Goal: Task Accomplishment & Management: Use online tool/utility

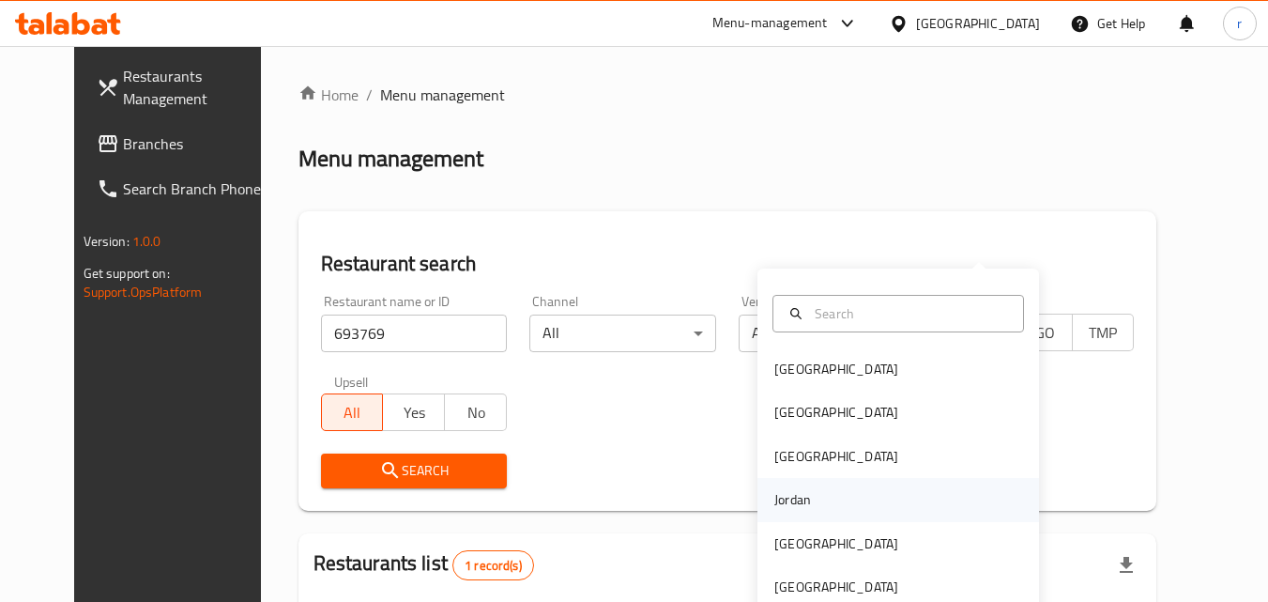
scroll to position [220, 0]
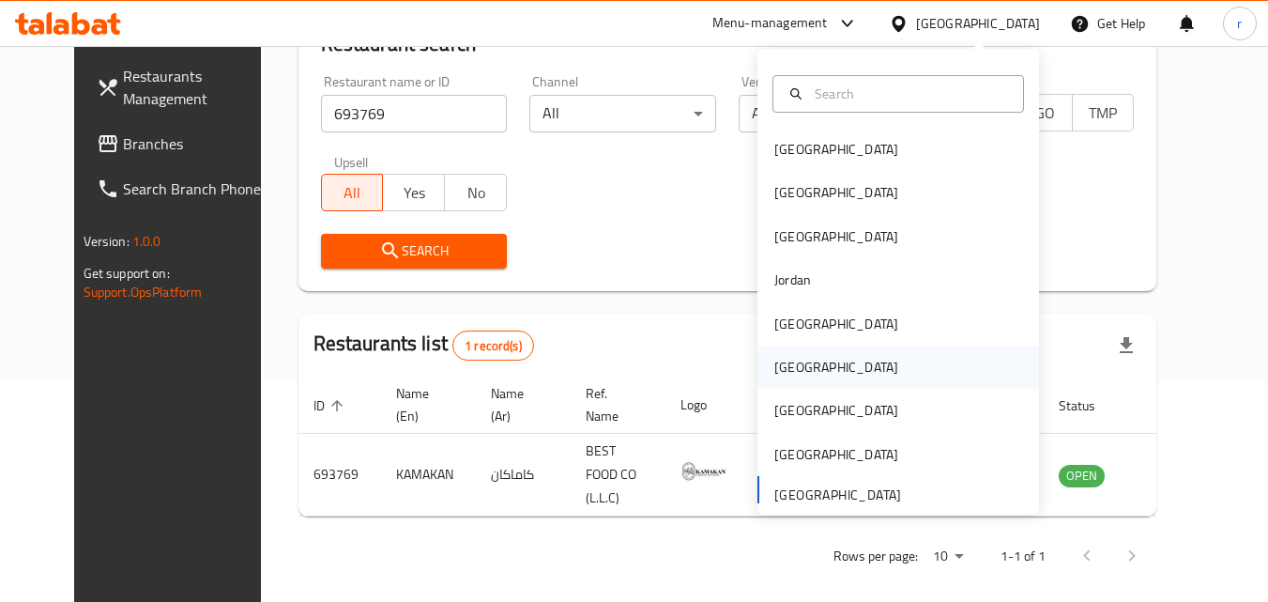
click at [787, 374] on div "[GEOGRAPHIC_DATA]" at bounding box center [836, 367] width 124 height 21
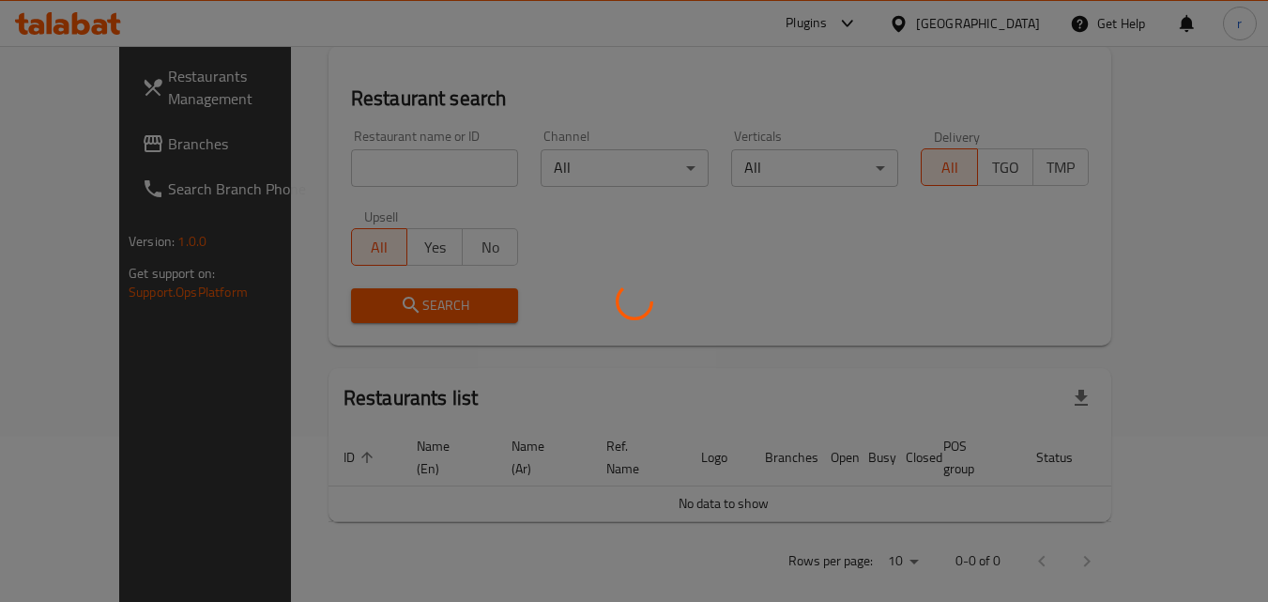
scroll to position [220, 0]
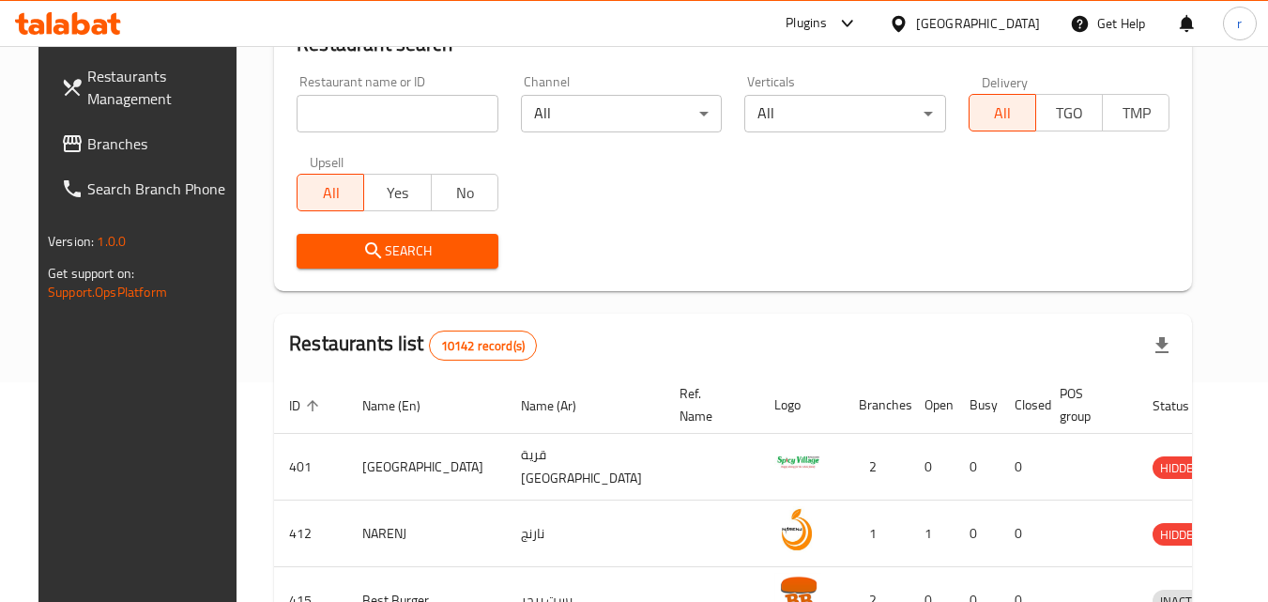
click at [111, 150] on span "Branches" at bounding box center [161, 143] width 148 height 23
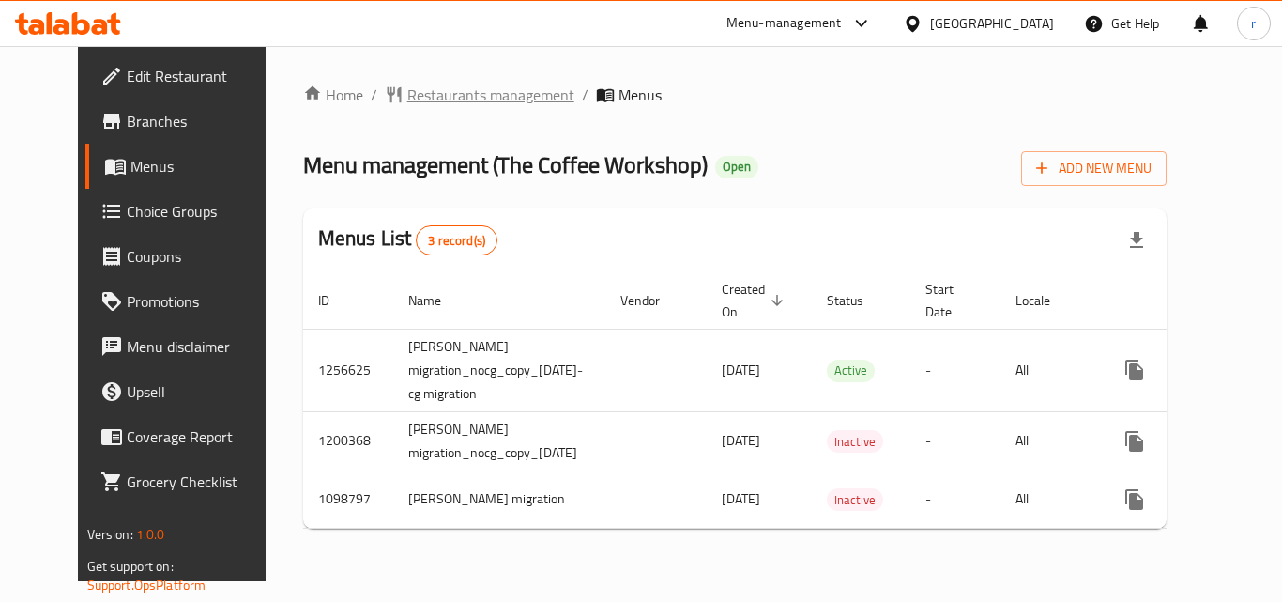
click at [426, 98] on span "Restaurants management" at bounding box center [490, 95] width 167 height 23
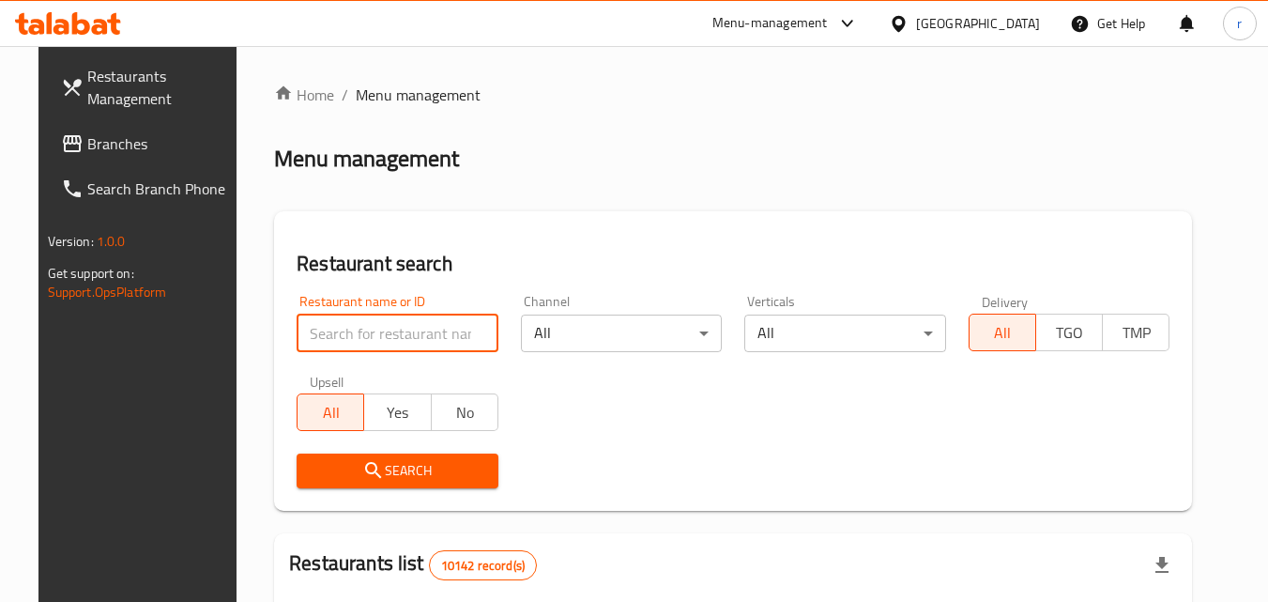
click at [421, 343] on input "search" at bounding box center [398, 333] width 202 height 38
paste input "600201"
type input "600201"
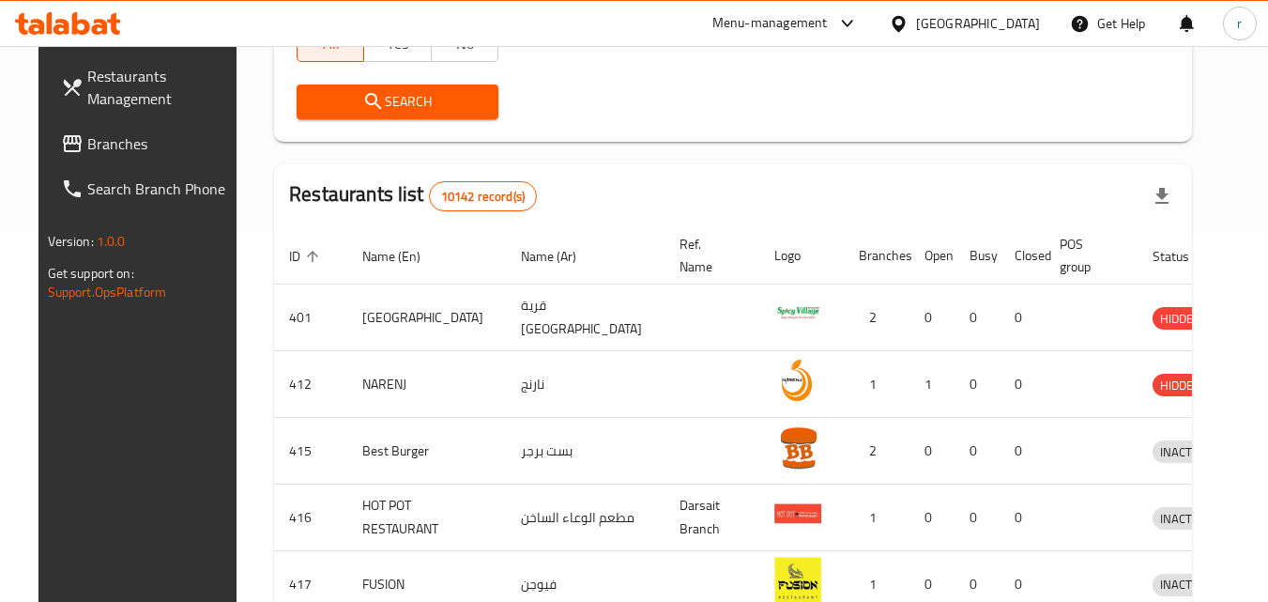
scroll to position [375, 0]
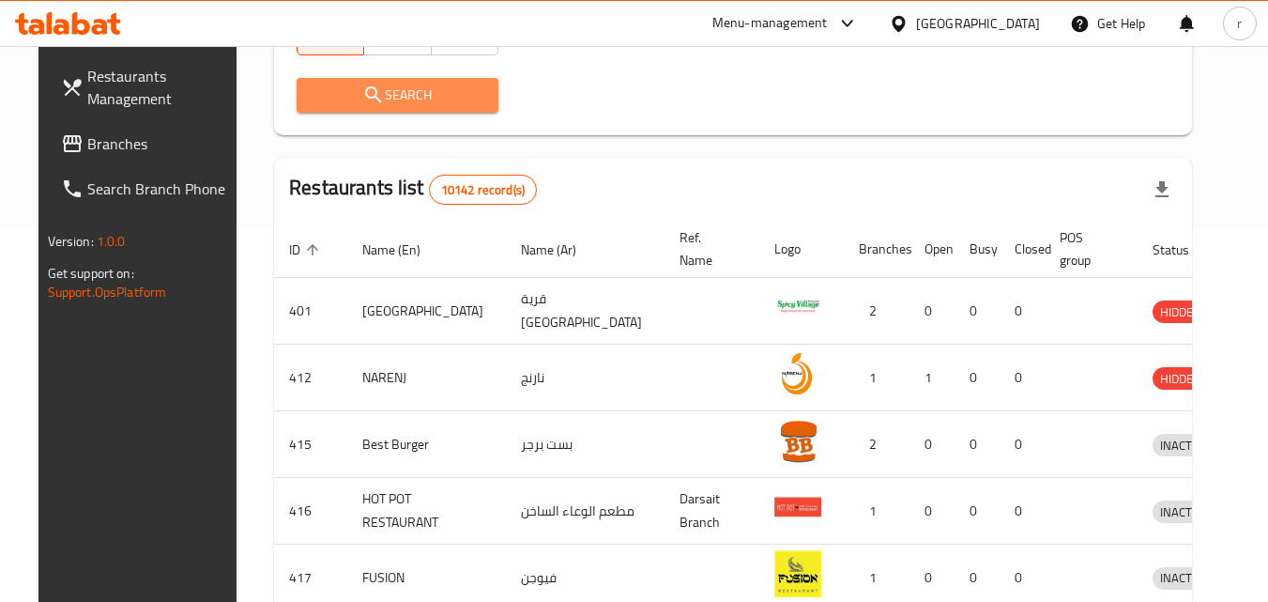
click at [418, 102] on span "Search" at bounding box center [398, 95] width 172 height 23
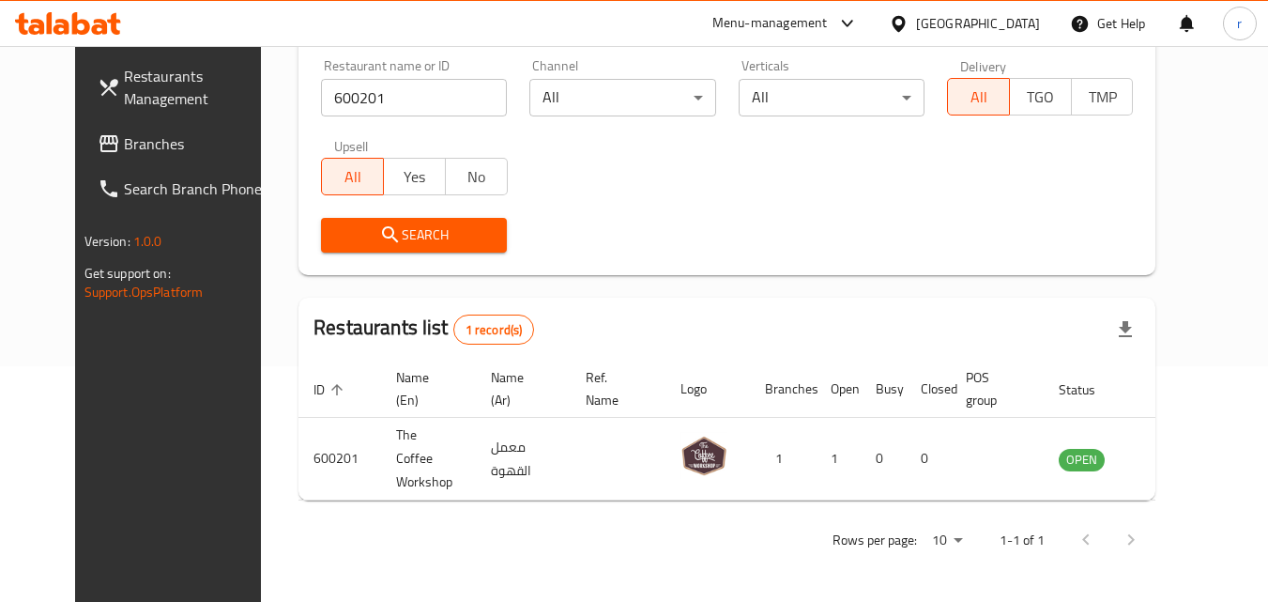
scroll to position [220, 0]
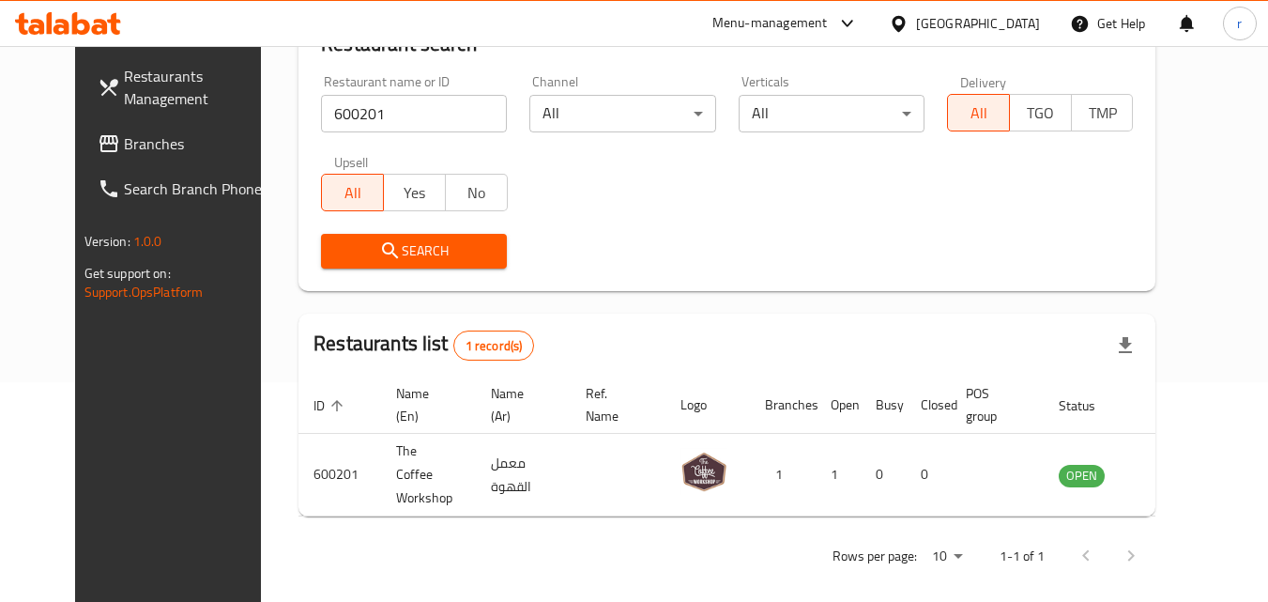
drag, startPoint x: 984, startPoint y: 32, endPoint x: 974, endPoint y: 47, distance: 17.7
click at [908, 31] on icon at bounding box center [899, 24] width 20 height 20
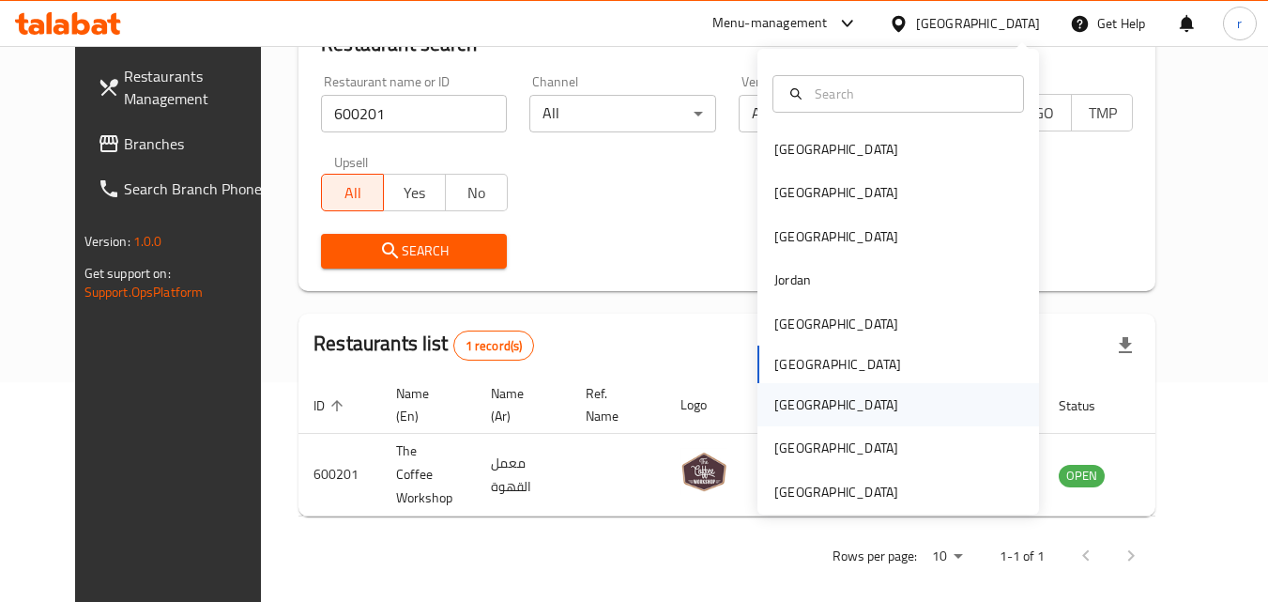
click at [781, 391] on div "[GEOGRAPHIC_DATA]" at bounding box center [836, 404] width 154 height 43
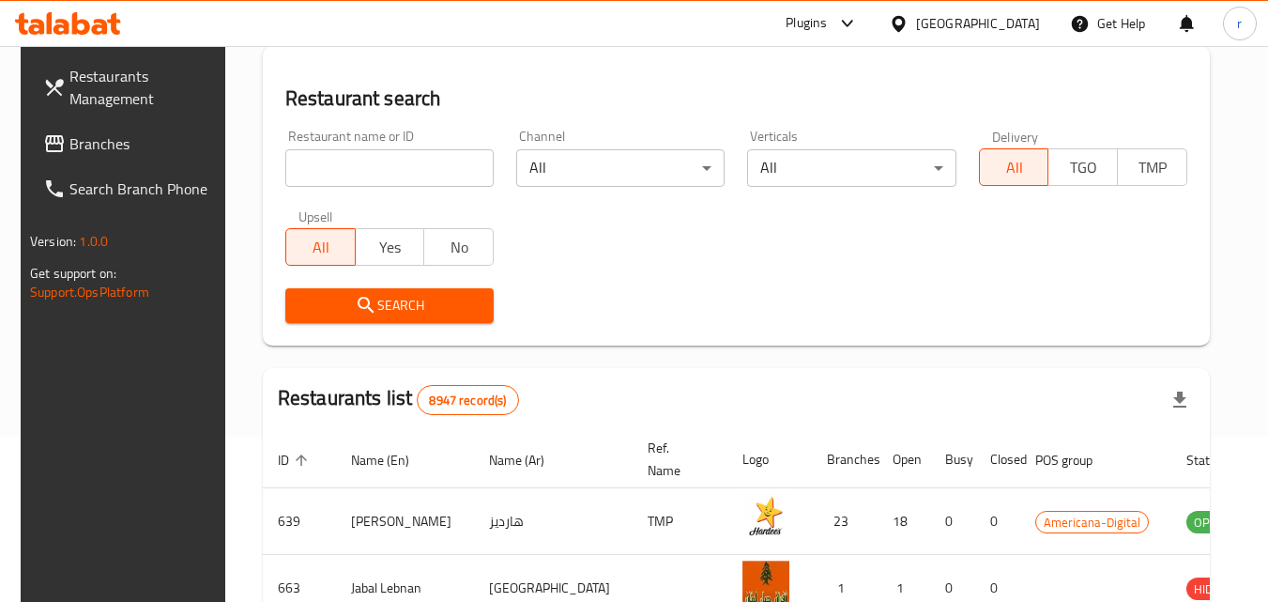
scroll to position [220, 0]
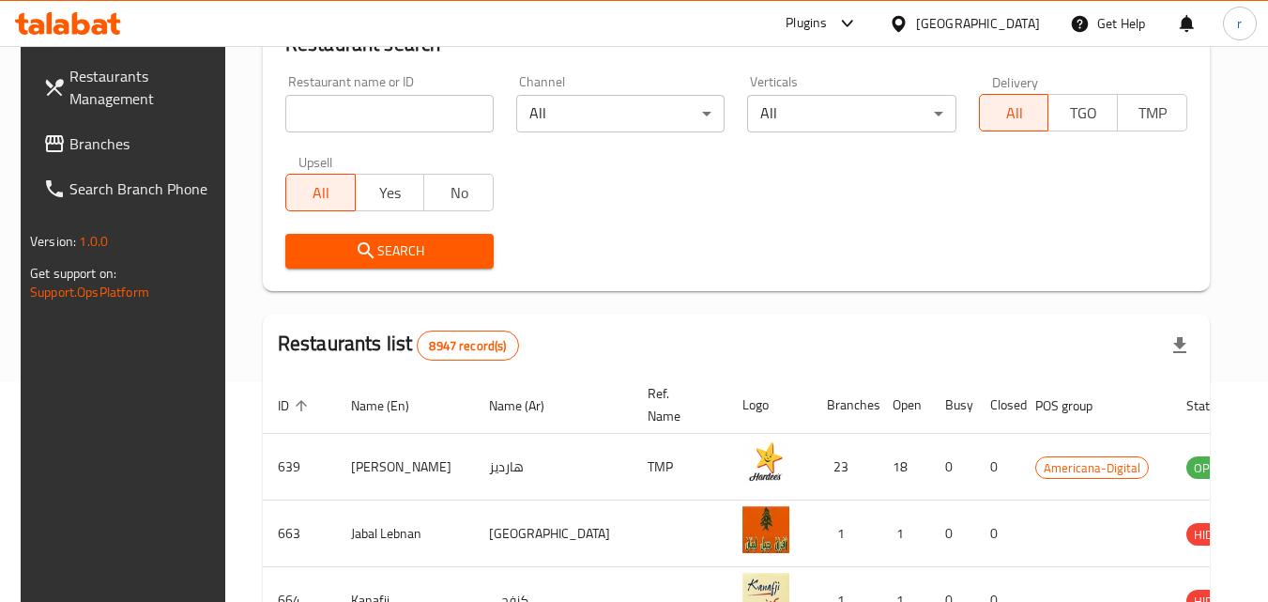
click at [91, 128] on link "Branches" at bounding box center [130, 143] width 205 height 45
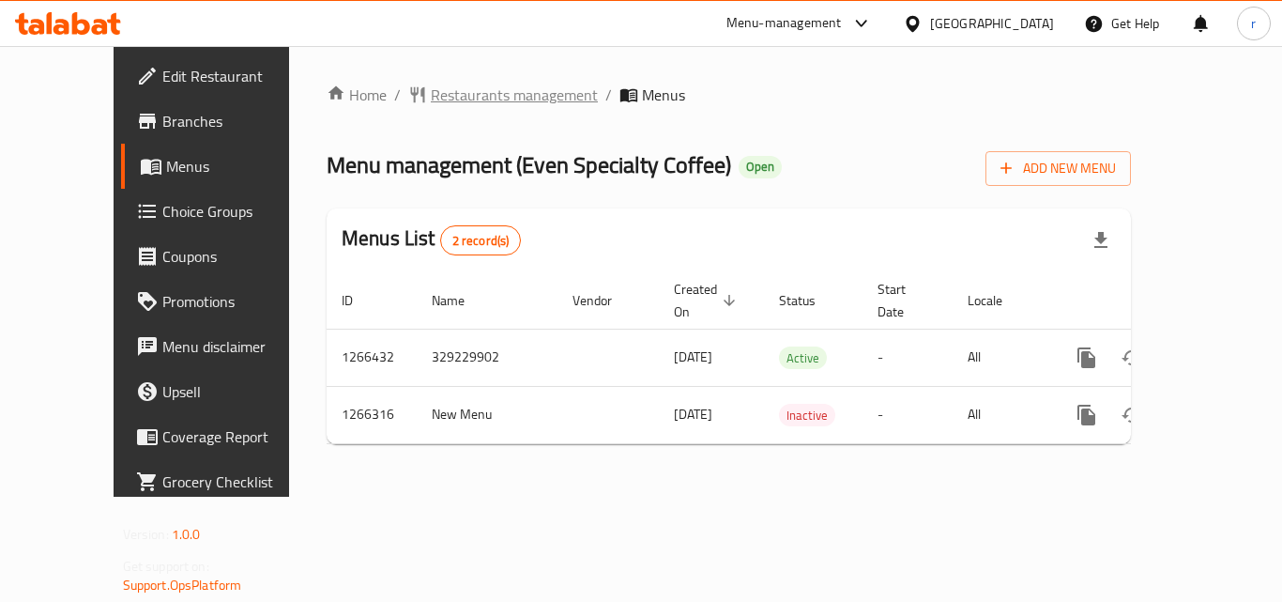
click at [438, 96] on span "Restaurants management" at bounding box center [514, 95] width 167 height 23
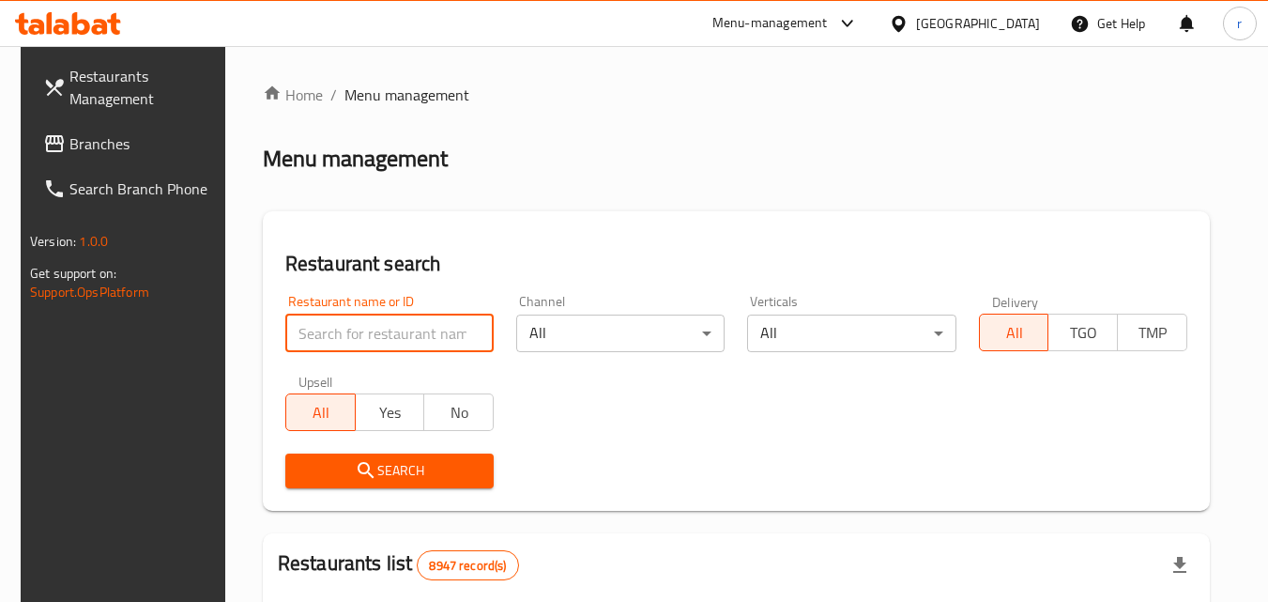
click at [424, 340] on input "search" at bounding box center [389, 333] width 208 height 38
paste input "687236"
type input "687236"
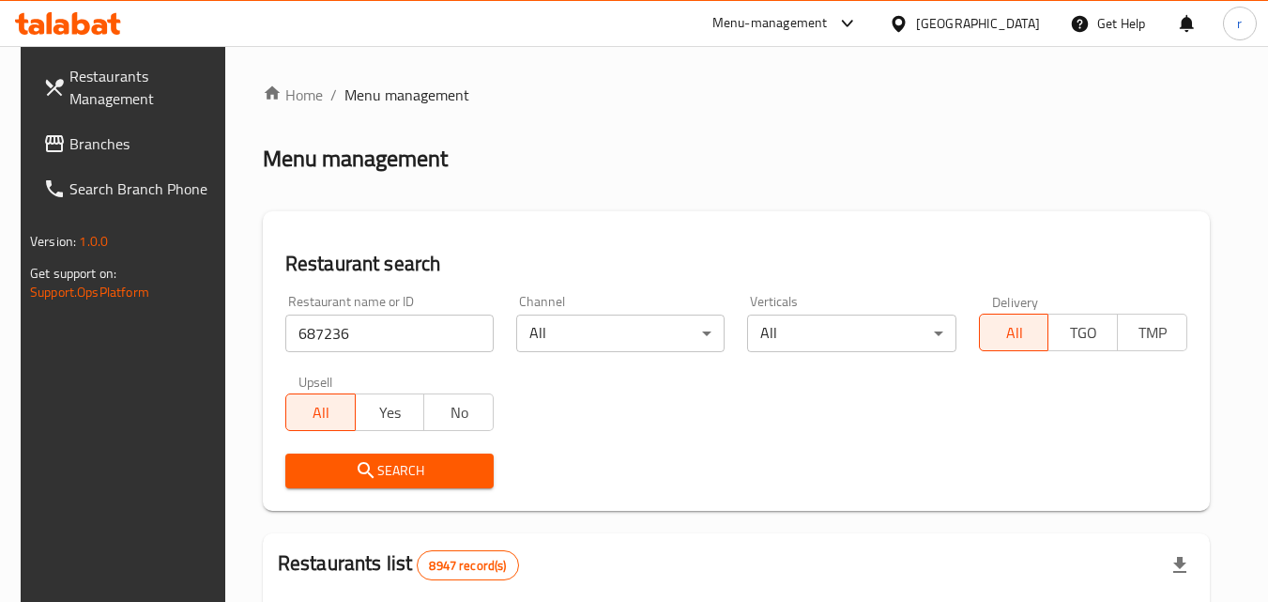
click at [397, 466] on span "Search" at bounding box center [389, 470] width 178 height 23
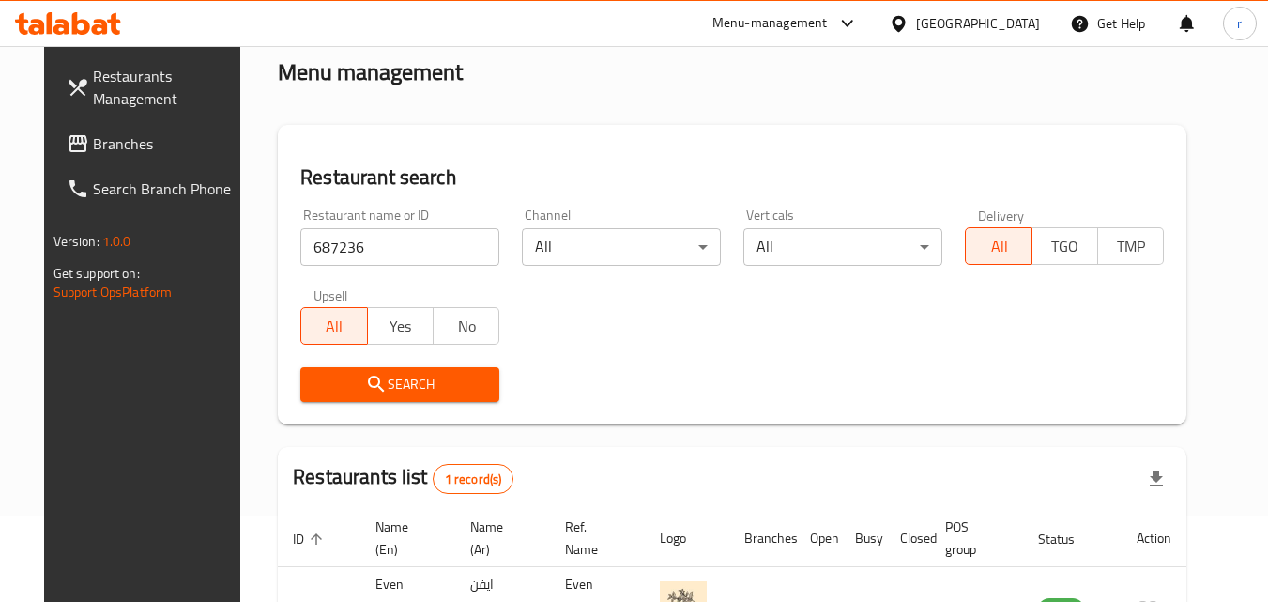
scroll to position [220, 0]
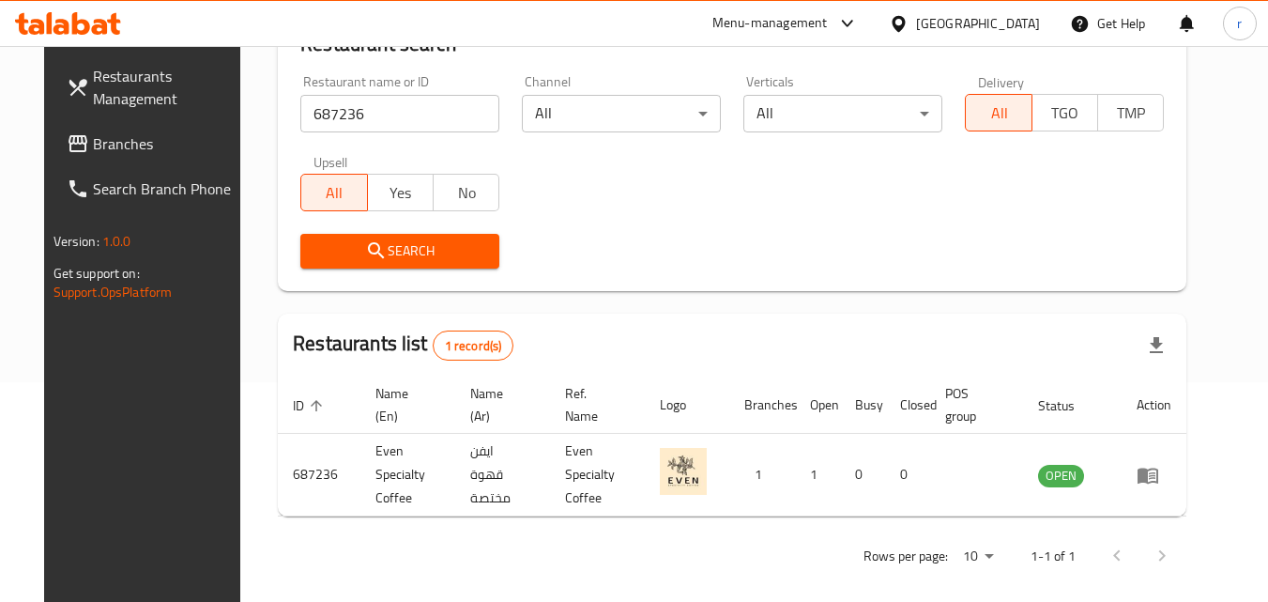
click at [1031, 25] on div "[GEOGRAPHIC_DATA]" at bounding box center [978, 23] width 124 height 21
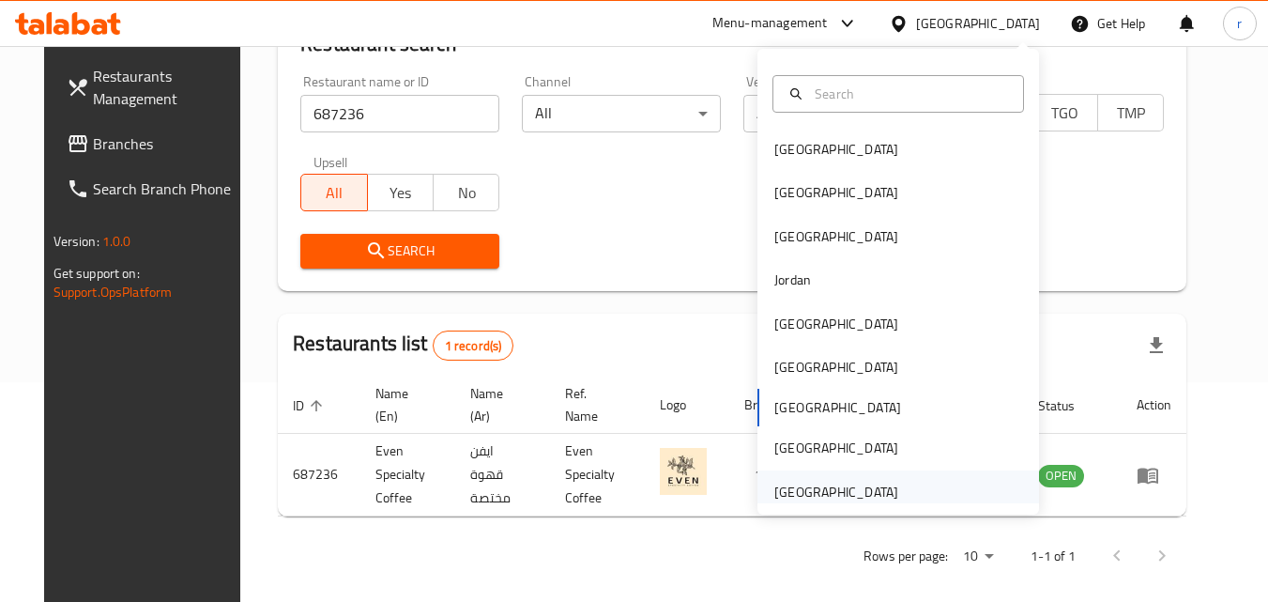
click at [870, 500] on div "[GEOGRAPHIC_DATA]" at bounding box center [836, 491] width 124 height 21
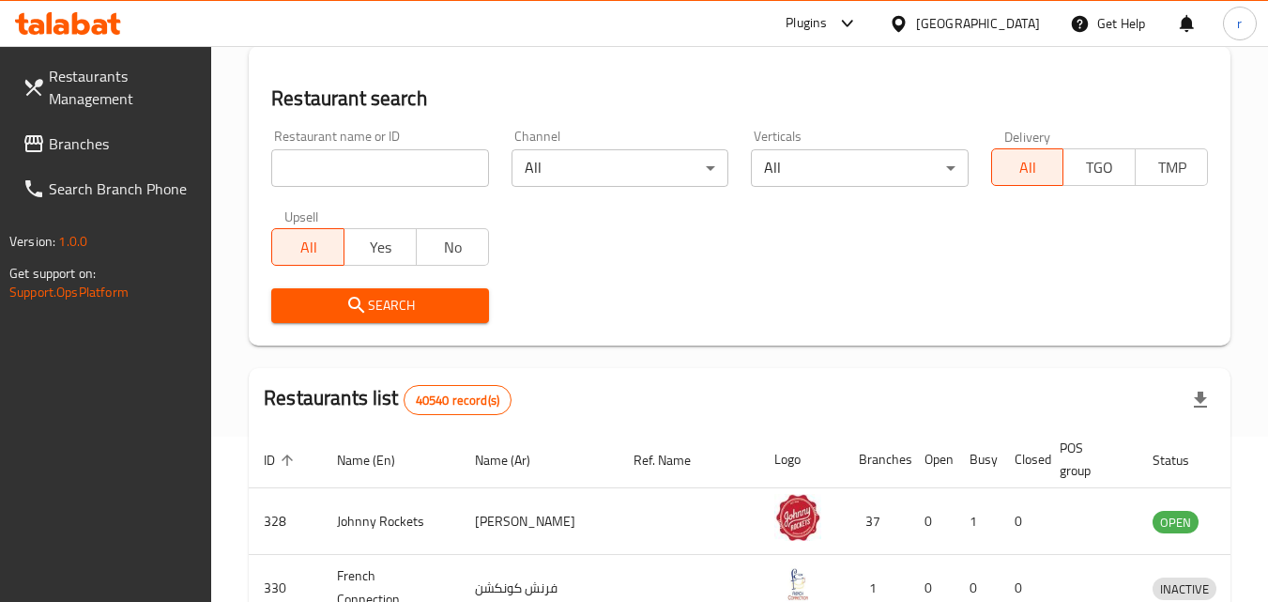
scroll to position [220, 0]
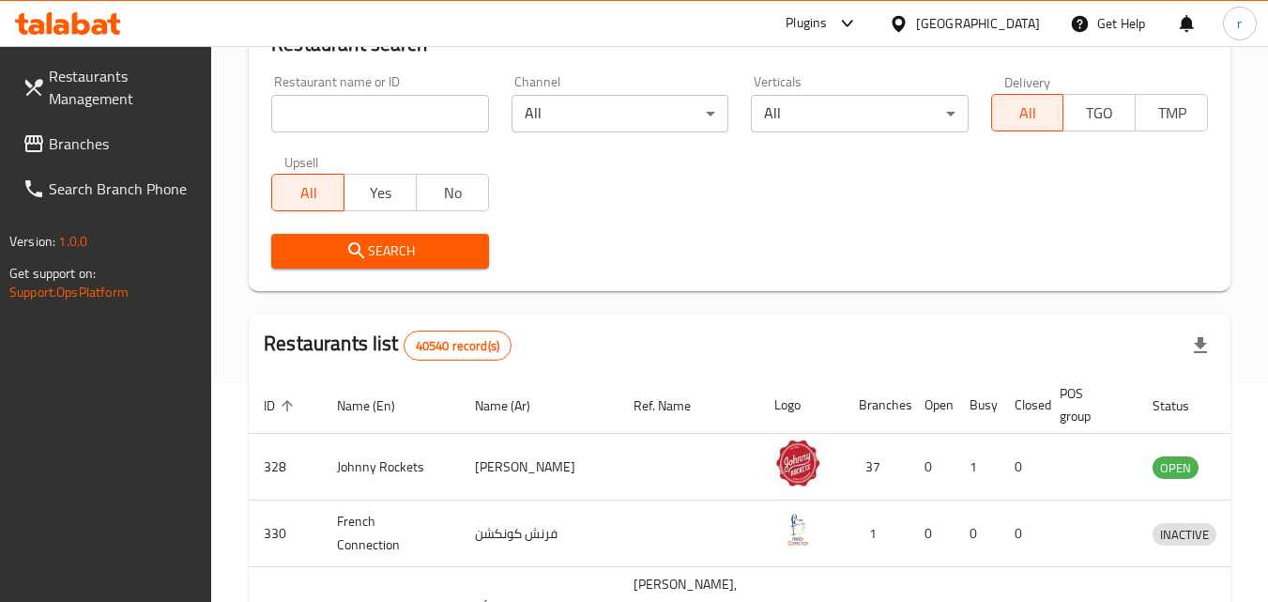
drag, startPoint x: 320, startPoint y: 96, endPoint x: 191, endPoint y: 112, distance: 129.6
click at [320, 97] on input "search" at bounding box center [379, 114] width 217 height 38
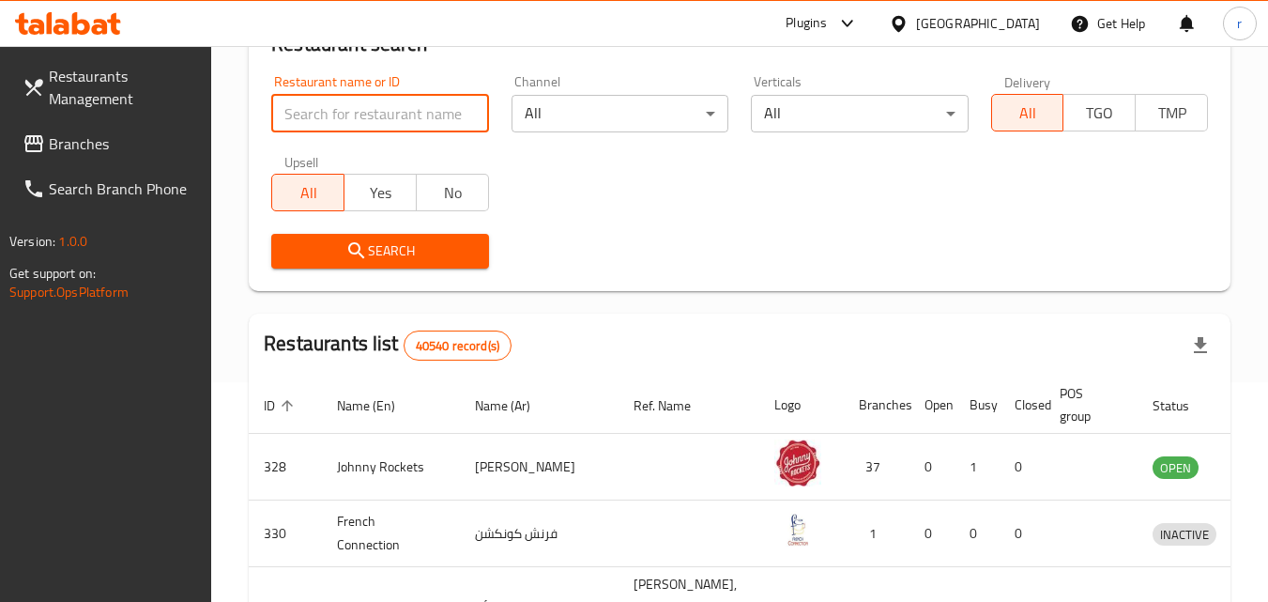
click at [89, 132] on span "Branches" at bounding box center [123, 143] width 148 height 23
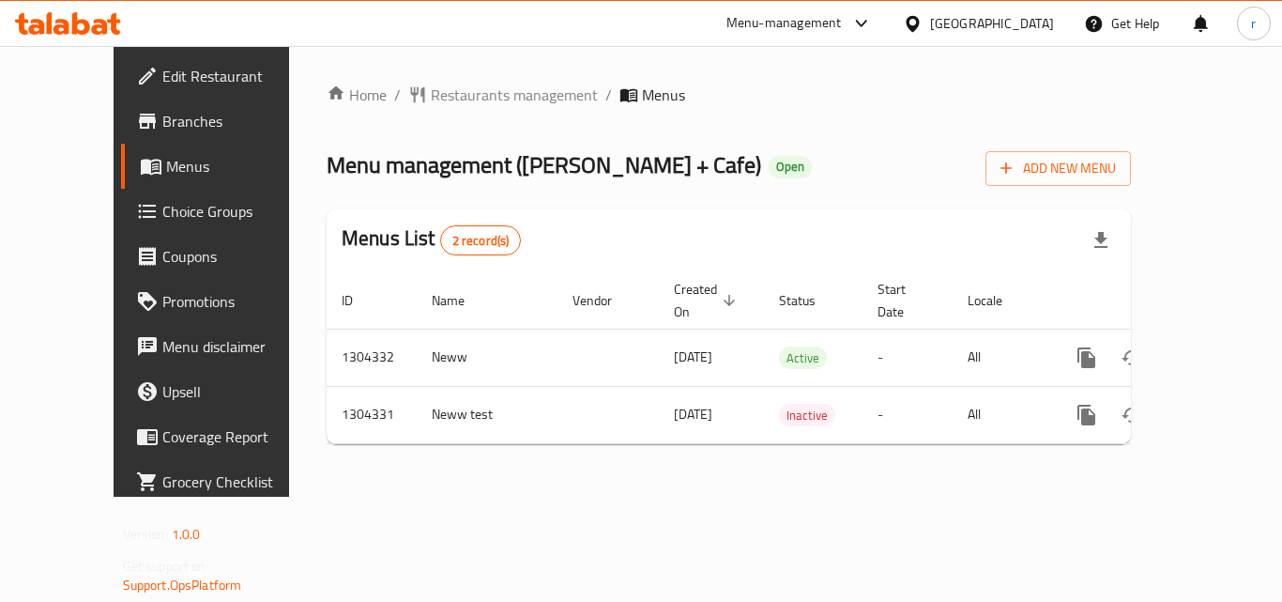
click at [327, 132] on div "Home / Restaurants management / Menus Menu management ( Lila Molino + Cafe ) Op…" at bounding box center [729, 271] width 804 height 375
click at [442, 103] on span "Restaurants management" at bounding box center [514, 95] width 167 height 23
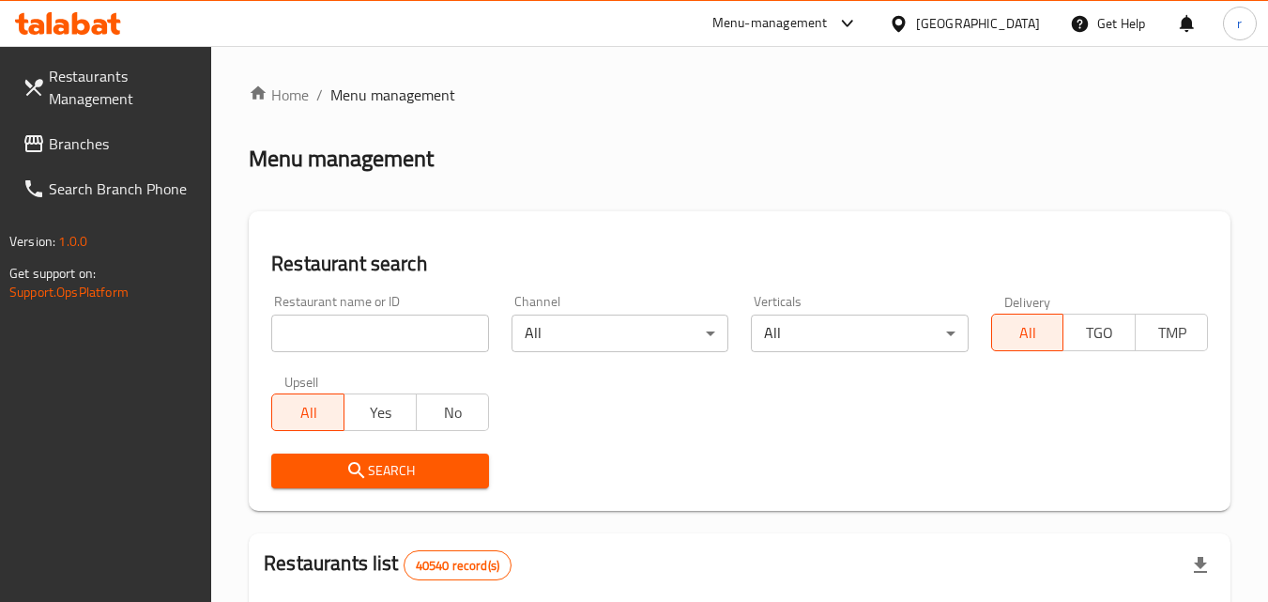
click at [398, 353] on div "Restaurant name or ID Restaurant name or ID" at bounding box center [379, 323] width 239 height 80
click at [399, 344] on input "search" at bounding box center [379, 333] width 217 height 38
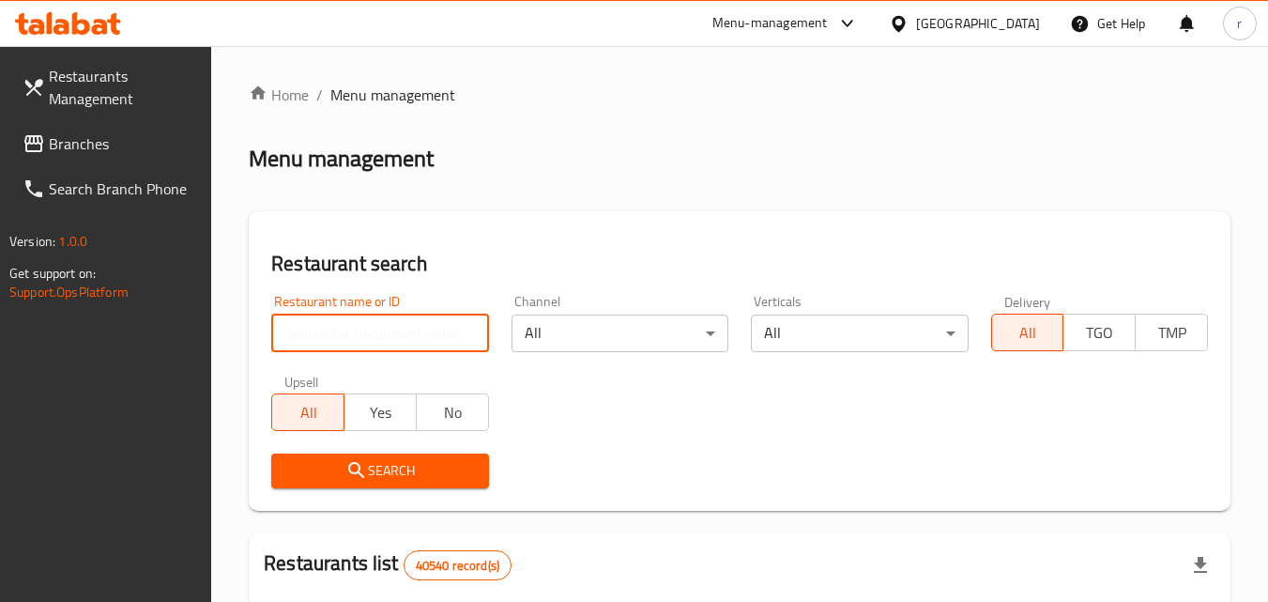
paste input "703128"
type input "703128"
click button "Search" at bounding box center [379, 470] width 217 height 35
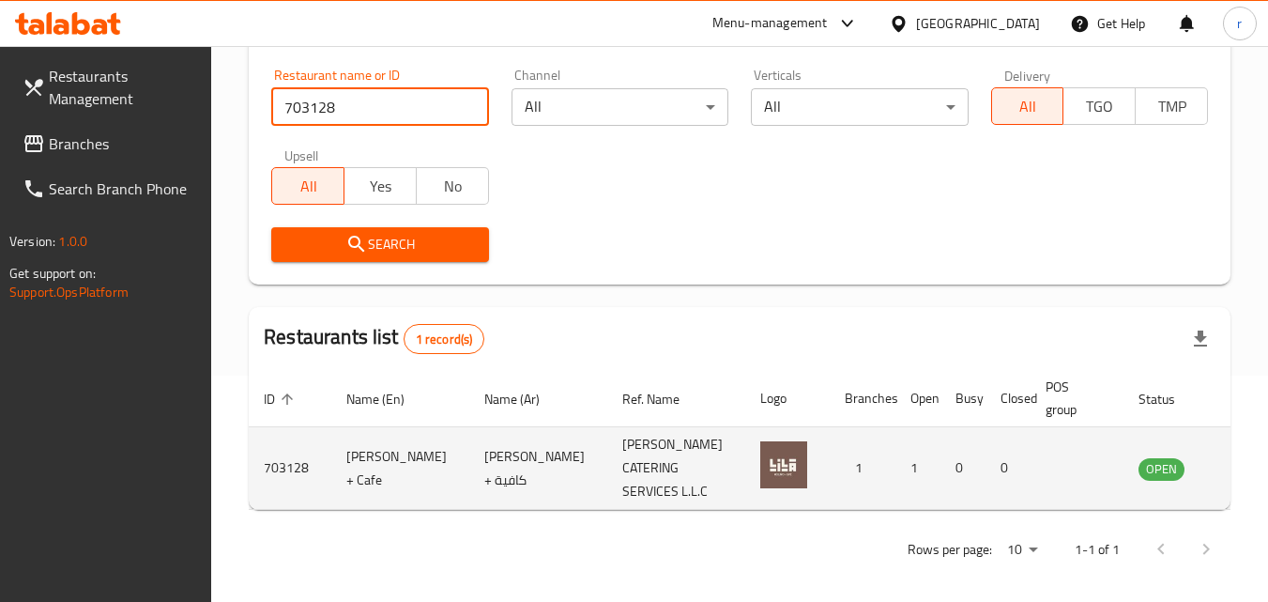
scroll to position [236, 0]
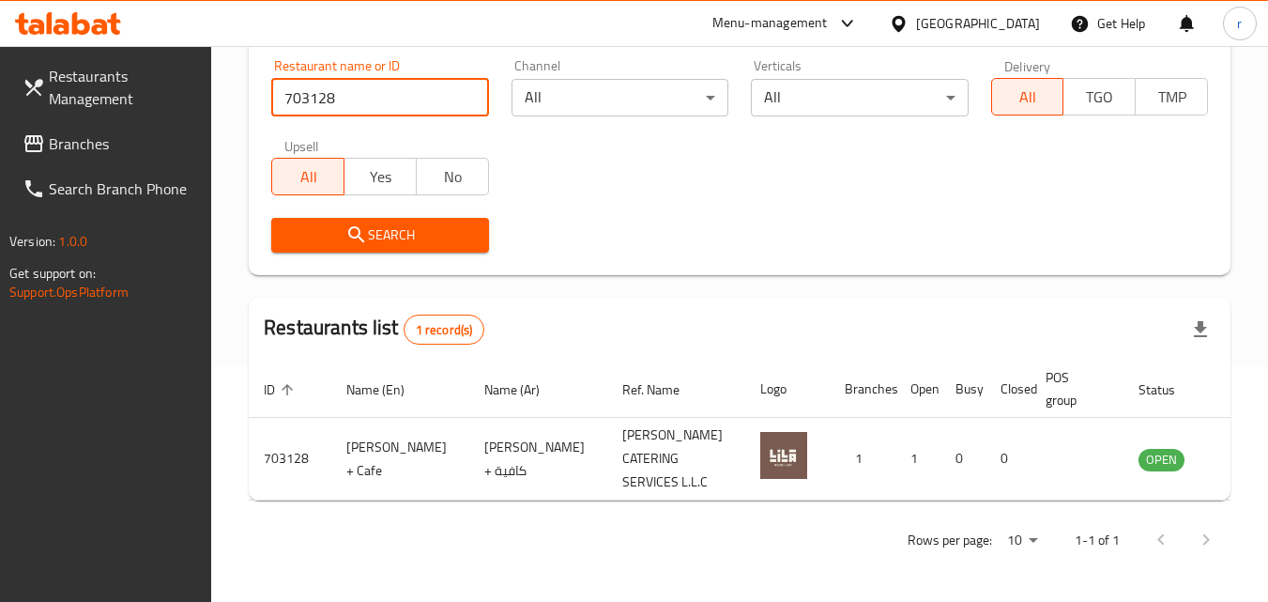
click at [132, 138] on span "Branches" at bounding box center [123, 143] width 148 height 23
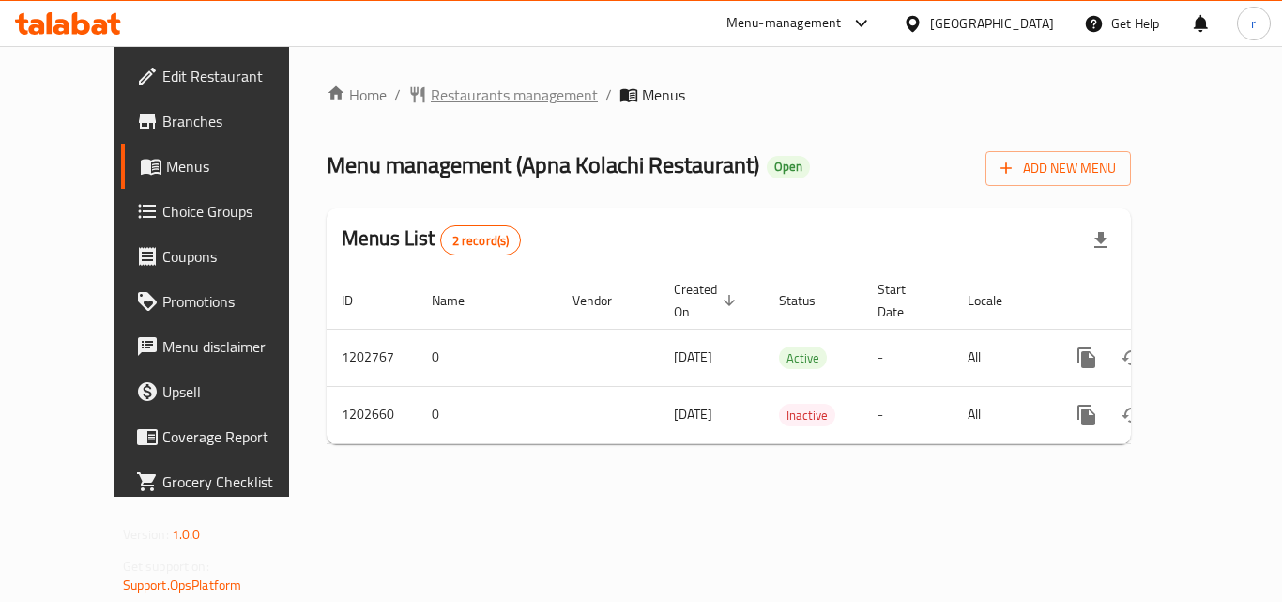
click at [453, 97] on span "Restaurants management" at bounding box center [514, 95] width 167 height 23
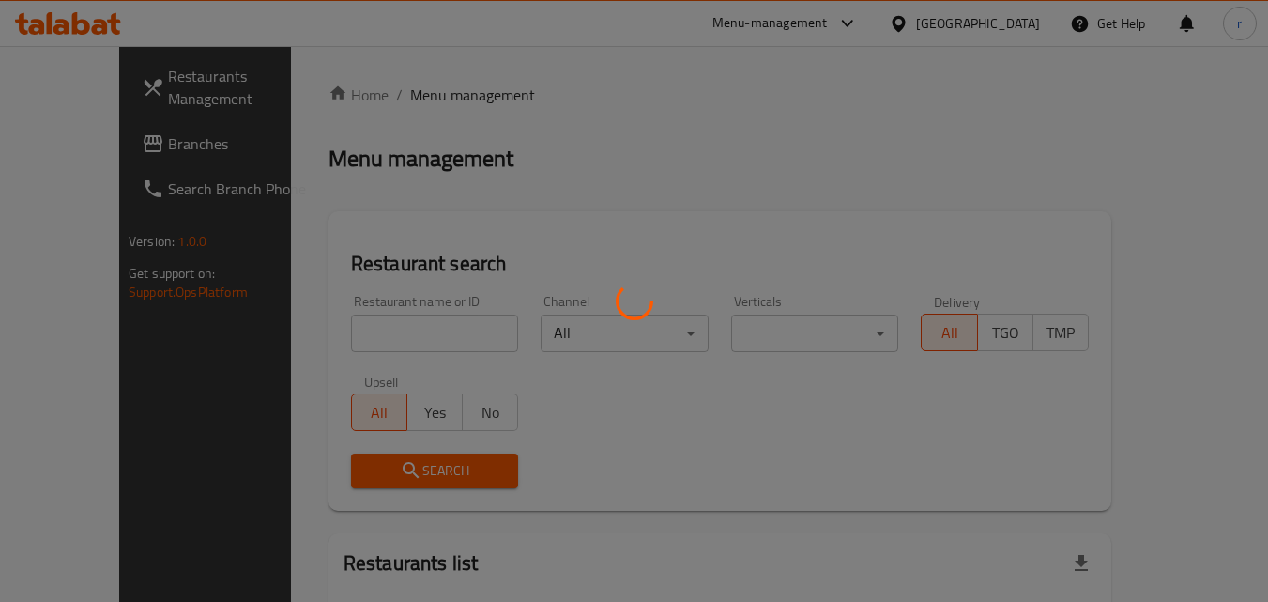
click at [405, 349] on div at bounding box center [634, 301] width 1268 height 602
click at [406, 339] on div at bounding box center [634, 301] width 1268 height 602
click at [406, 340] on div at bounding box center [634, 301] width 1268 height 602
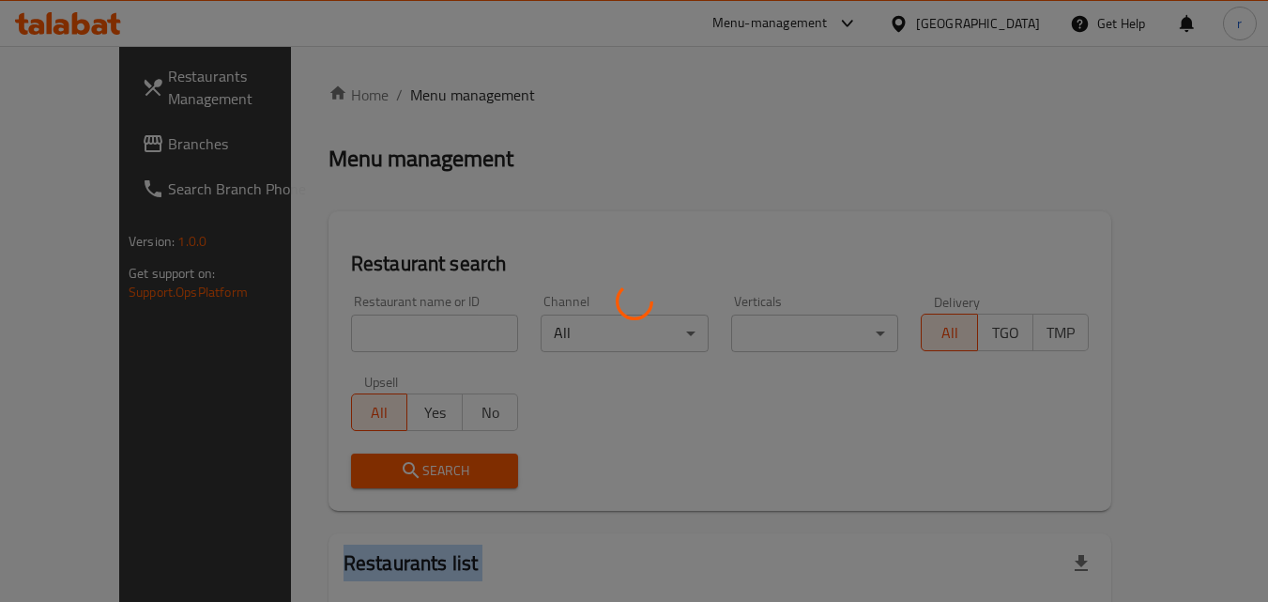
click at [406, 340] on div at bounding box center [634, 301] width 1268 height 602
drag, startPoint x: 442, startPoint y: 252, endPoint x: 449, endPoint y: 265, distance: 13.9
click at [444, 257] on div at bounding box center [634, 301] width 1268 height 602
click at [415, 321] on div at bounding box center [634, 301] width 1268 height 602
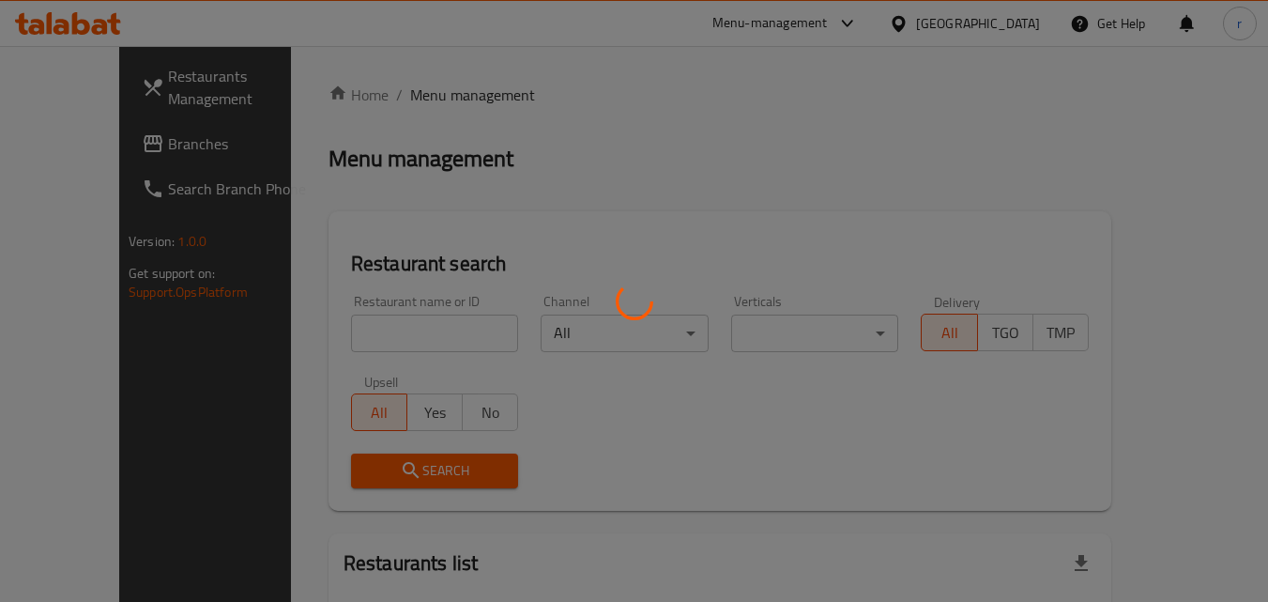
click at [378, 316] on div at bounding box center [634, 301] width 1268 height 602
click at [378, 317] on div at bounding box center [634, 301] width 1268 height 602
click at [378, 325] on div at bounding box center [634, 301] width 1268 height 602
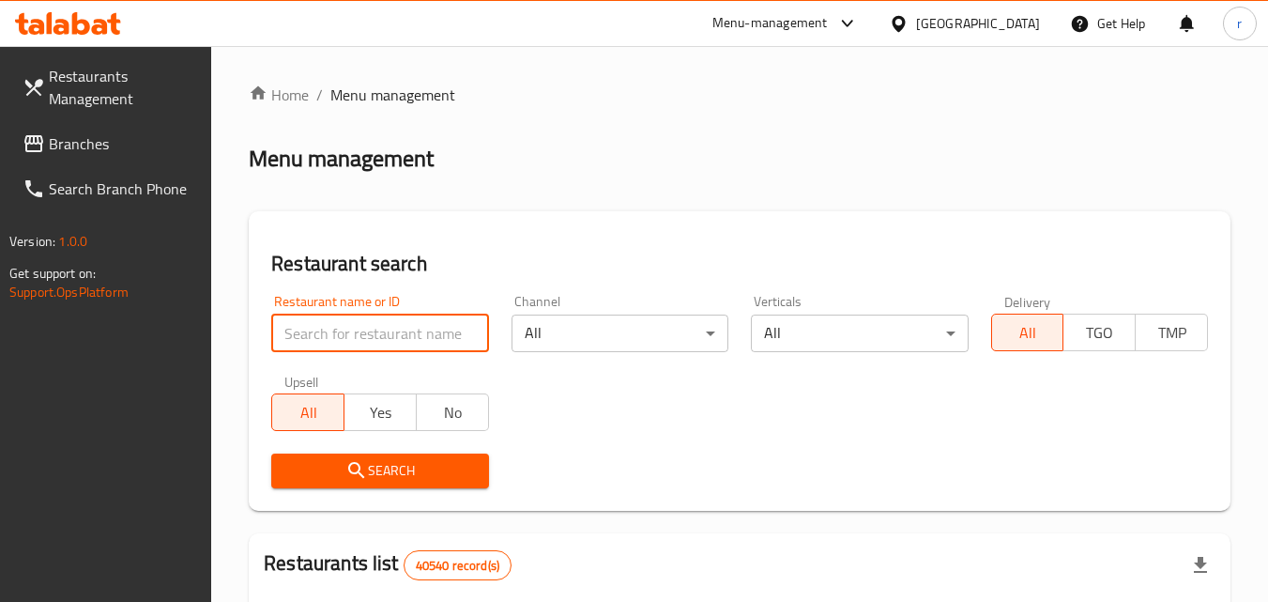
click at [382, 332] on input "search" at bounding box center [379, 333] width 217 height 38
paste input "669295"
type input "669295"
click button "Search" at bounding box center [379, 470] width 217 height 35
click at [453, 481] on span "Search" at bounding box center [379, 470] width 187 height 23
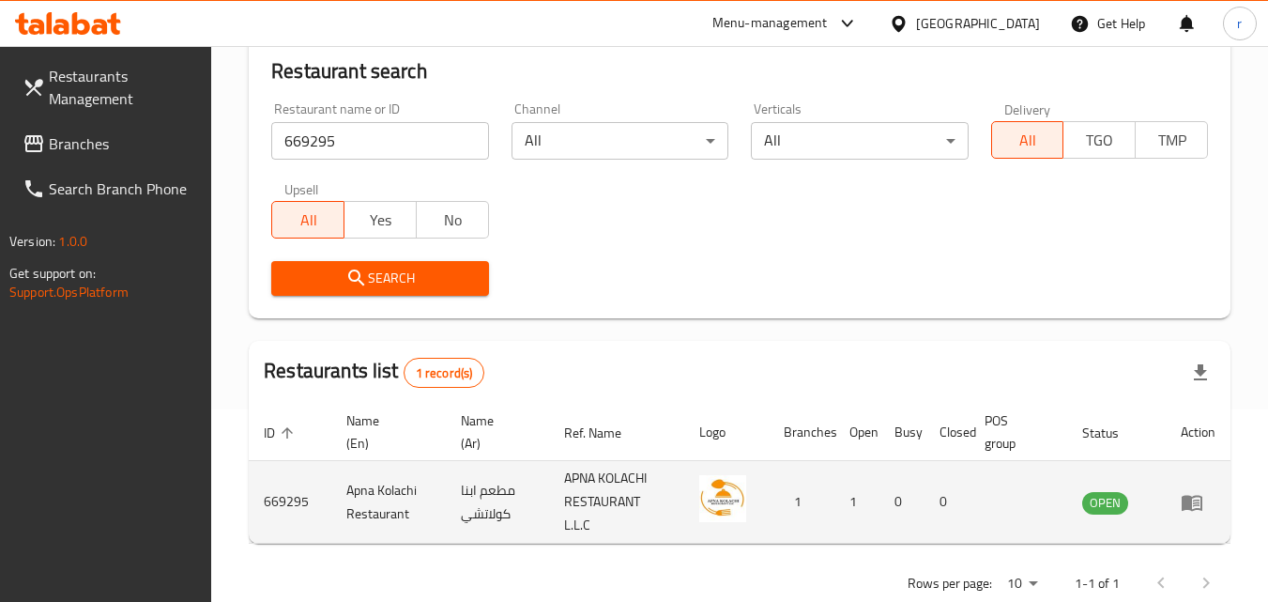
scroll to position [236, 0]
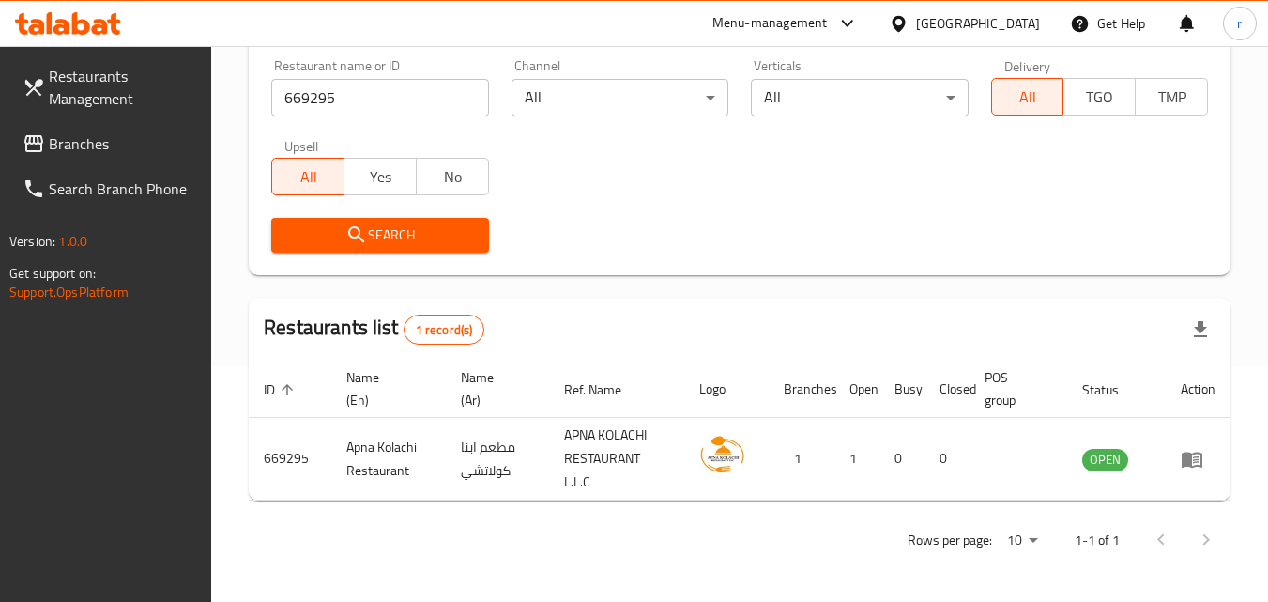
click at [950, 20] on div "[GEOGRAPHIC_DATA]" at bounding box center [978, 23] width 124 height 21
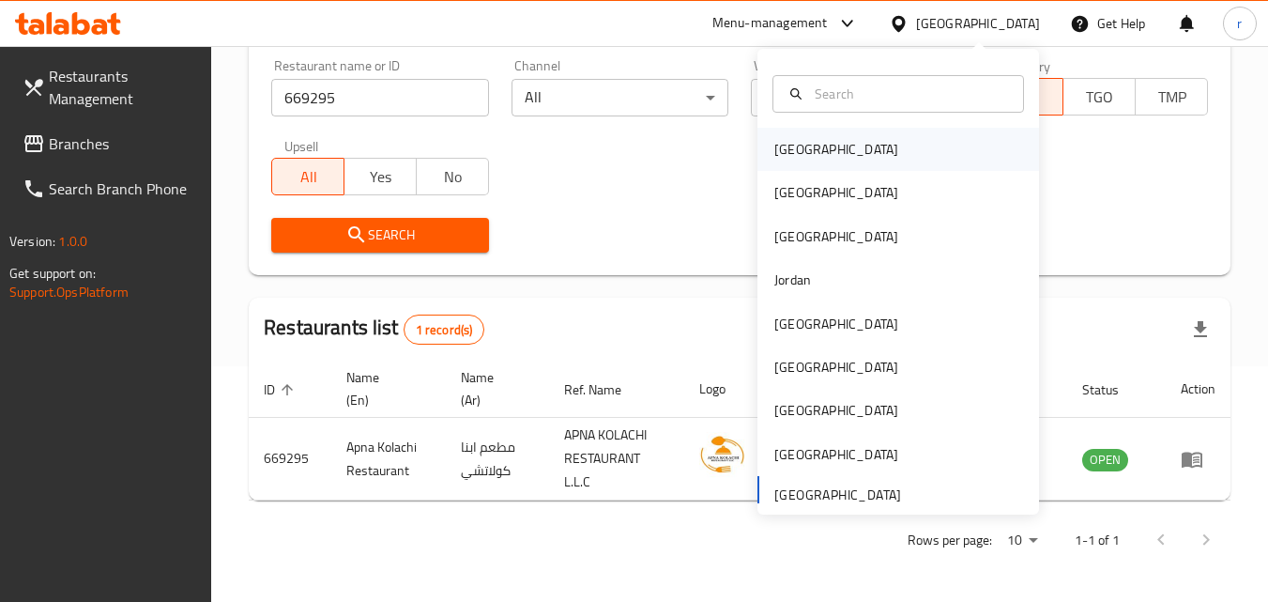
click at [774, 156] on div "[GEOGRAPHIC_DATA]" at bounding box center [836, 149] width 124 height 21
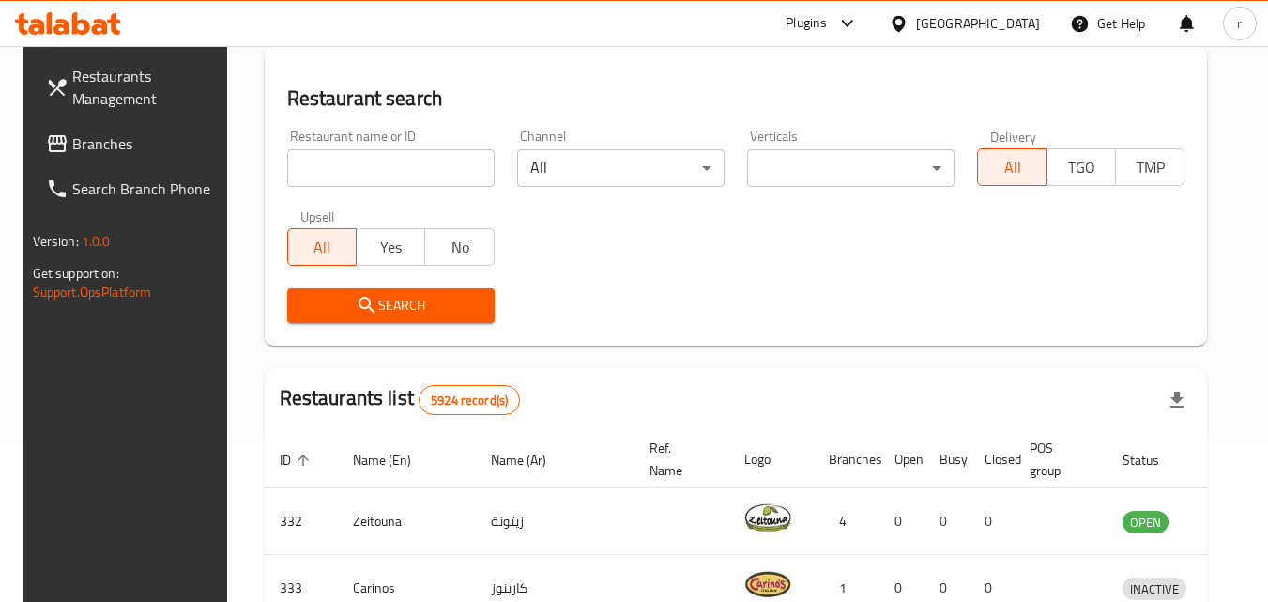
scroll to position [236, 0]
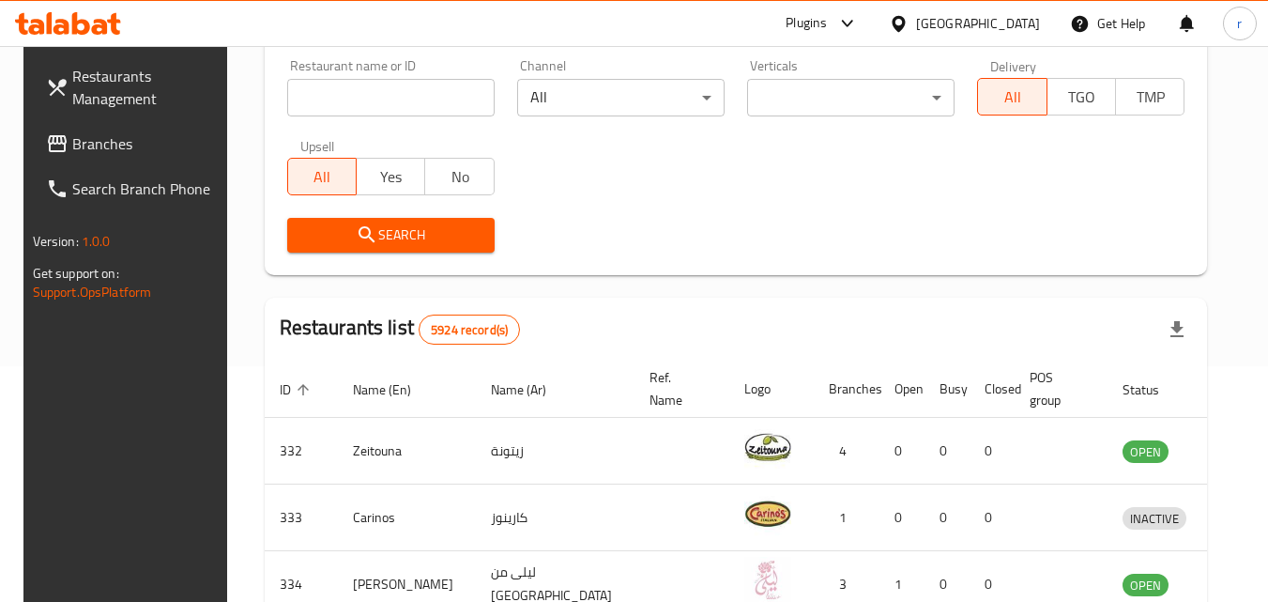
click at [364, 167] on span "Yes" at bounding box center [390, 176] width 53 height 27
drag, startPoint x: 307, startPoint y: 180, endPoint x: 332, endPoint y: 121, distance: 64.3
click at [307, 179] on span "All" at bounding box center [322, 176] width 53 height 27
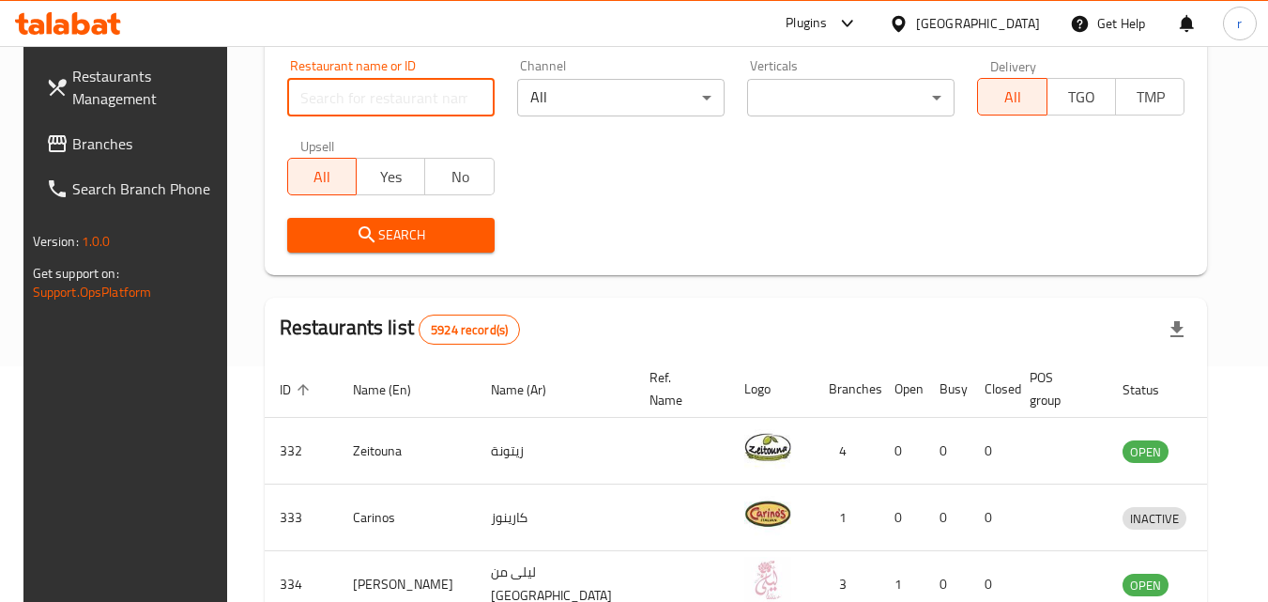
click at [349, 86] on input "search" at bounding box center [390, 98] width 207 height 38
click at [72, 150] on span "Branches" at bounding box center [146, 143] width 148 height 23
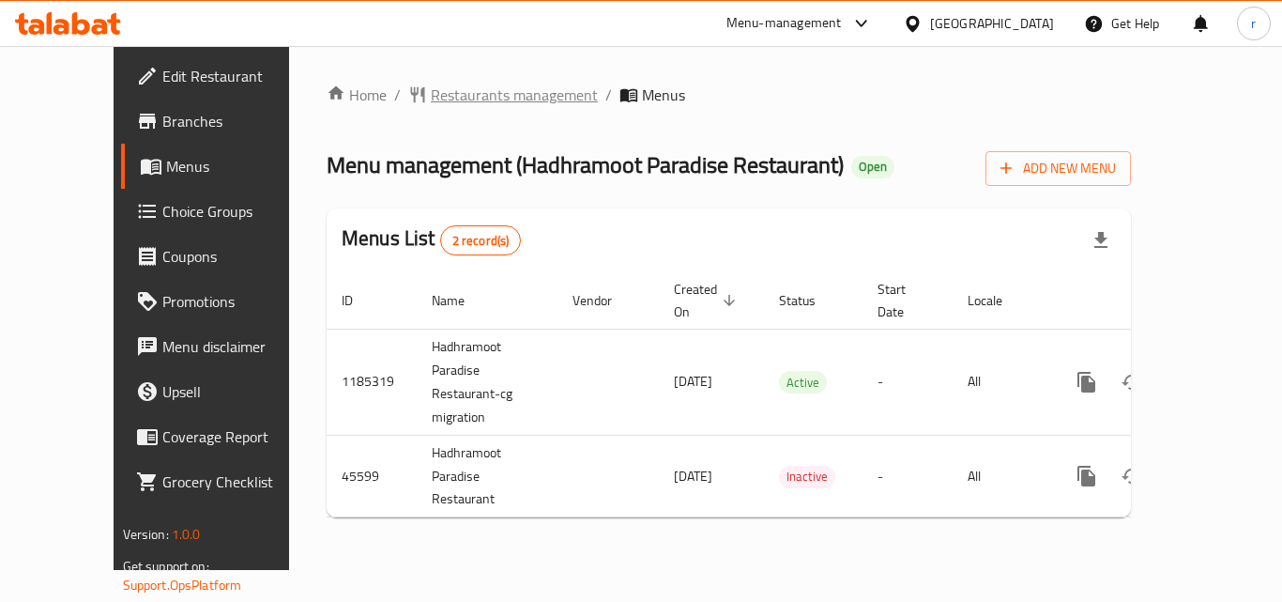
click at [444, 85] on span "Restaurants management" at bounding box center [514, 95] width 167 height 23
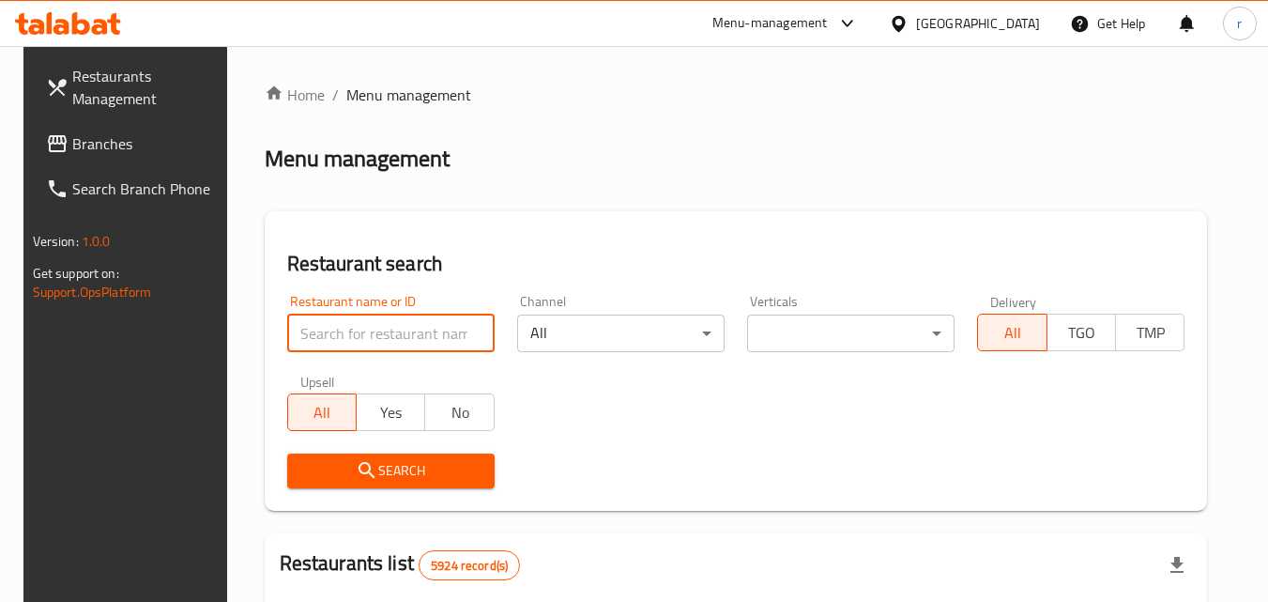
click at [412, 339] on input "search" at bounding box center [390, 333] width 207 height 38
paste input "23296"
type input "23296"
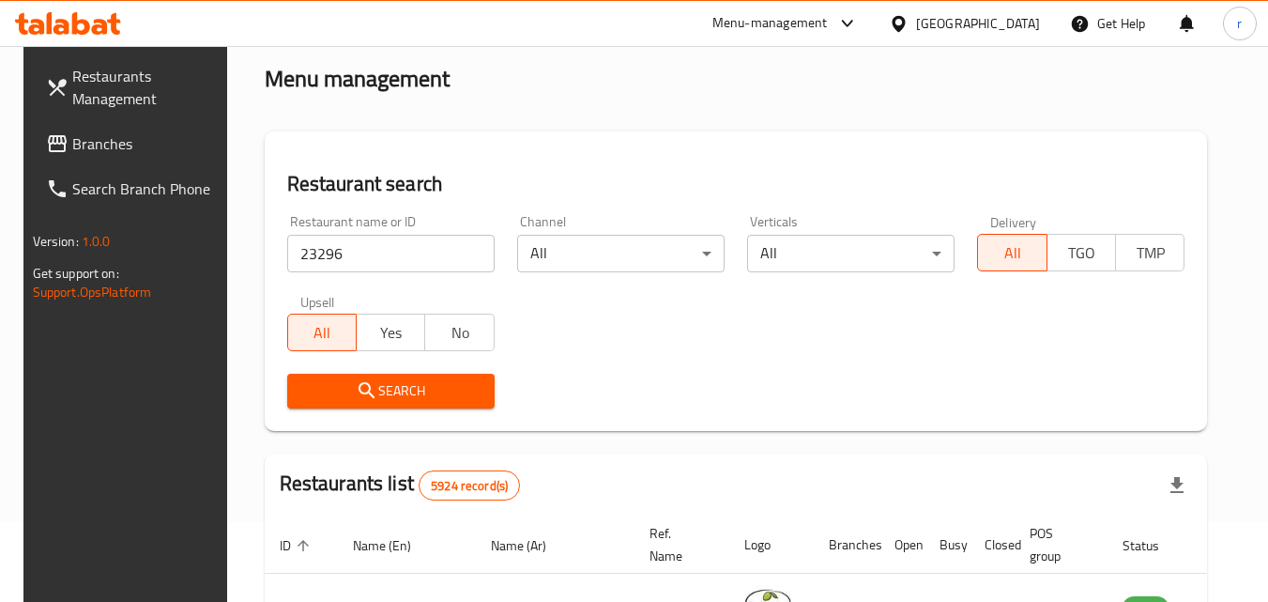
scroll to position [188, 0]
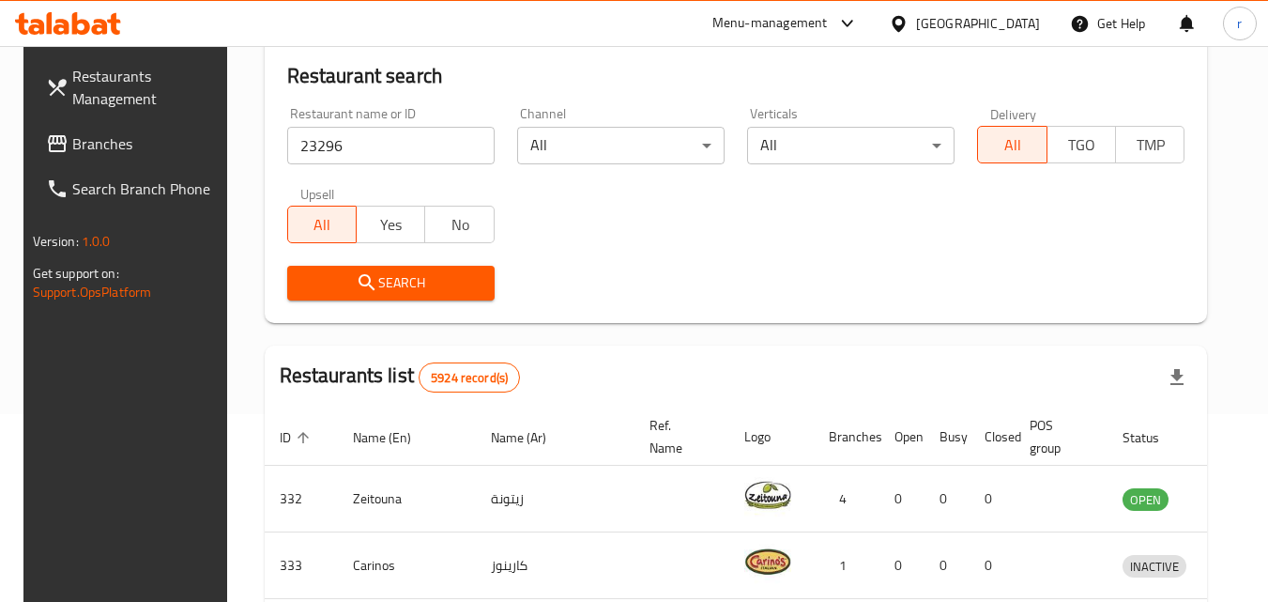
click at [449, 272] on span "Search" at bounding box center [390, 282] width 177 height 23
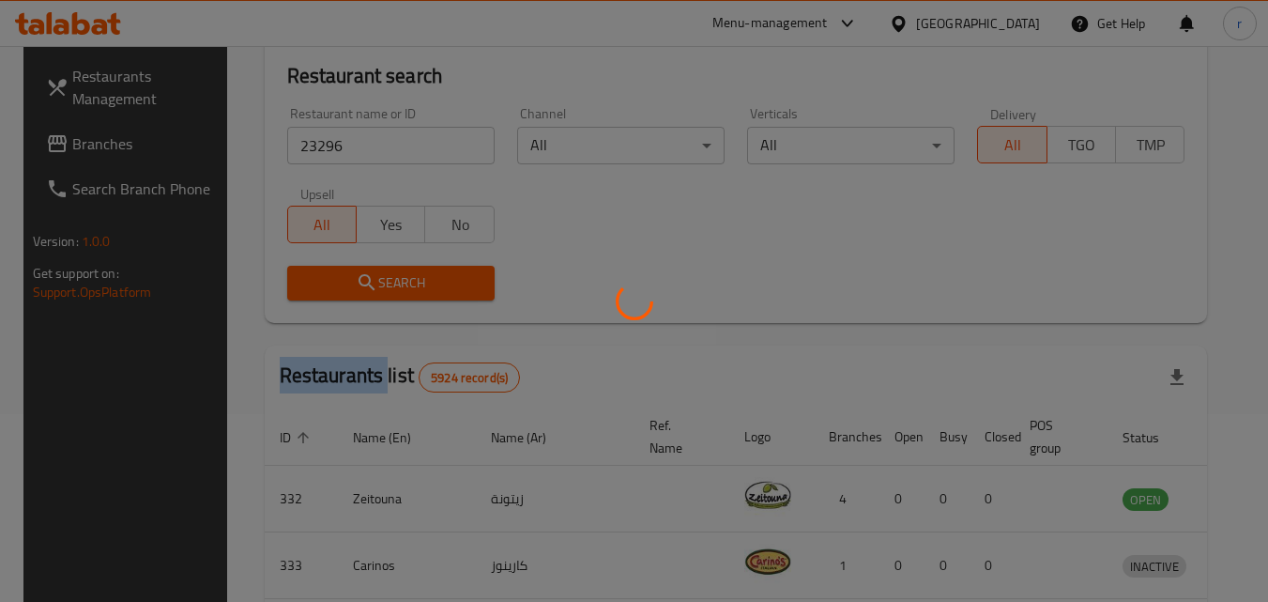
click at [449, 272] on div at bounding box center [634, 301] width 1268 height 602
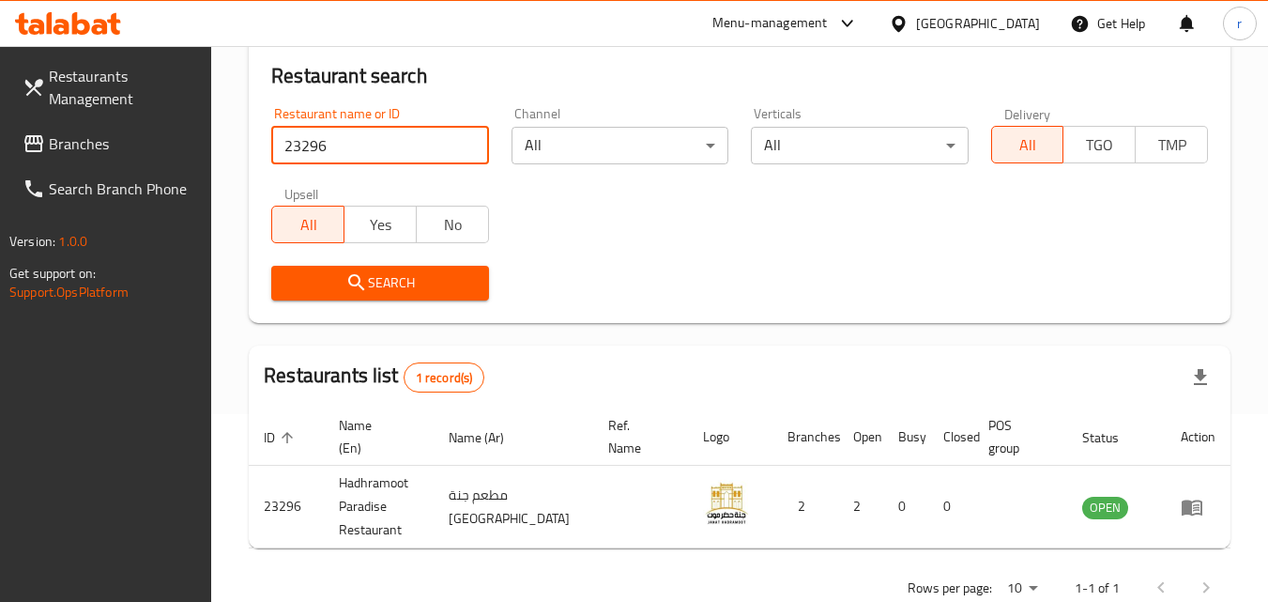
click at [385, 156] on input "23296" at bounding box center [379, 146] width 217 height 38
click at [1036, 22] on div "[GEOGRAPHIC_DATA]" at bounding box center [978, 23] width 124 height 21
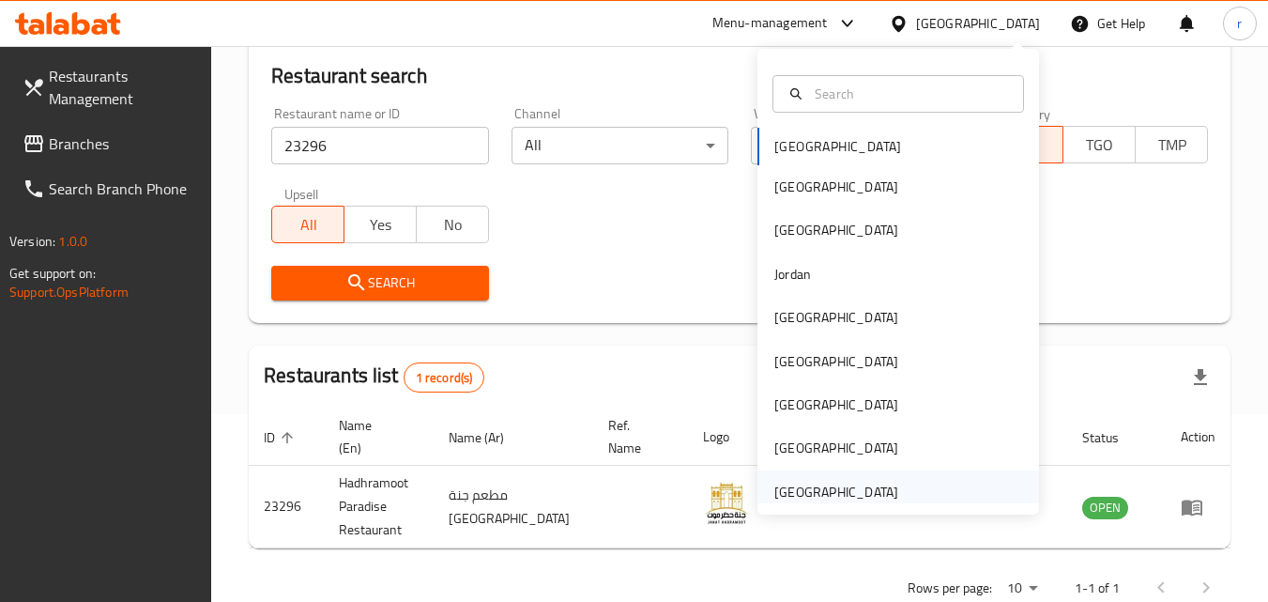
click at [890, 482] on div "[GEOGRAPHIC_DATA]" at bounding box center [836, 491] width 154 height 43
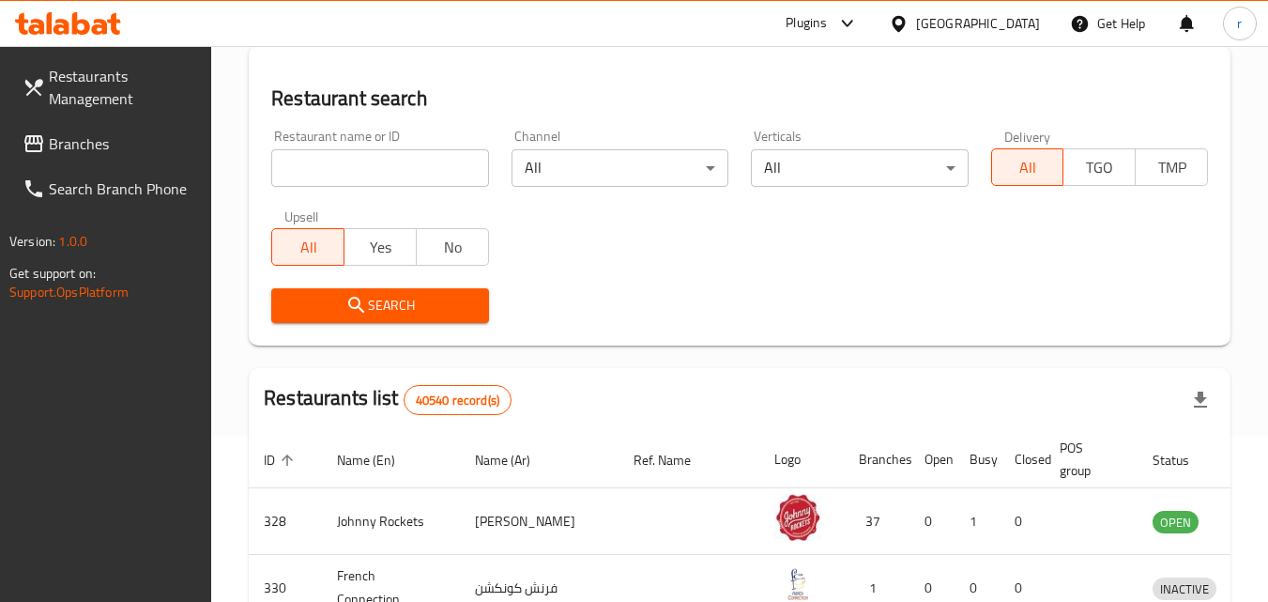
scroll to position [188, 0]
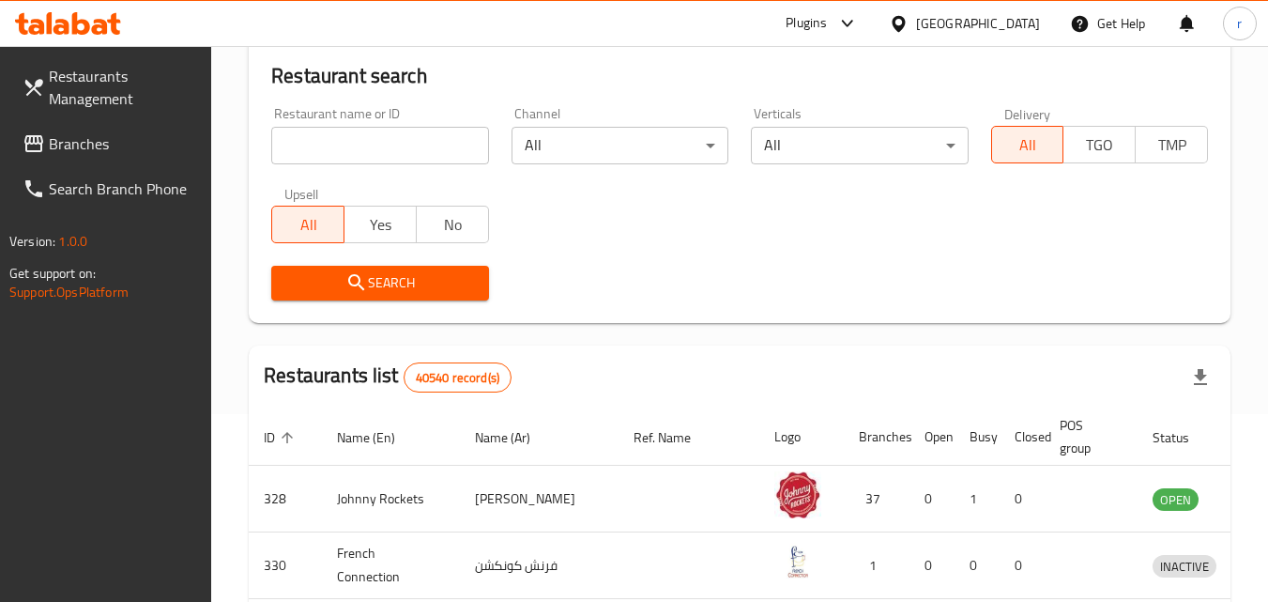
click at [124, 151] on span "Branches" at bounding box center [123, 143] width 148 height 23
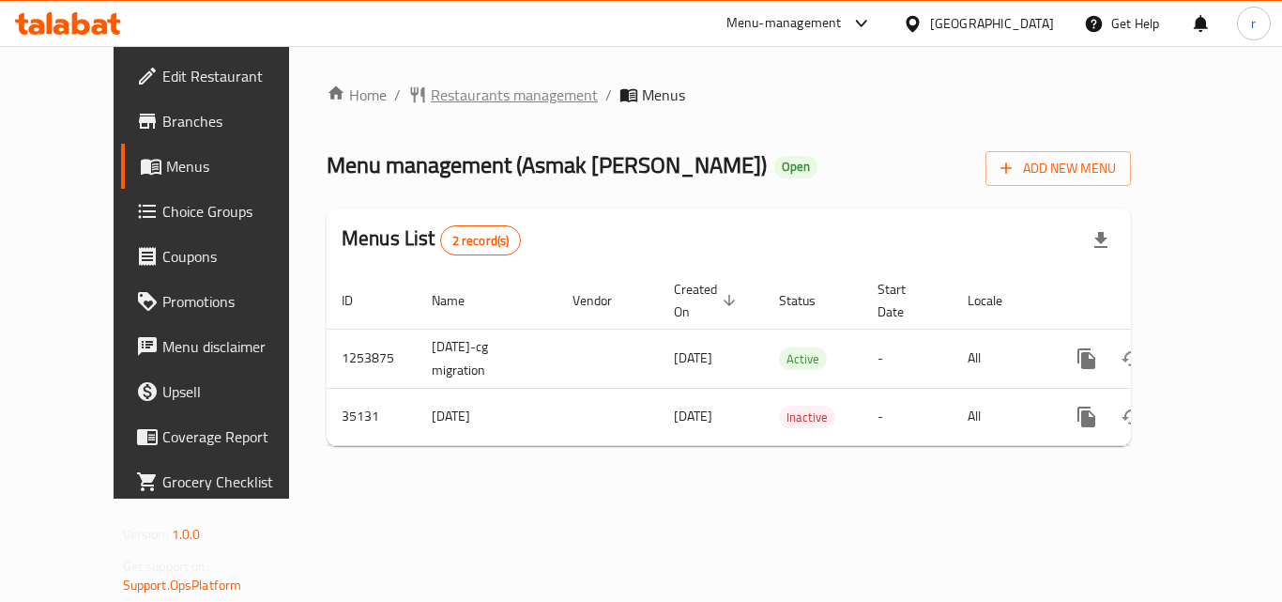
click at [431, 106] on span "Restaurants management" at bounding box center [514, 95] width 167 height 23
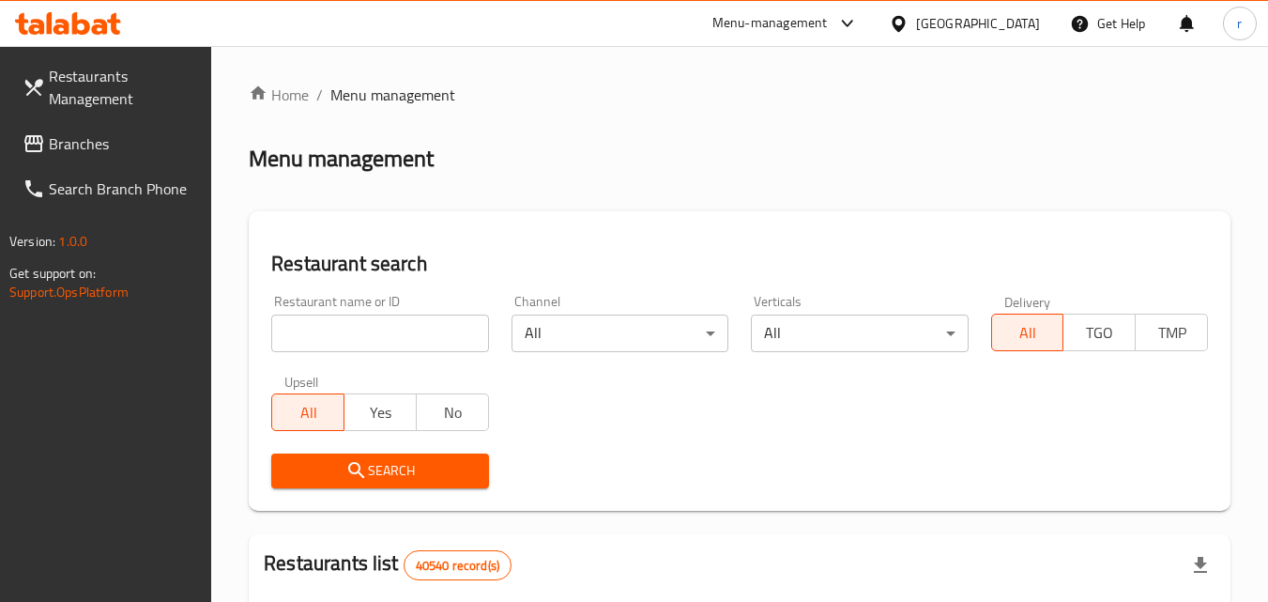
click at [413, 340] on input "search" at bounding box center [379, 333] width 217 height 38
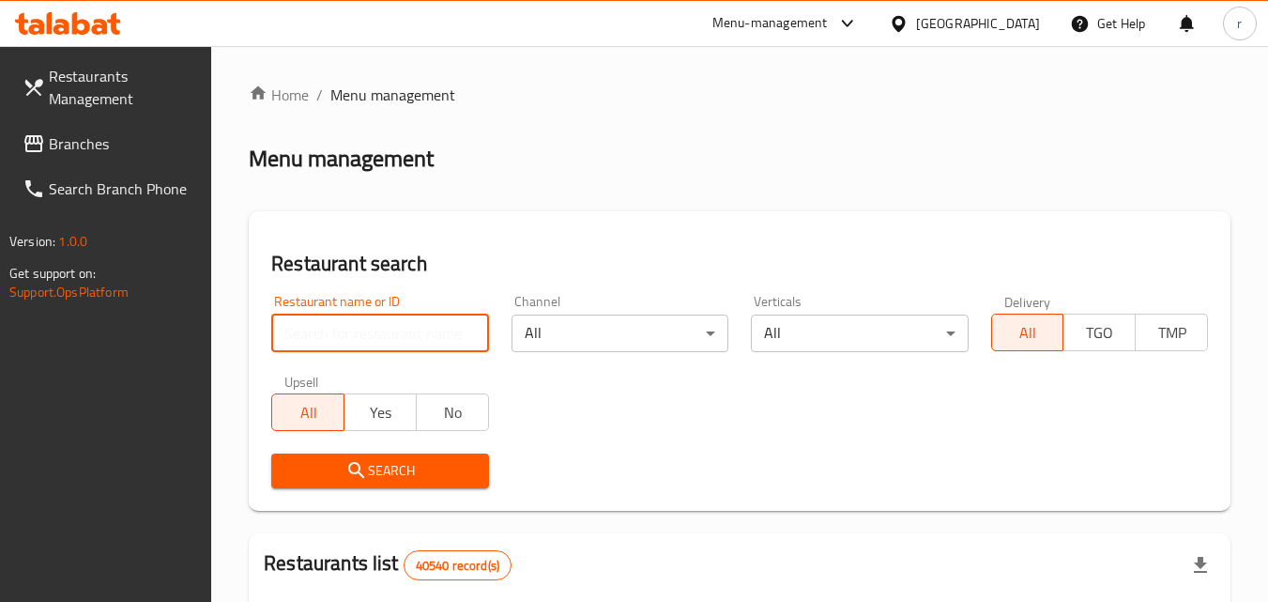
paste input "18128"
type input "18128"
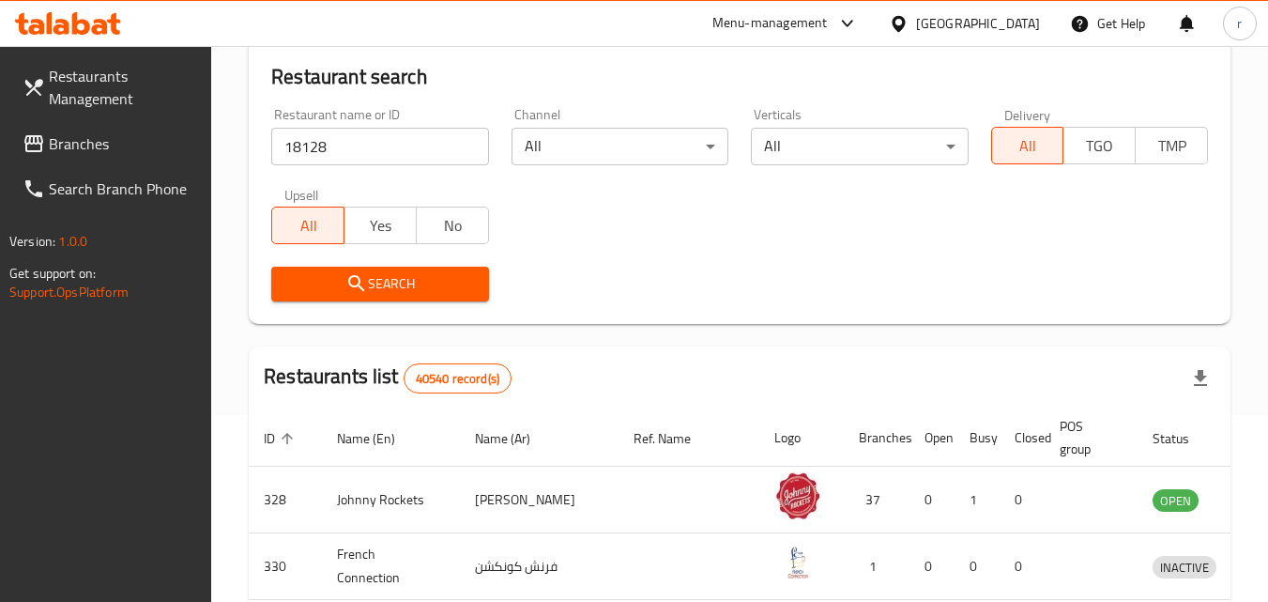
scroll to position [188, 0]
click at [341, 266] on button "Search" at bounding box center [379, 283] width 217 height 35
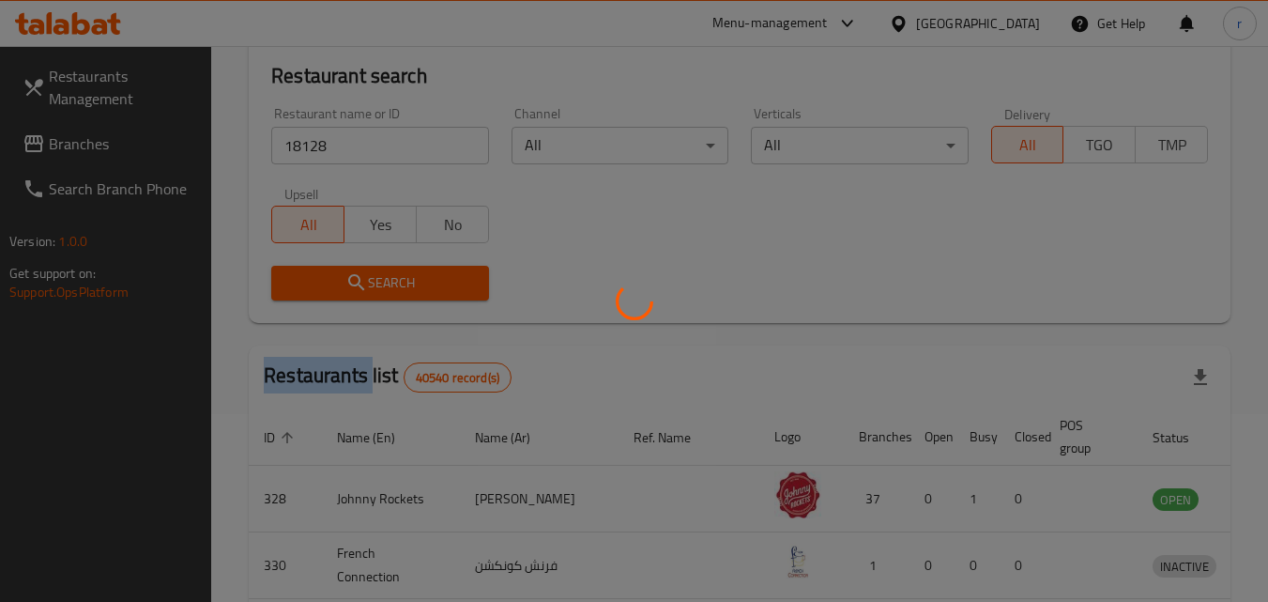
click at [341, 266] on div at bounding box center [634, 301] width 1268 height 602
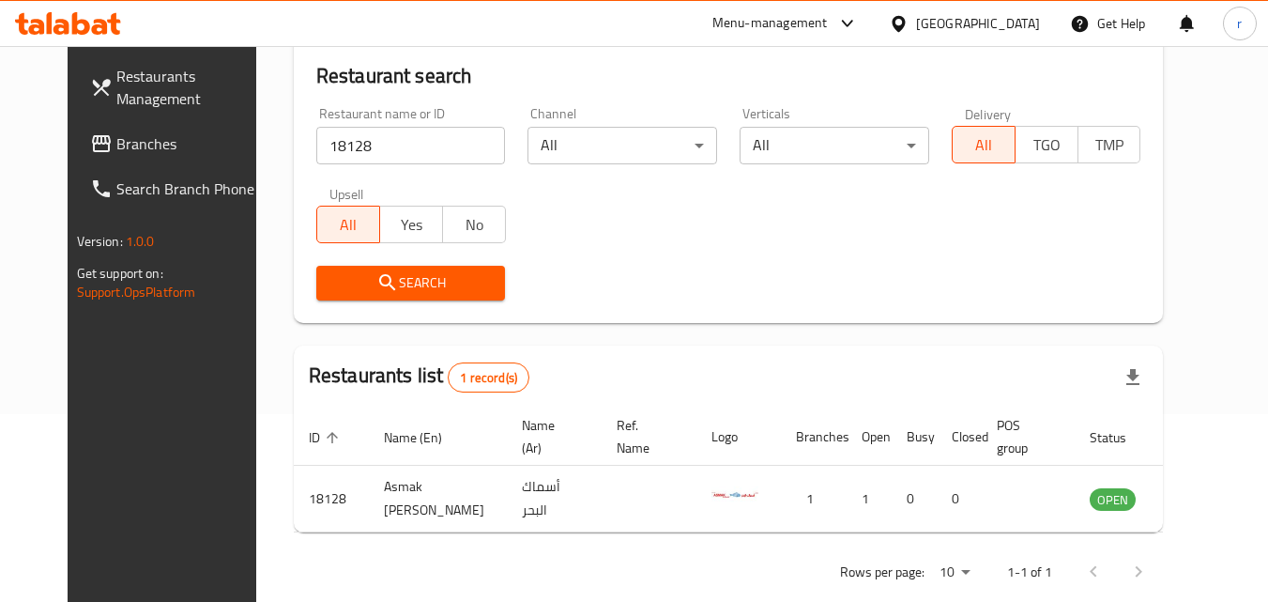
click at [942, 30] on div "[GEOGRAPHIC_DATA]" at bounding box center [978, 23] width 124 height 21
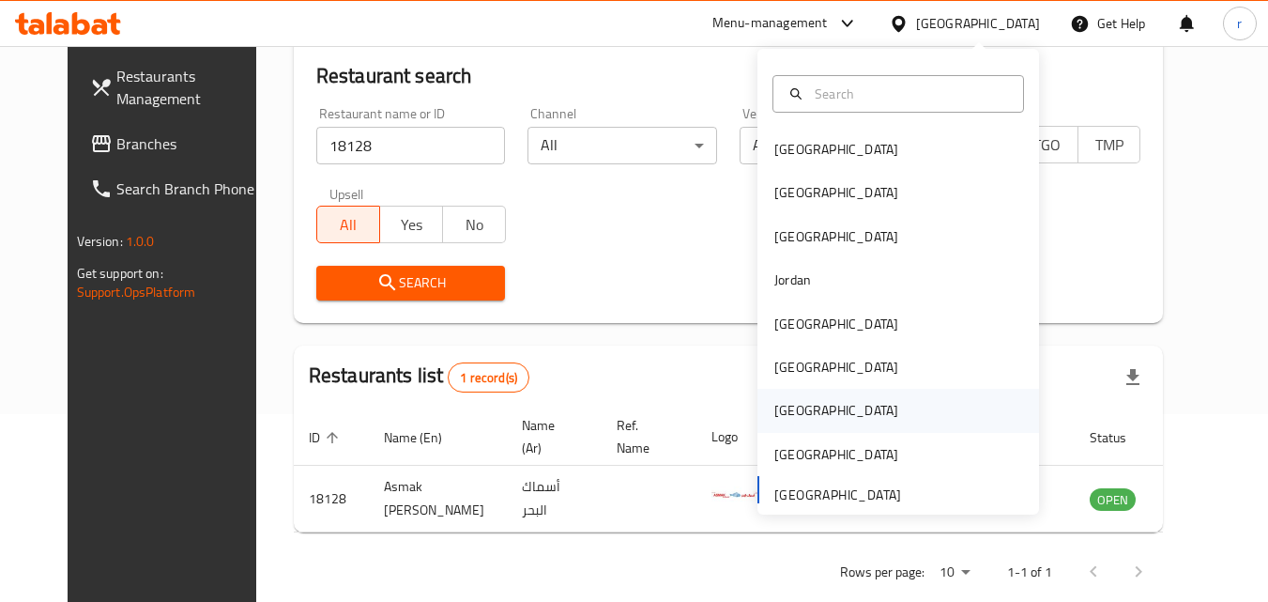
click at [797, 409] on div "[GEOGRAPHIC_DATA]" at bounding box center [836, 410] width 154 height 43
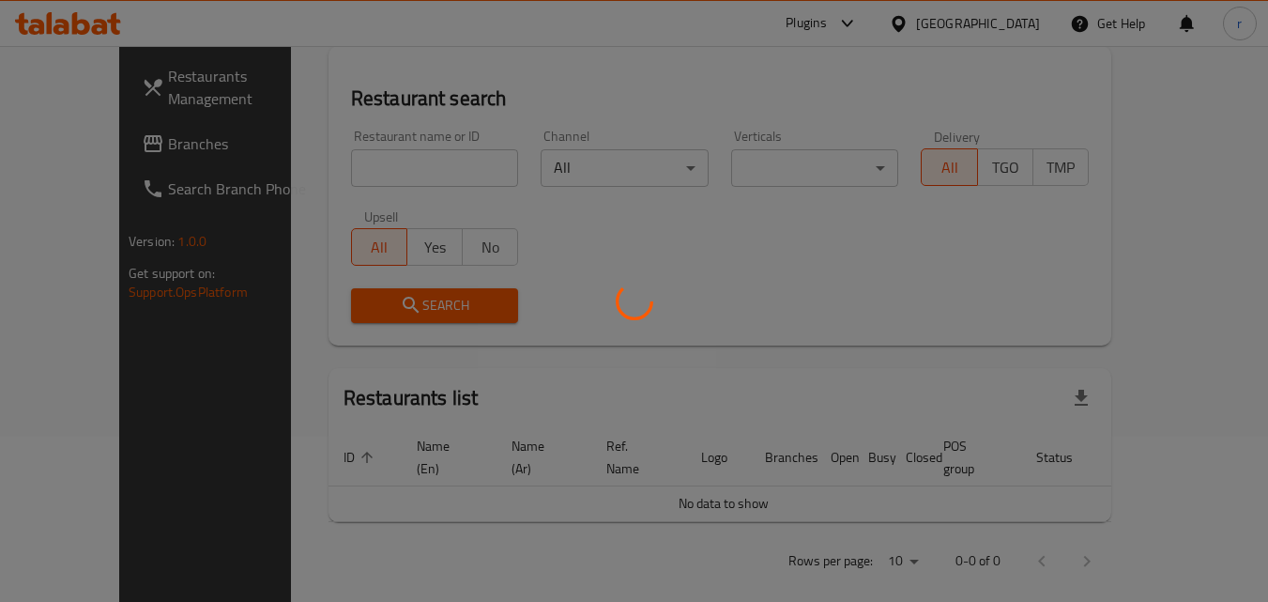
scroll to position [188, 0]
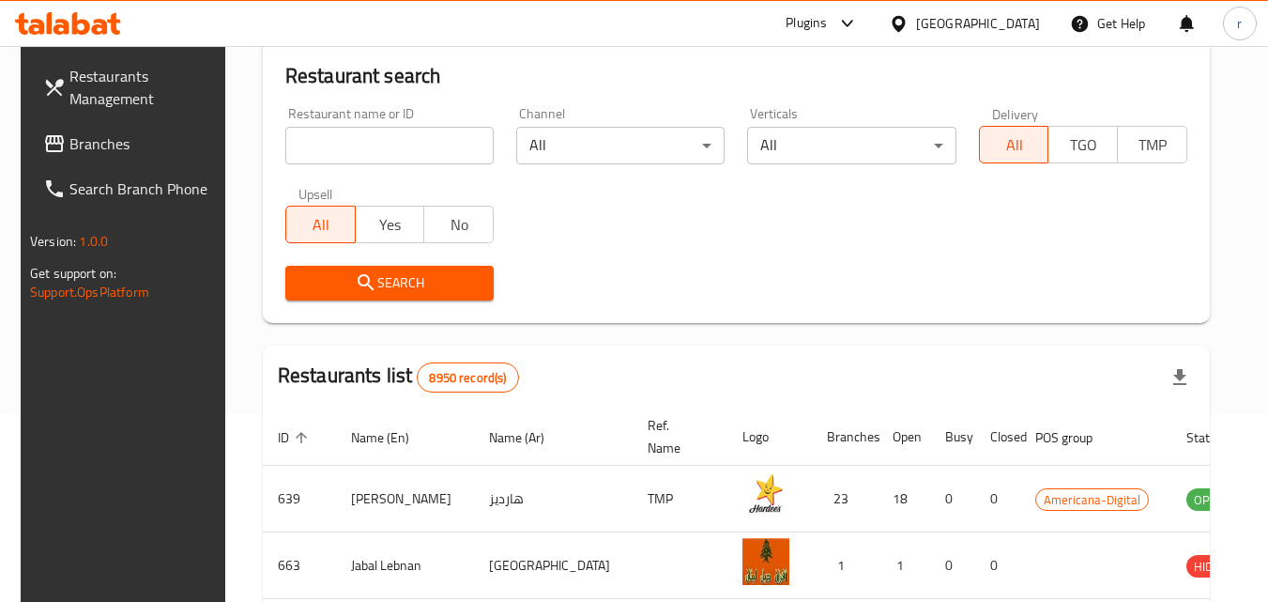
click at [397, 153] on input "search" at bounding box center [389, 146] width 208 height 38
drag, startPoint x: 93, startPoint y: 125, endPoint x: 114, endPoint y: 139, distance: 25.8
click at [92, 126] on link "Branches" at bounding box center [130, 143] width 205 height 45
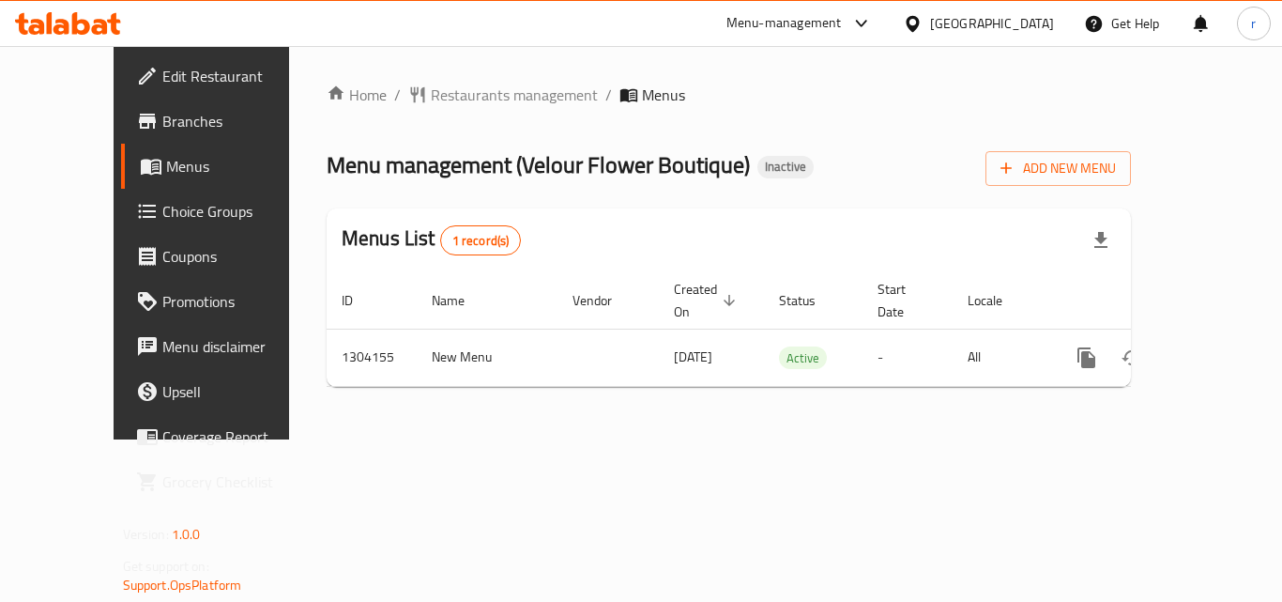
click at [836, 135] on div "Home / Restaurants management / Menus Menu management ( Velour Flower Boutique …" at bounding box center [729, 243] width 804 height 318
click at [441, 90] on span "Restaurants management" at bounding box center [514, 95] width 167 height 23
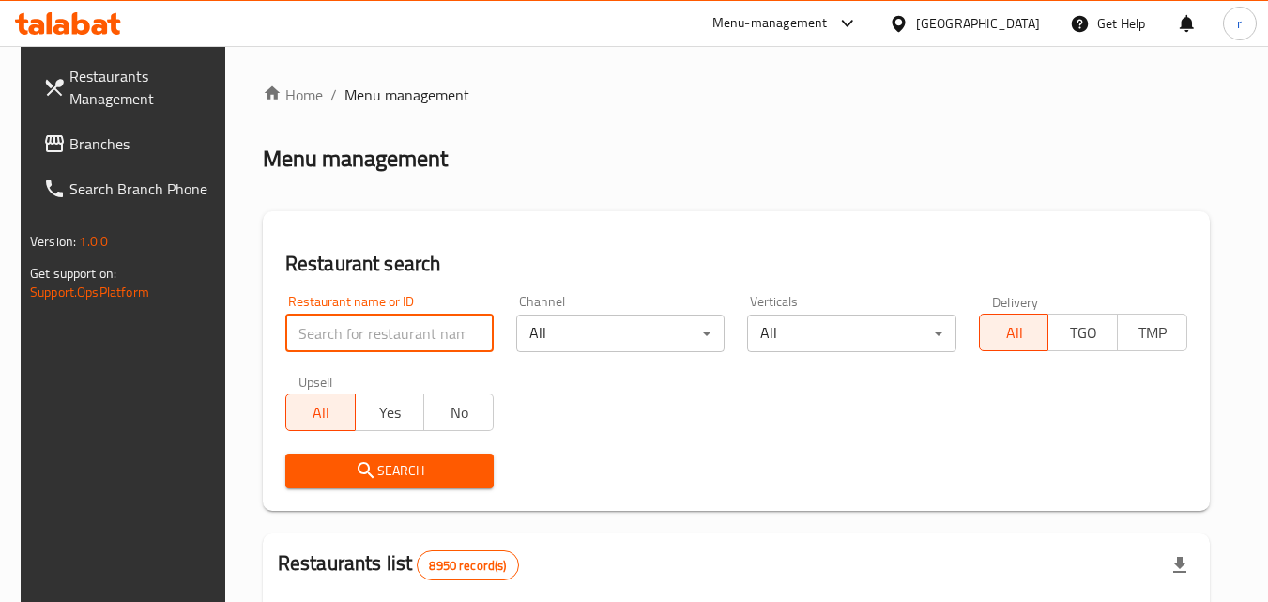
click at [408, 334] on input "search" at bounding box center [389, 333] width 208 height 38
paste input "703085"
type input "703085"
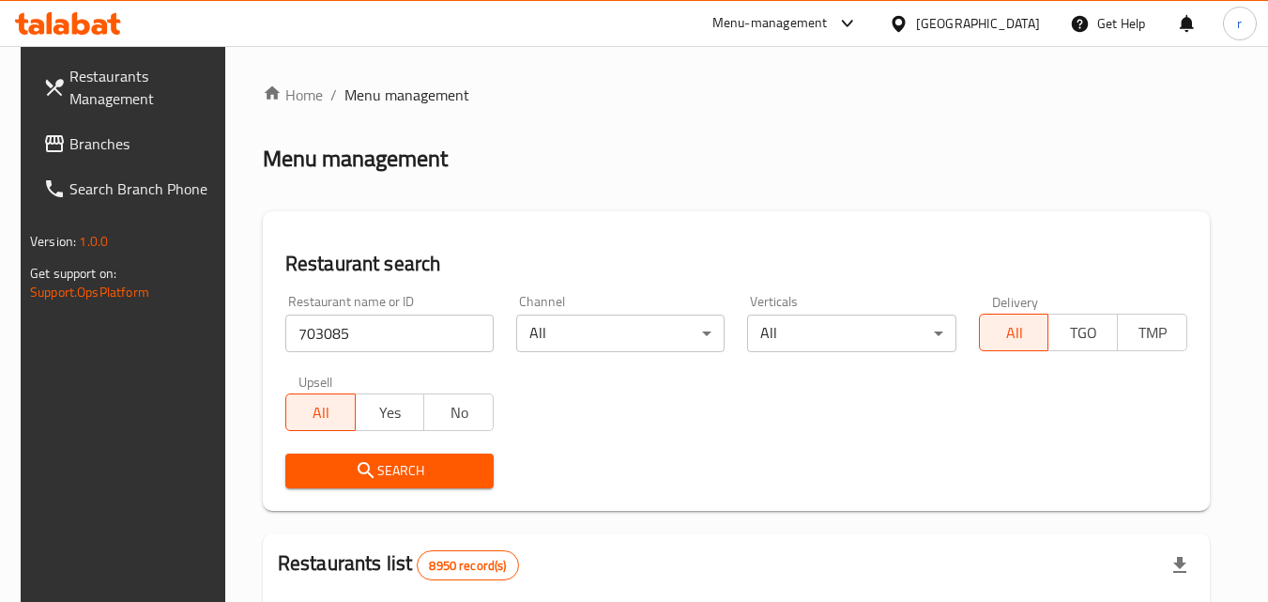
click at [417, 474] on span "Search" at bounding box center [389, 470] width 178 height 23
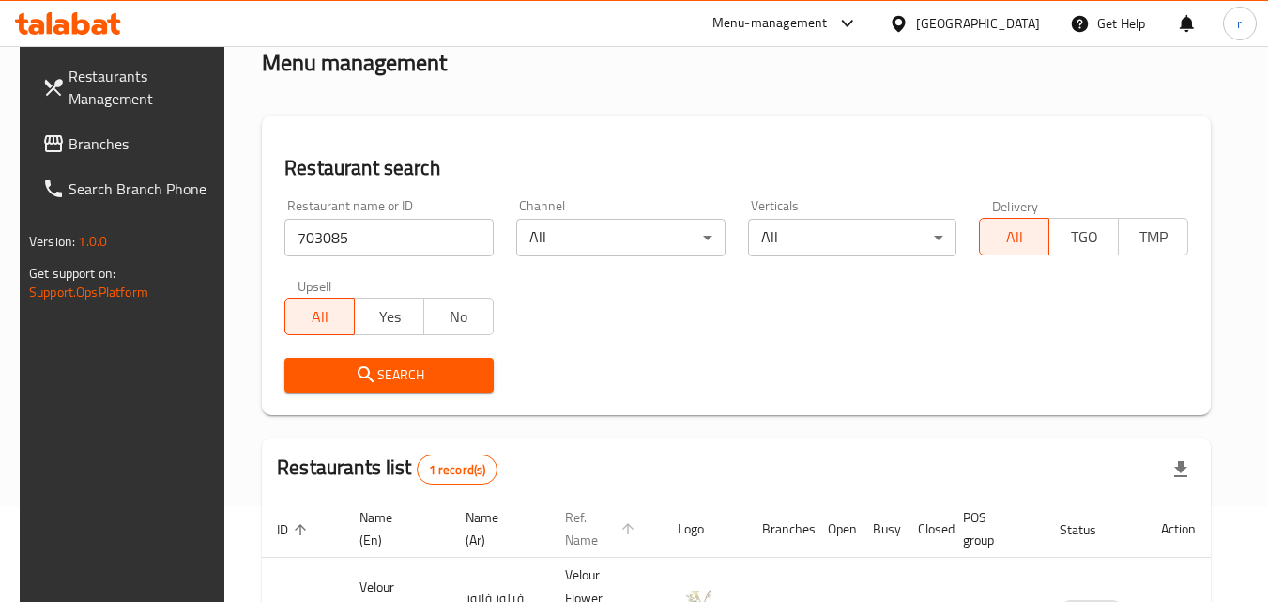
scroll to position [236, 0]
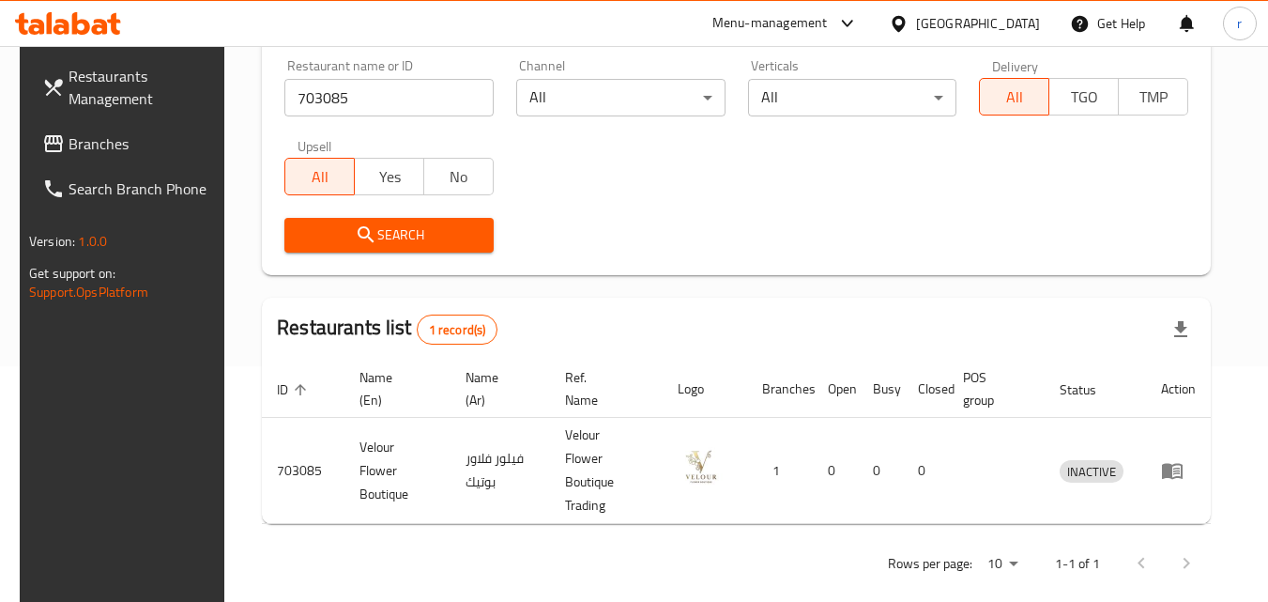
click at [1022, 30] on div "[GEOGRAPHIC_DATA]" at bounding box center [978, 23] width 124 height 21
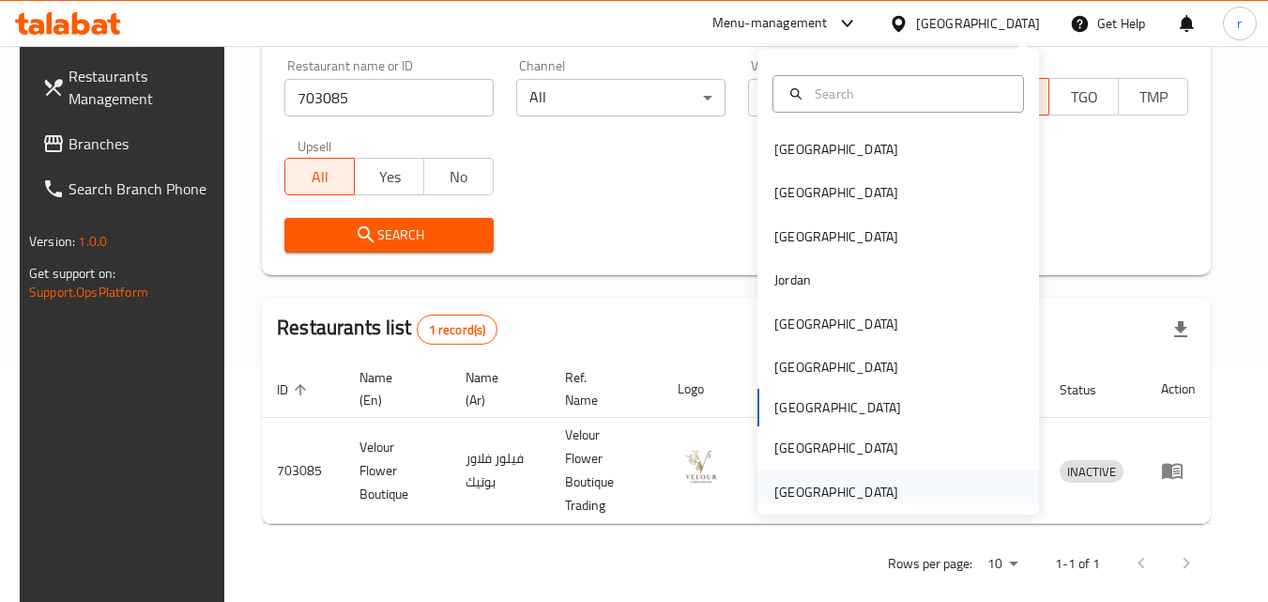
click at [867, 489] on div "[GEOGRAPHIC_DATA]" at bounding box center [836, 491] width 124 height 21
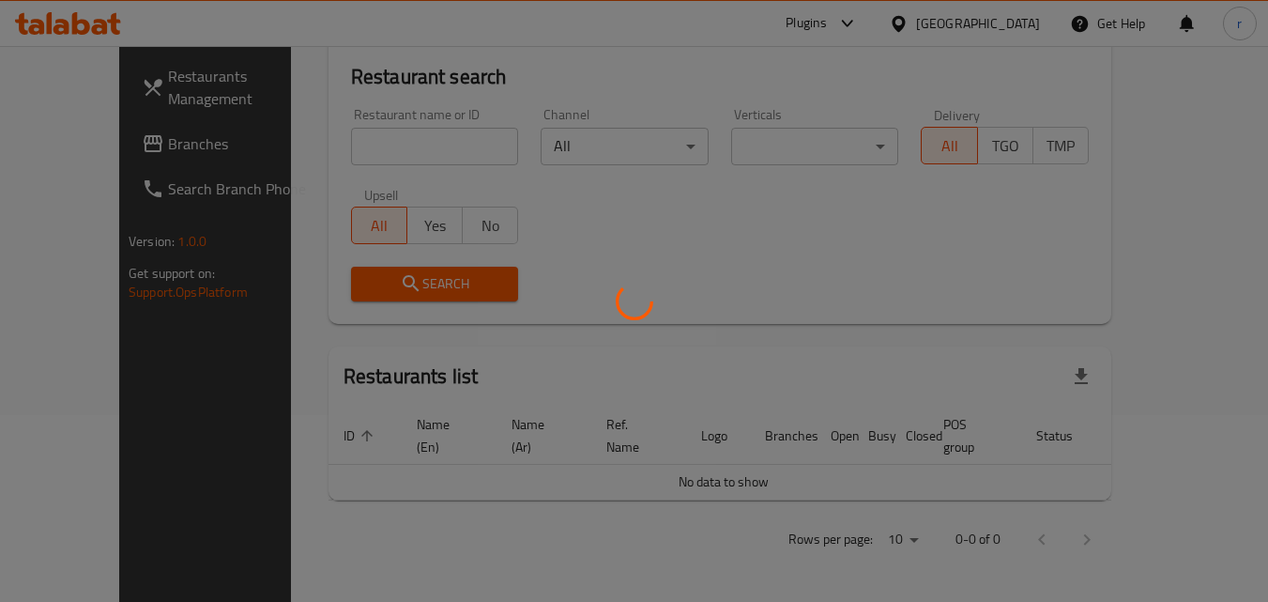
scroll to position [165, 0]
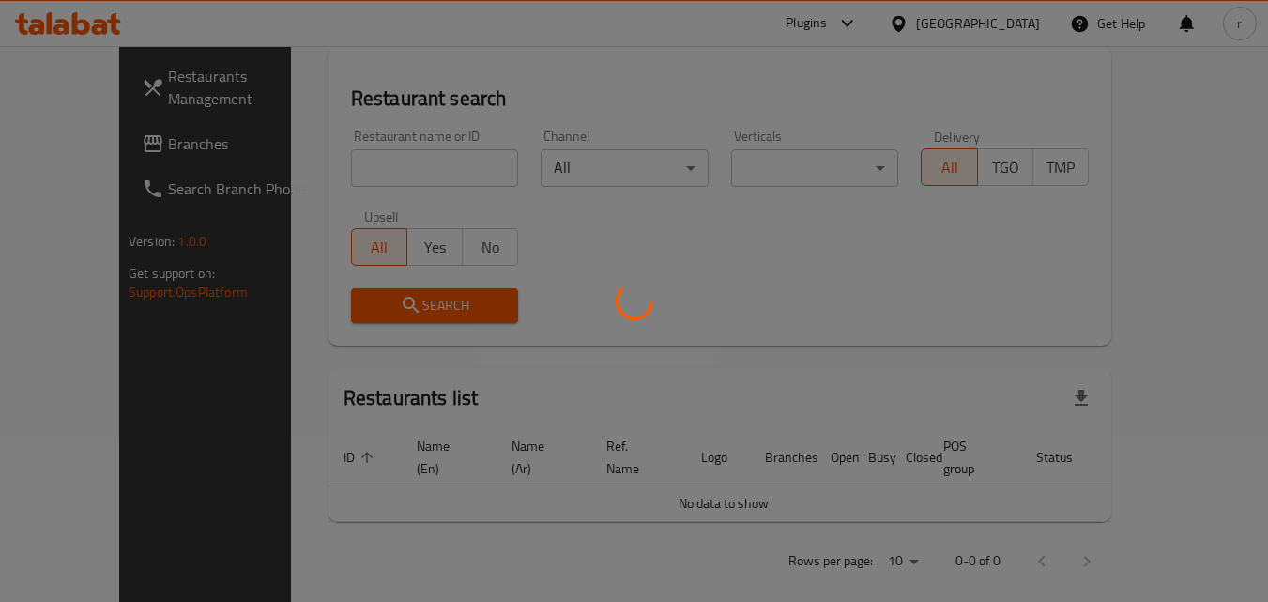
click at [387, 154] on div at bounding box center [634, 301] width 1268 height 602
drag, startPoint x: 387, startPoint y: 158, endPoint x: 389, endPoint y: 168, distance: 10.5
click at [387, 162] on div at bounding box center [634, 301] width 1268 height 602
click at [389, 168] on div at bounding box center [634, 301] width 1268 height 602
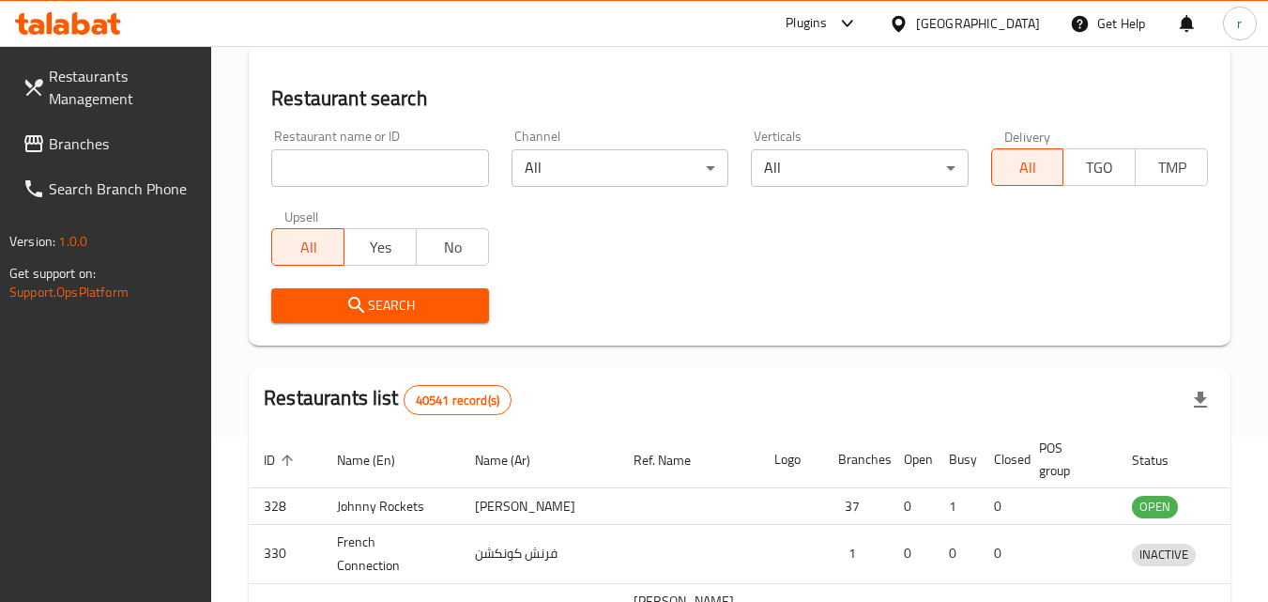
scroll to position [236, 0]
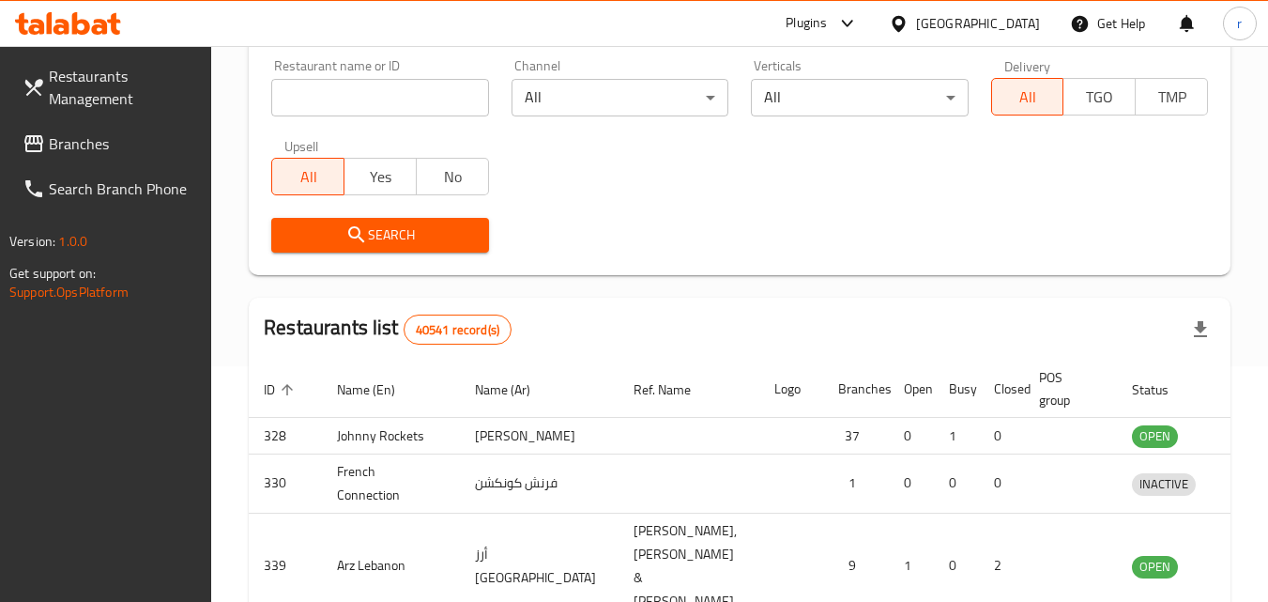
click at [389, 181] on div at bounding box center [634, 301] width 1268 height 602
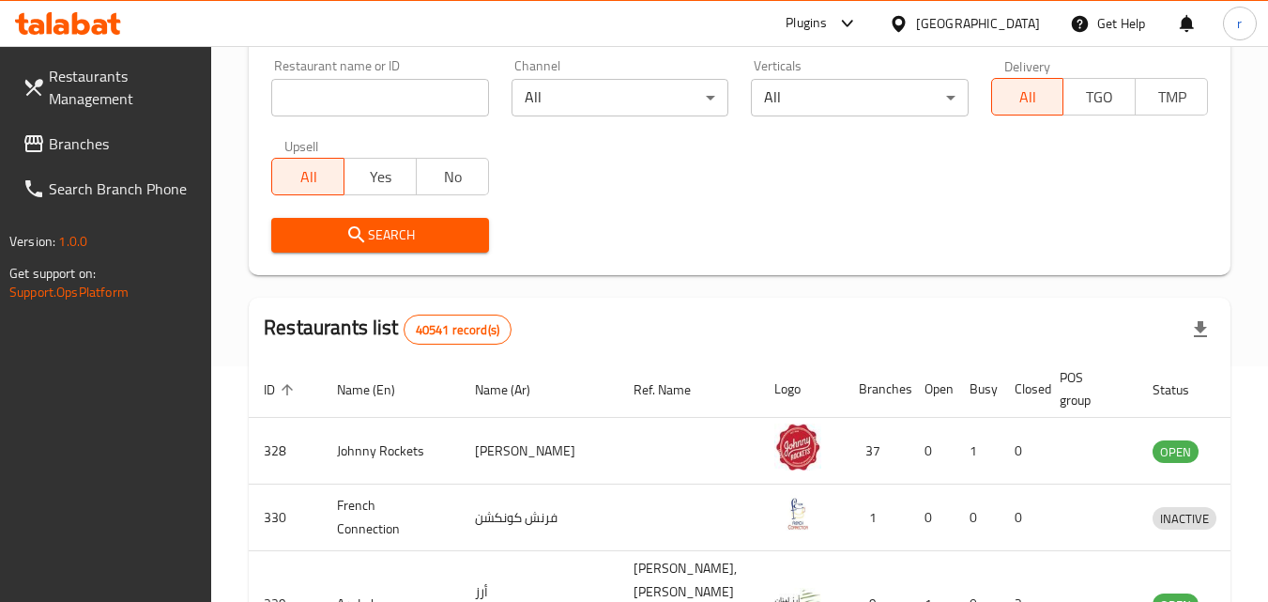
click at [390, 184] on span "Yes" at bounding box center [380, 176] width 57 height 27
click at [296, 174] on span "All" at bounding box center [308, 176] width 57 height 27
drag, startPoint x: 383, startPoint y: 91, endPoint x: 374, endPoint y: 97, distance: 10.2
click at [383, 90] on input "search" at bounding box center [379, 98] width 217 height 38
click at [98, 129] on link "Branches" at bounding box center [110, 143] width 205 height 45
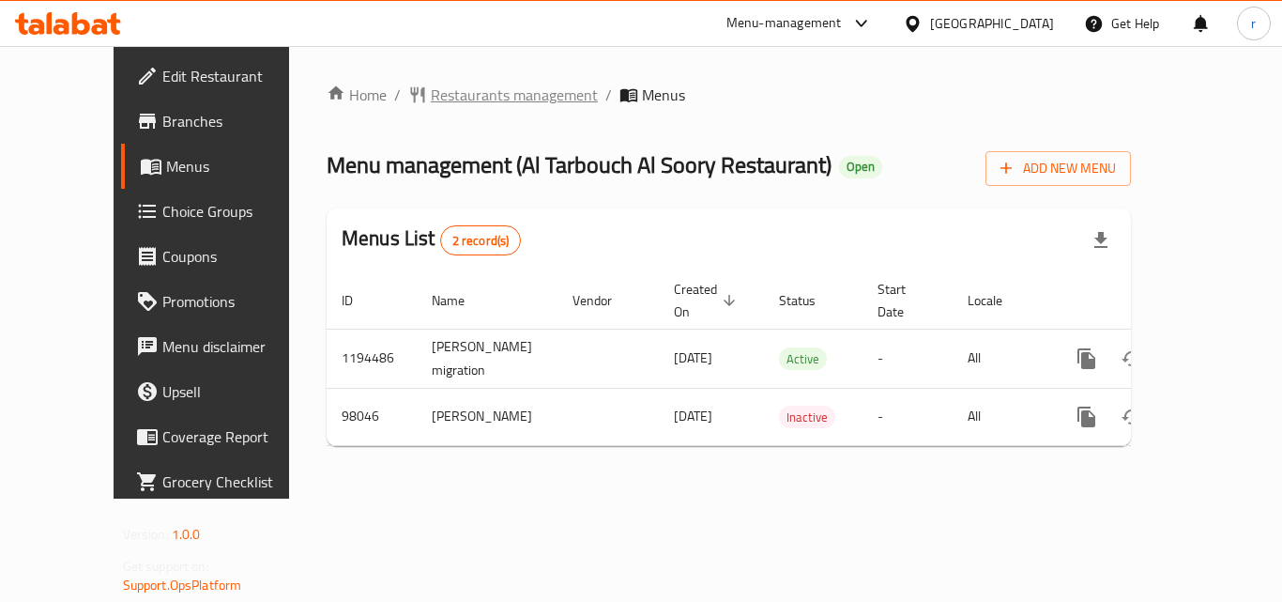
click at [463, 90] on span "Restaurants management" at bounding box center [514, 95] width 167 height 23
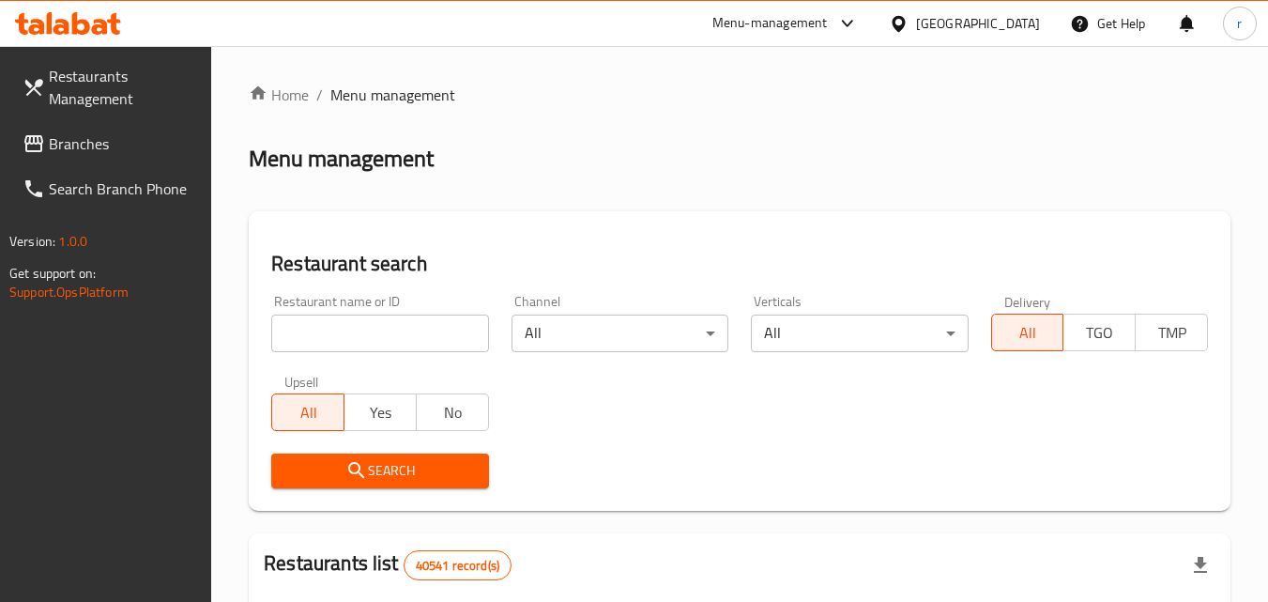
click at [376, 343] on input "search" at bounding box center [379, 333] width 217 height 38
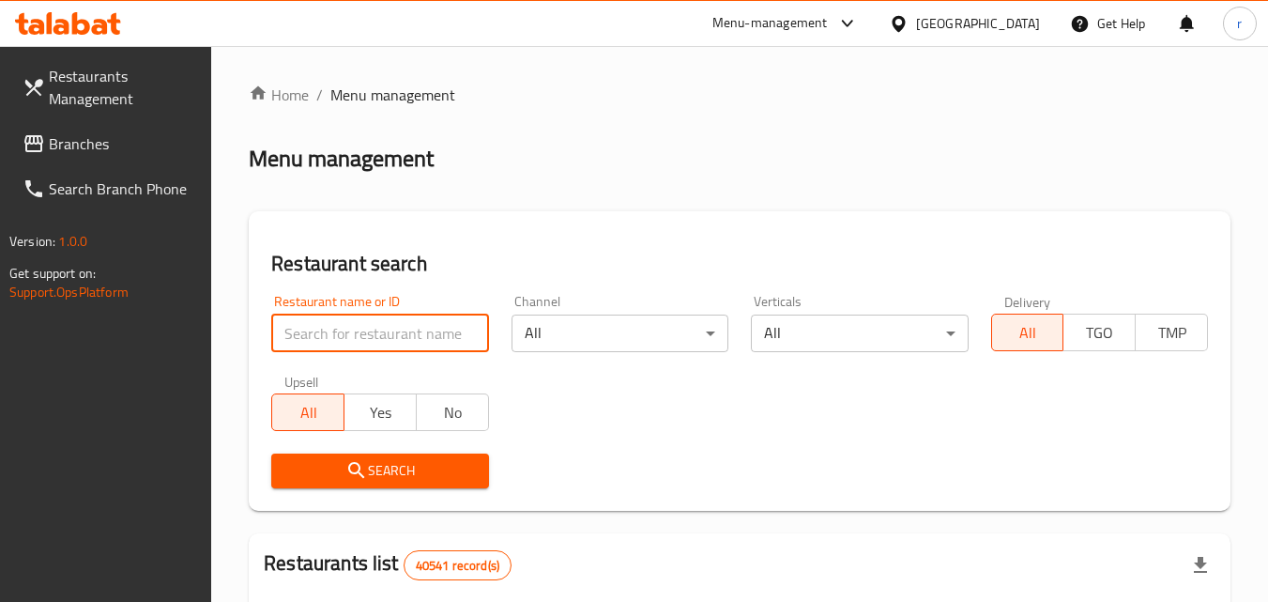
paste input "602026"
type input "602026"
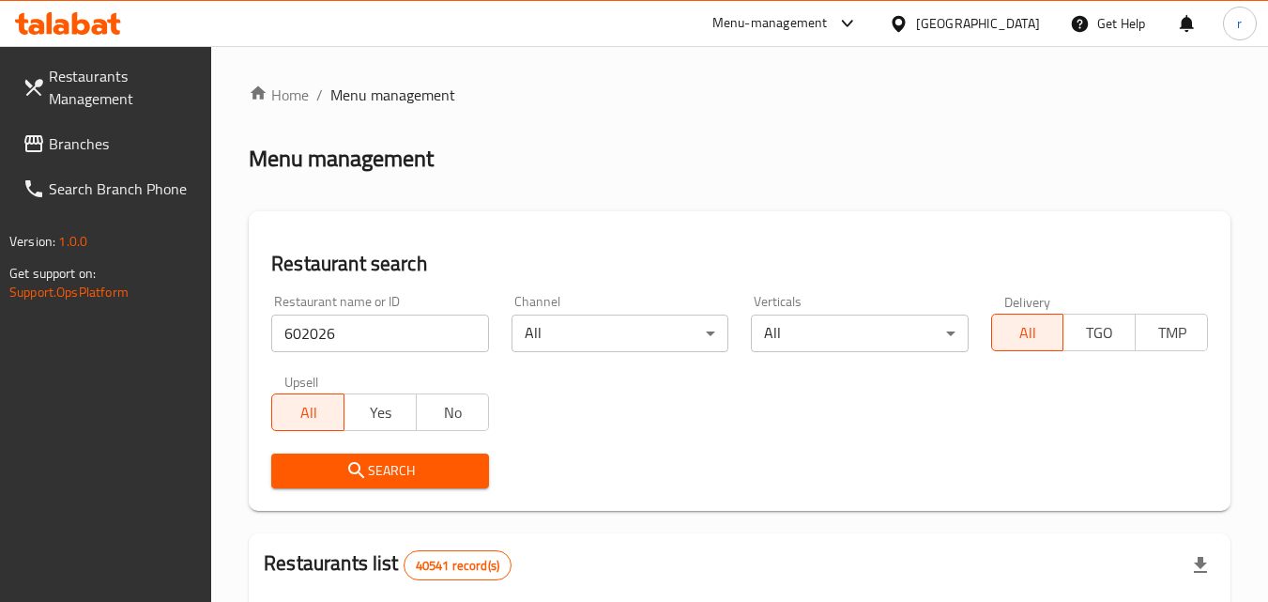
click at [408, 474] on span "Search" at bounding box center [379, 470] width 187 height 23
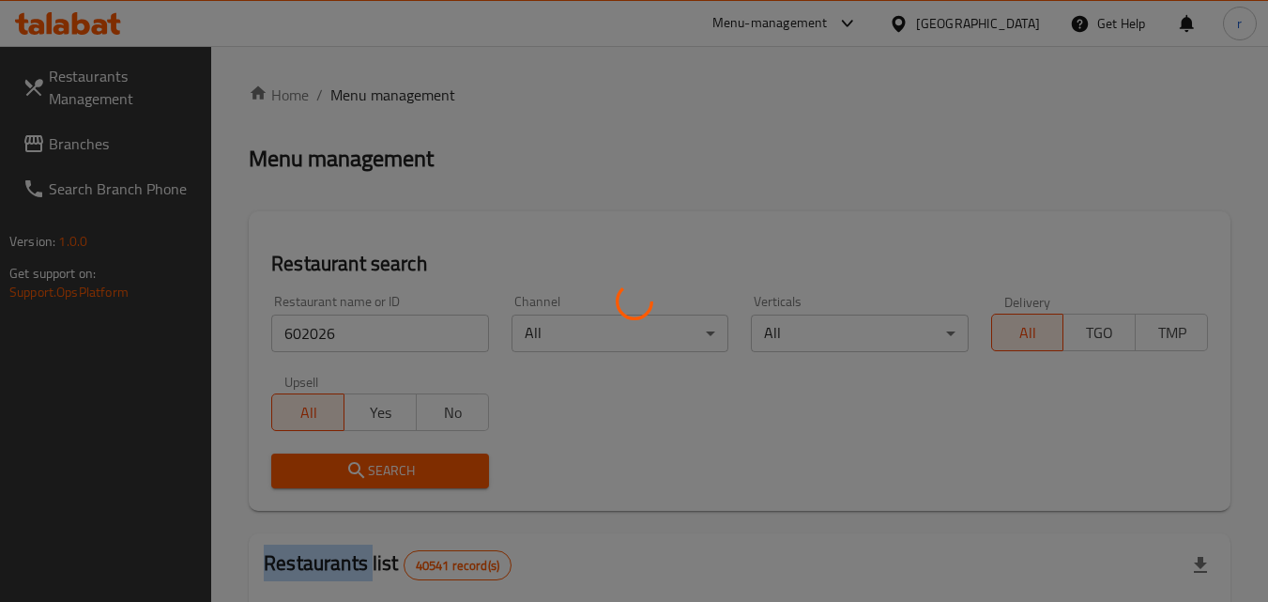
click at [408, 474] on div at bounding box center [634, 301] width 1268 height 602
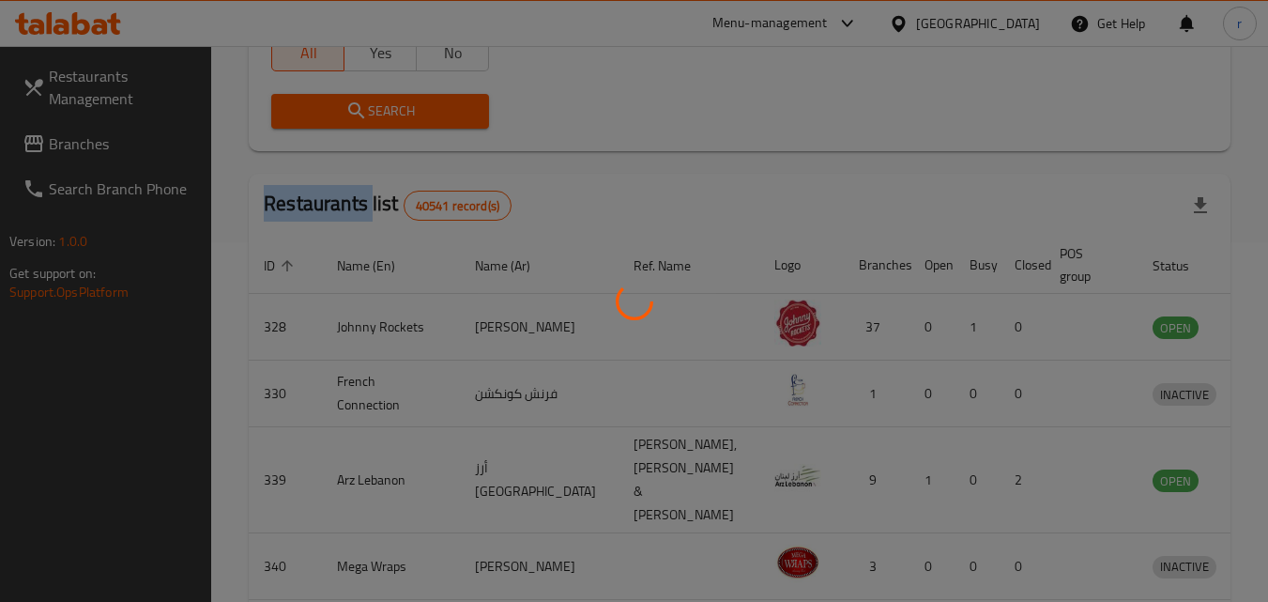
scroll to position [236, 0]
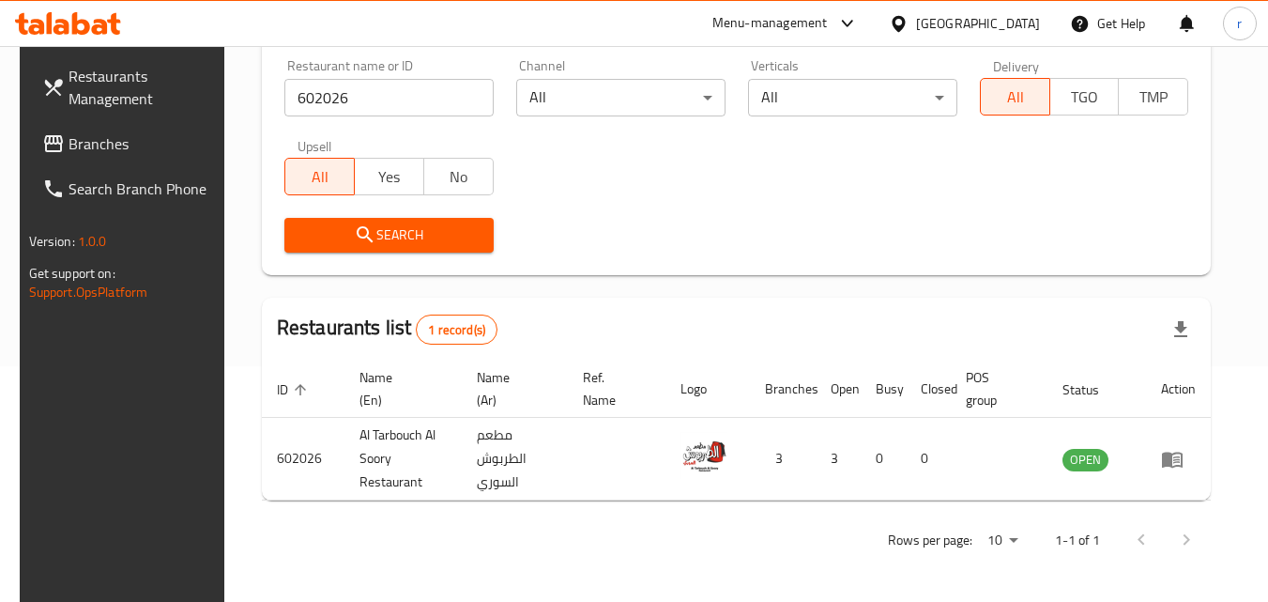
click at [928, 9] on div "[GEOGRAPHIC_DATA]" at bounding box center [964, 23] width 181 height 45
drag, startPoint x: 921, startPoint y: 25, endPoint x: 922, endPoint y: 48, distance: 22.5
click at [921, 24] on div "[GEOGRAPHIC_DATA]" at bounding box center [978, 23] width 124 height 21
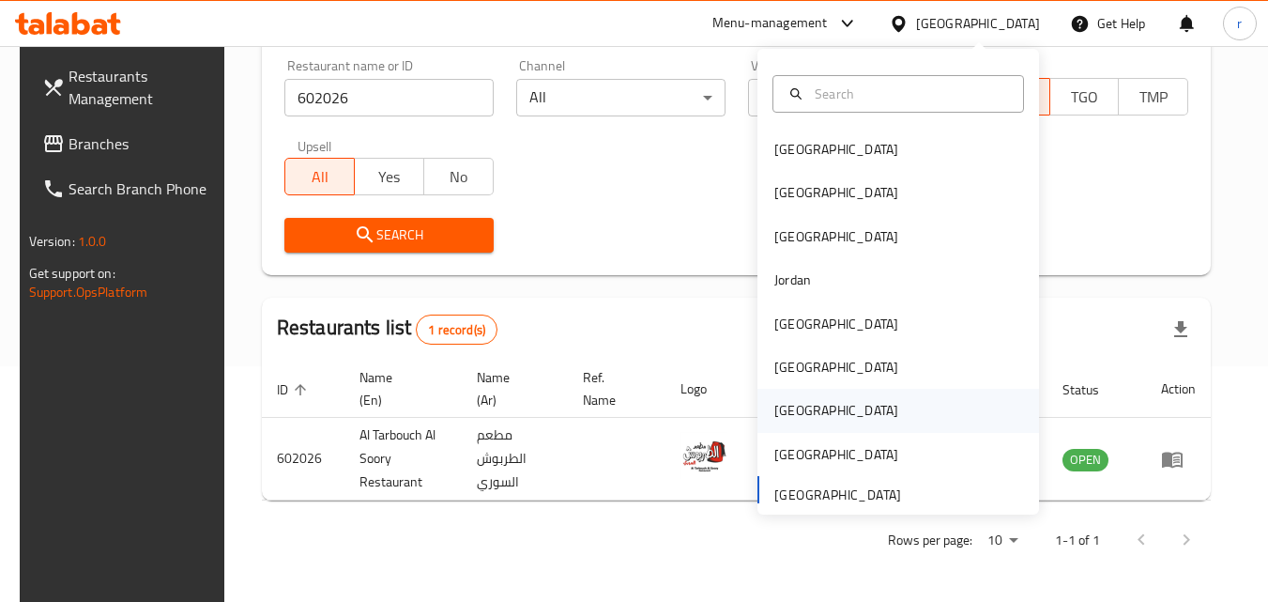
click at [786, 408] on div "Qatar" at bounding box center [836, 410] width 124 height 21
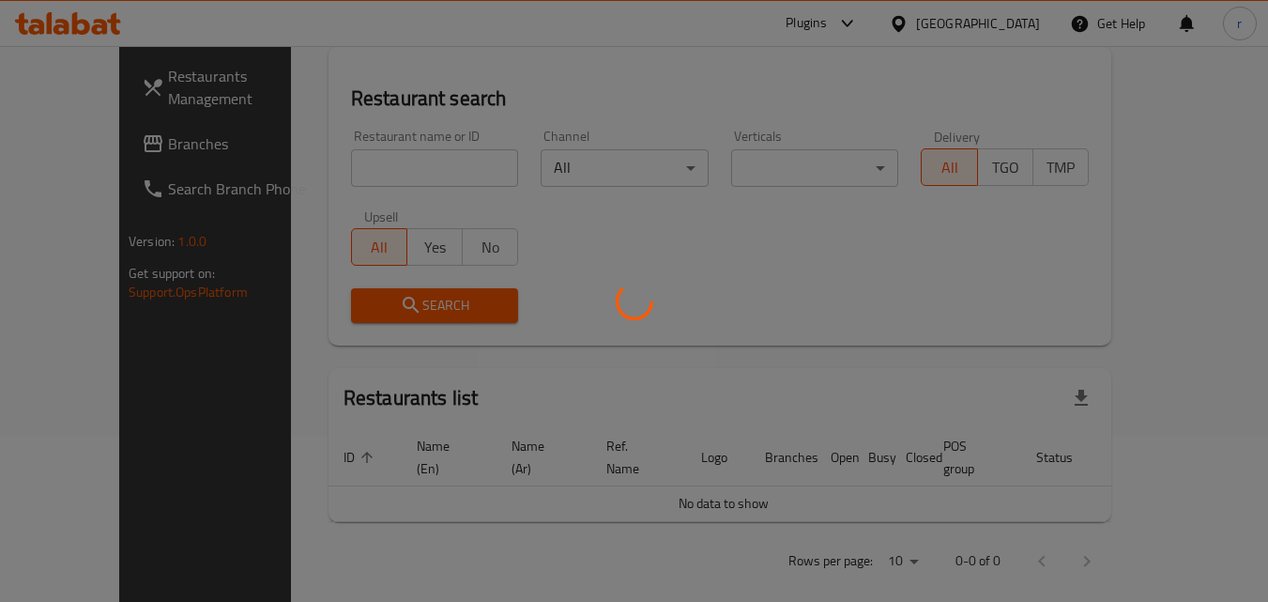
scroll to position [236, 0]
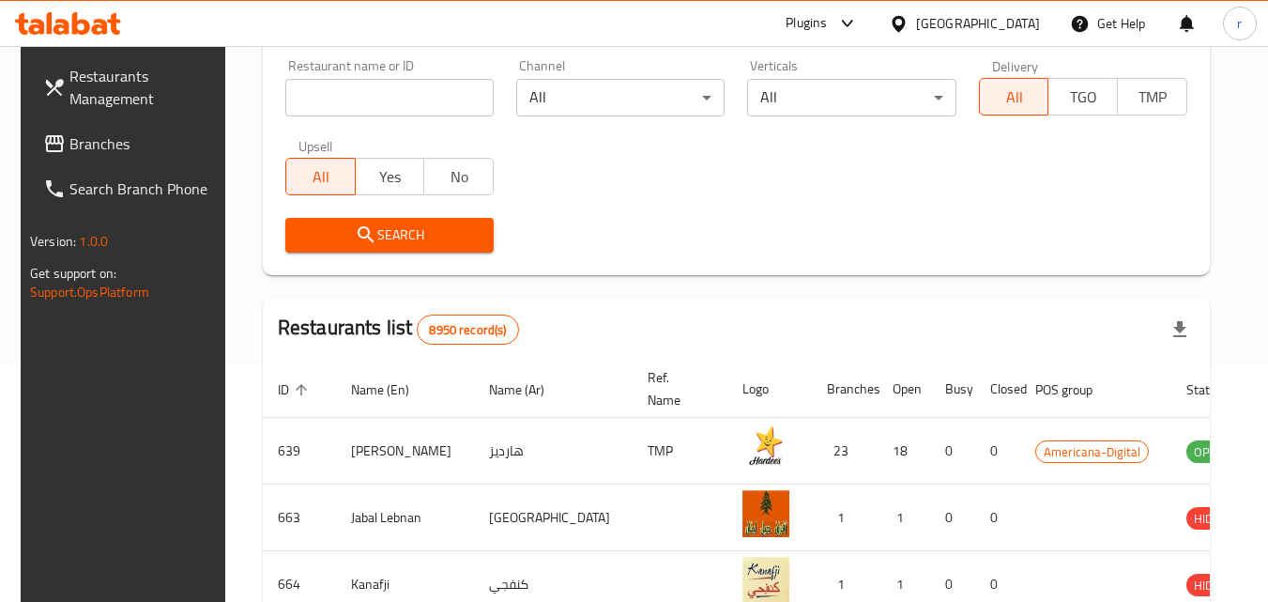
click at [384, 94] on input "search" at bounding box center [389, 98] width 208 height 38
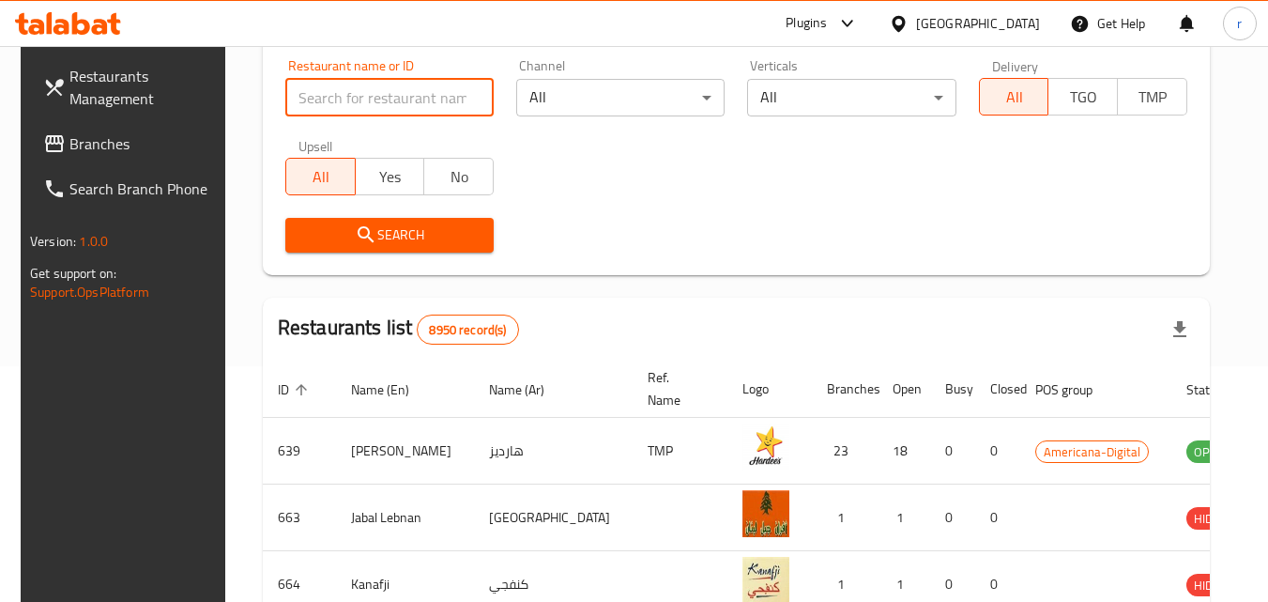
click at [133, 132] on span "Branches" at bounding box center [143, 143] width 148 height 23
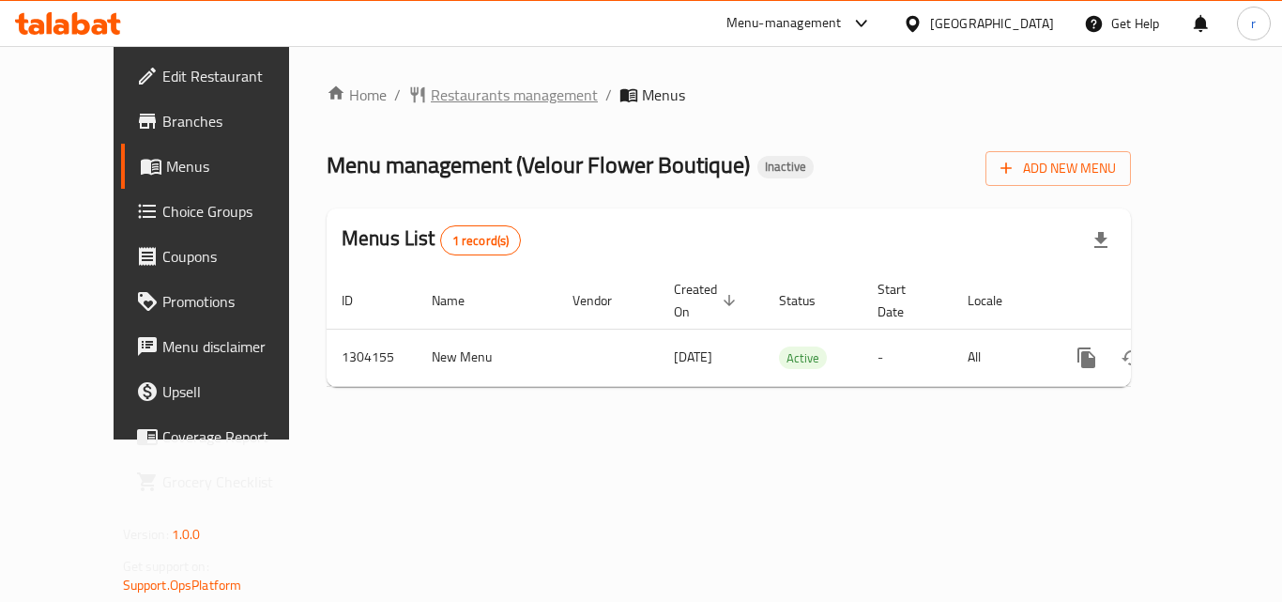
click at [449, 106] on span "Restaurants management" at bounding box center [514, 95] width 167 height 23
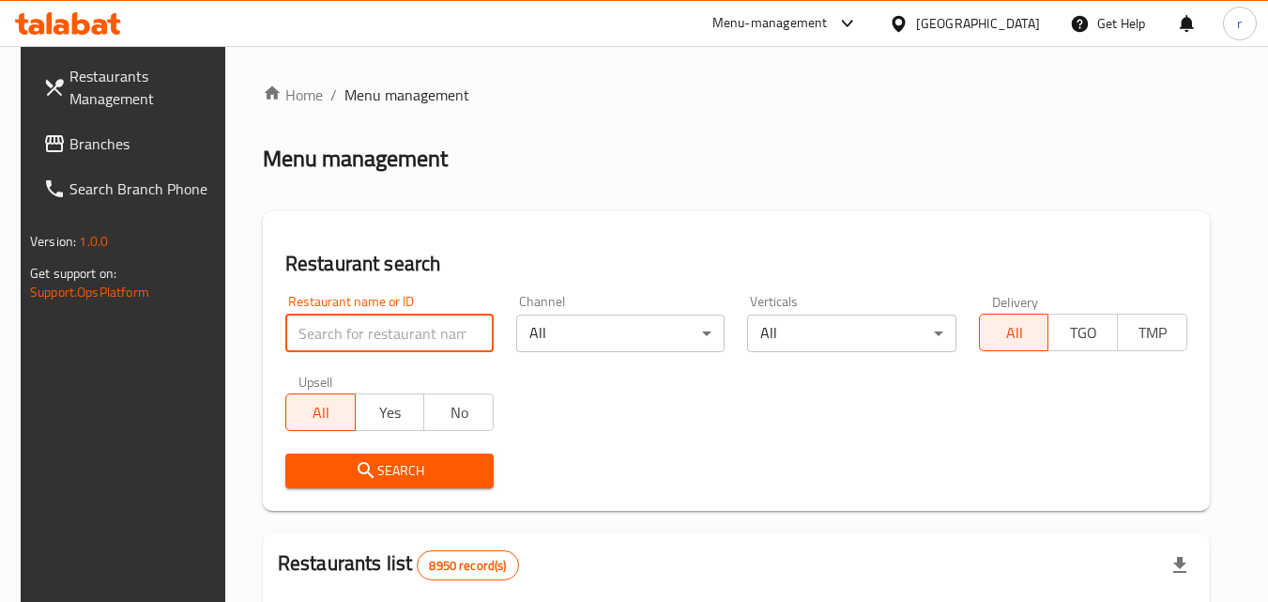
click at [378, 337] on input "search" at bounding box center [389, 333] width 208 height 38
paste input "703085"
type input "703085"
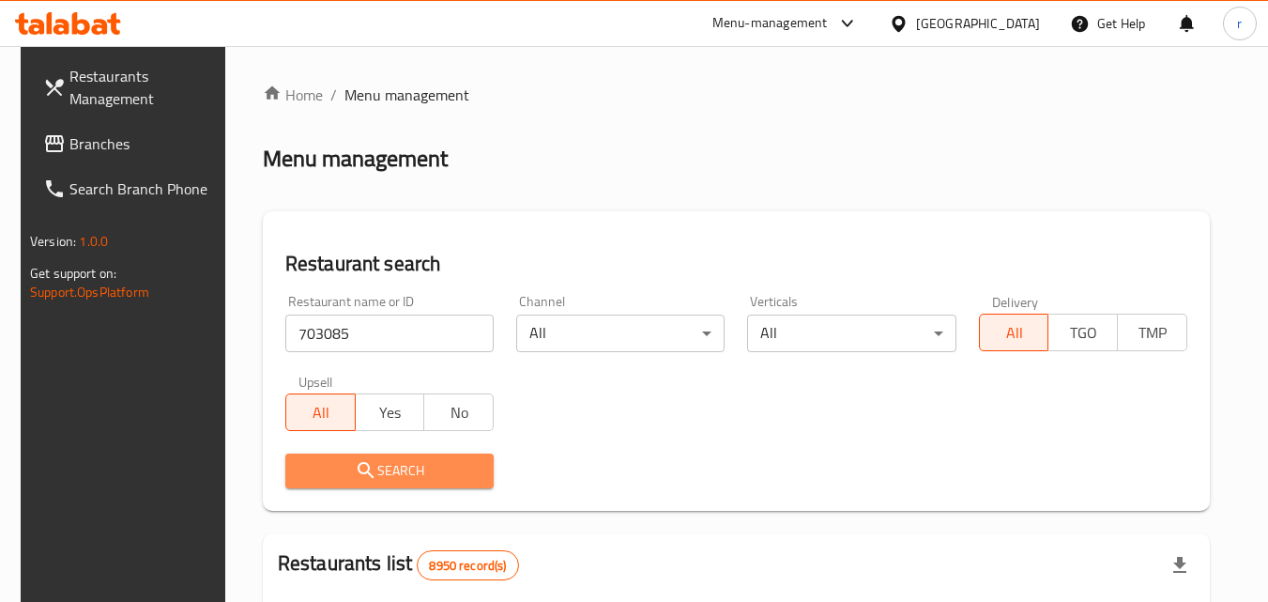
click at [403, 475] on span "Search" at bounding box center [389, 470] width 178 height 23
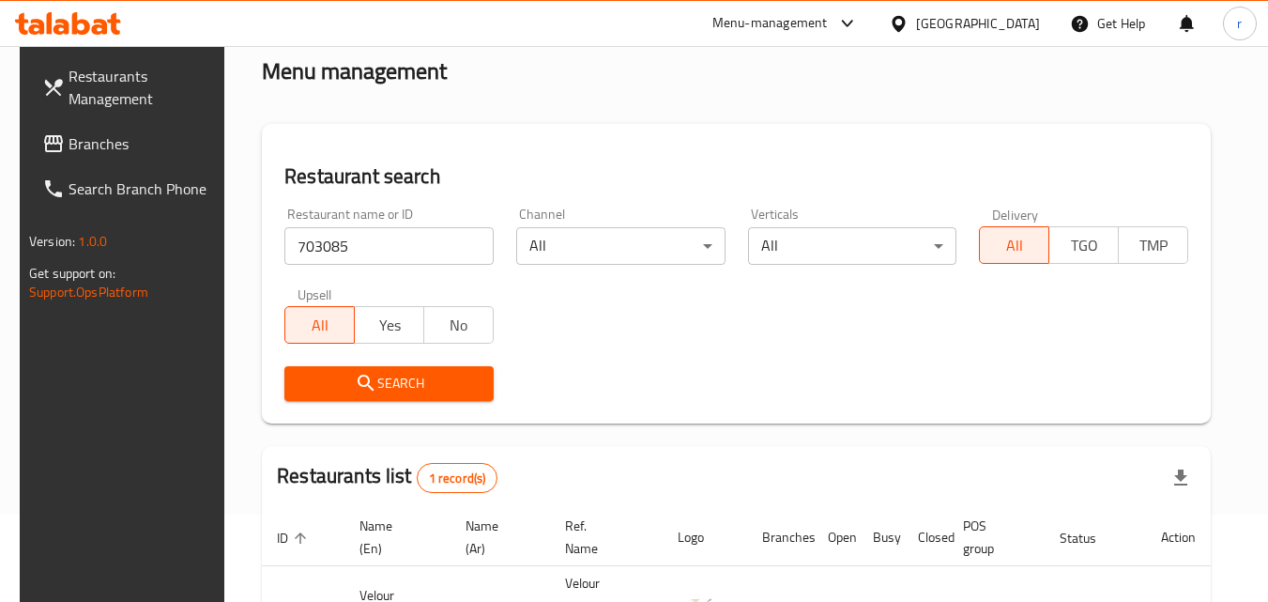
scroll to position [236, 0]
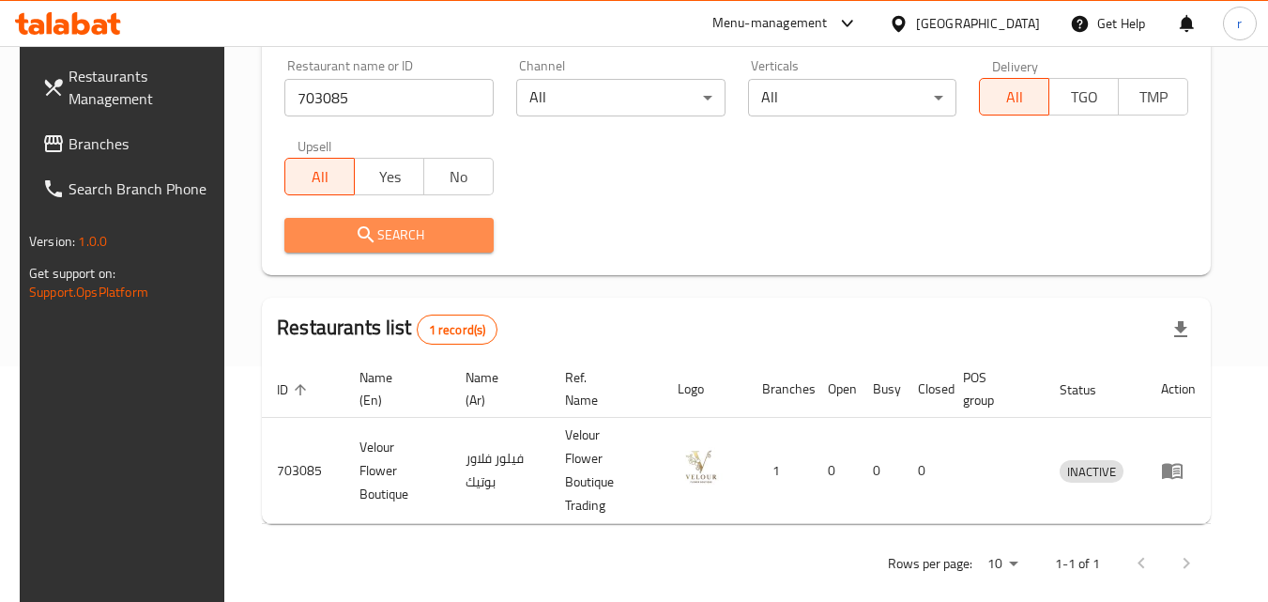
click at [437, 231] on span "Search" at bounding box center [388, 234] width 179 height 23
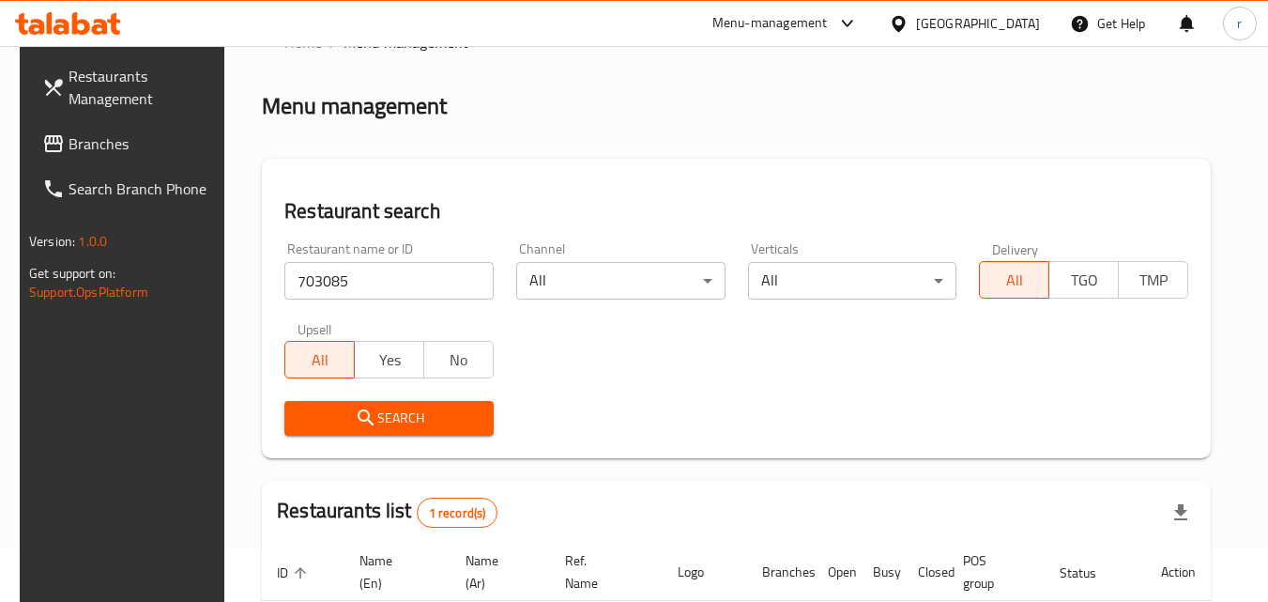
scroll to position [0, 0]
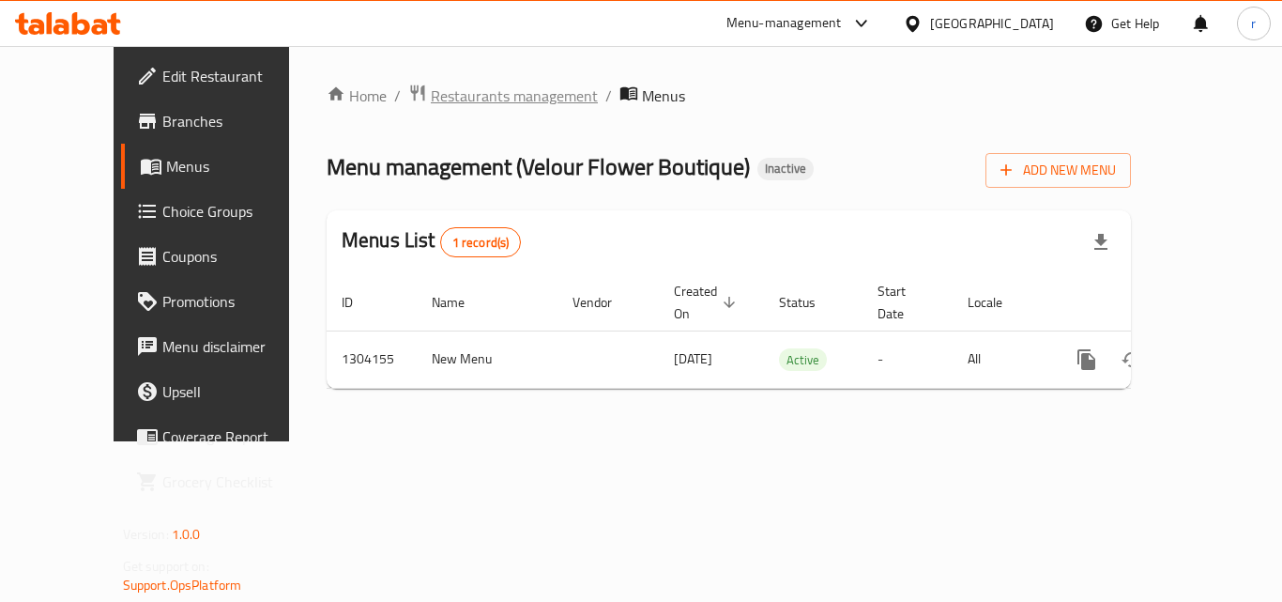
click at [450, 78] on div "Home / Restaurants management / Menus Menu management ( Velour Flower Boutique …" at bounding box center [728, 243] width 879 height 395
click at [450, 85] on span "Restaurants management" at bounding box center [514, 95] width 167 height 23
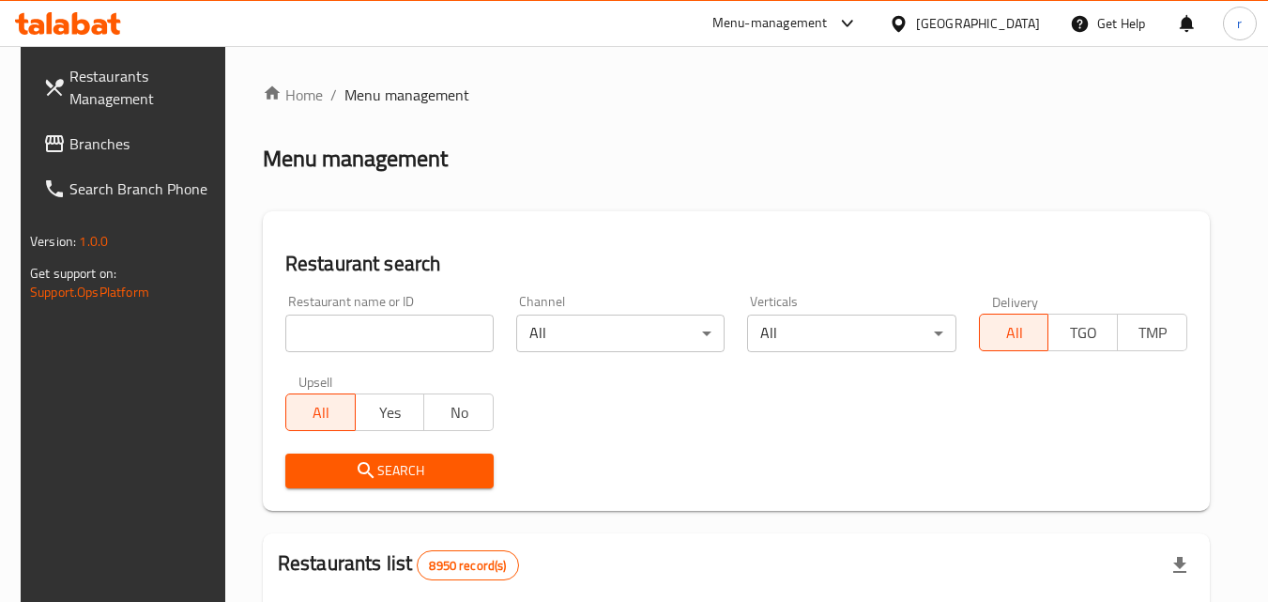
click at [405, 326] on input "search" at bounding box center [389, 333] width 208 height 38
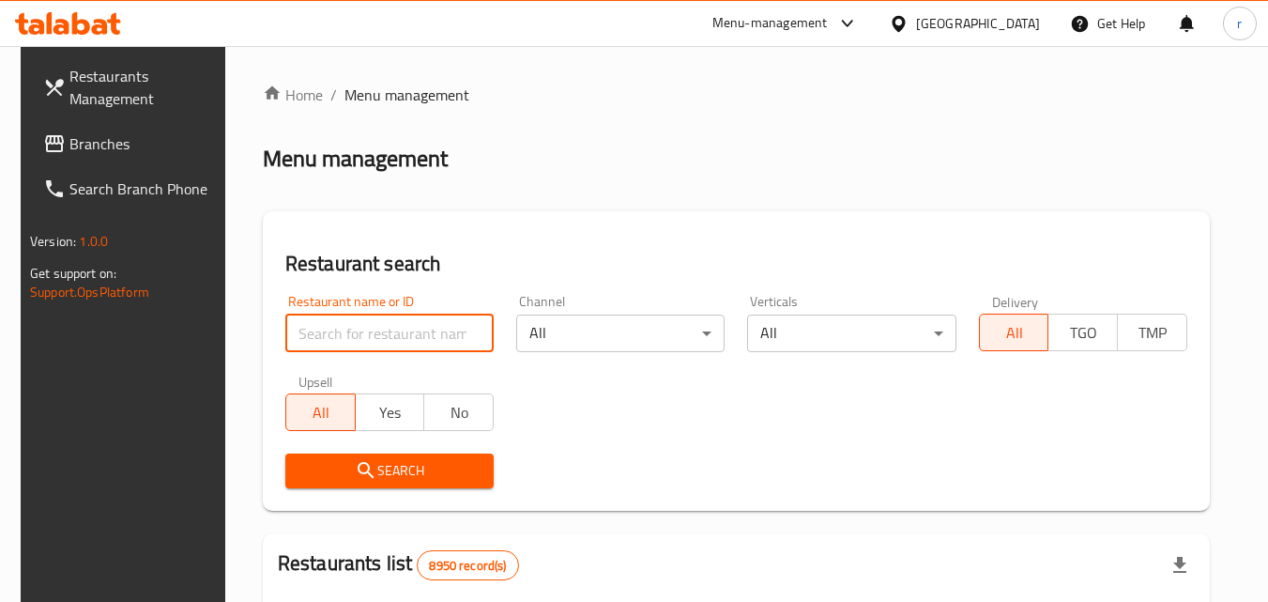
paste input "703085"
type input "703085"
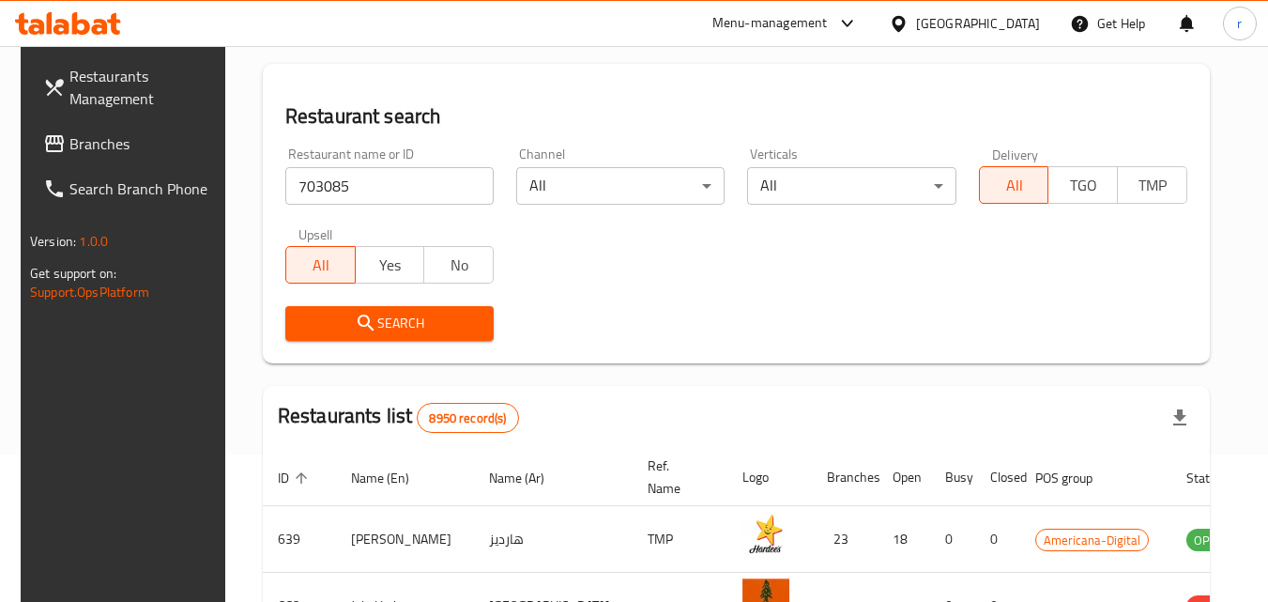
scroll to position [188, 0]
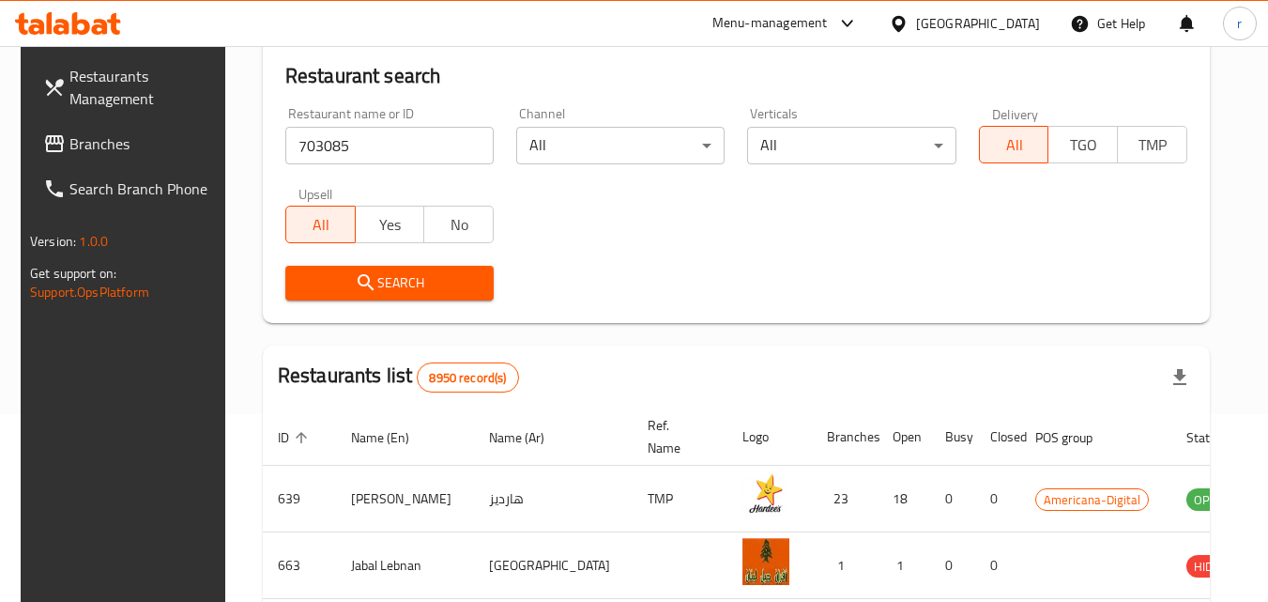
click at [423, 280] on span "Search" at bounding box center [389, 282] width 178 height 23
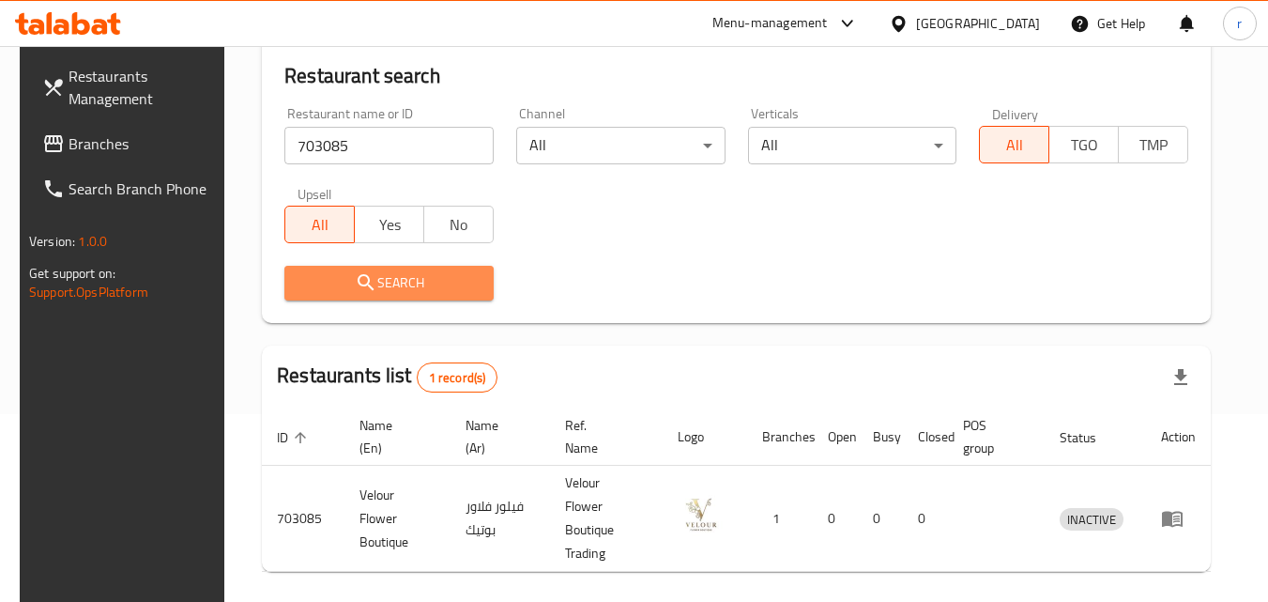
click at [423, 280] on span "Search" at bounding box center [388, 282] width 179 height 23
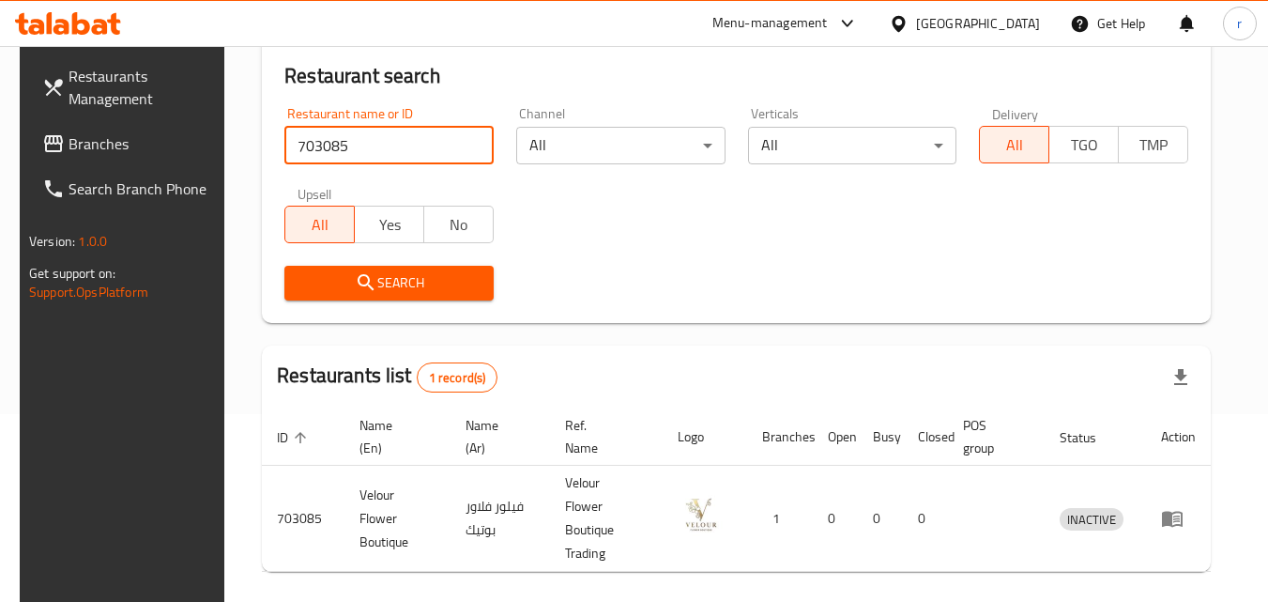
click at [397, 146] on input "703085" at bounding box center [388, 146] width 209 height 38
click at [1015, 29] on div "[GEOGRAPHIC_DATA]" at bounding box center [978, 23] width 124 height 21
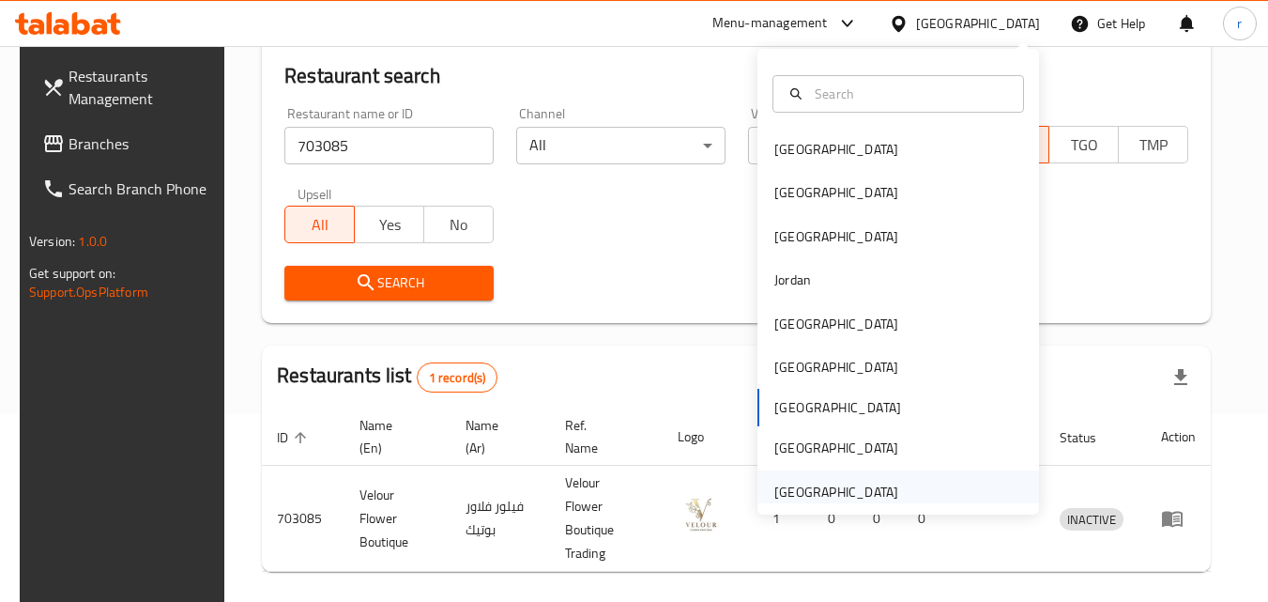
click at [853, 492] on div "[GEOGRAPHIC_DATA]" at bounding box center [836, 491] width 124 height 21
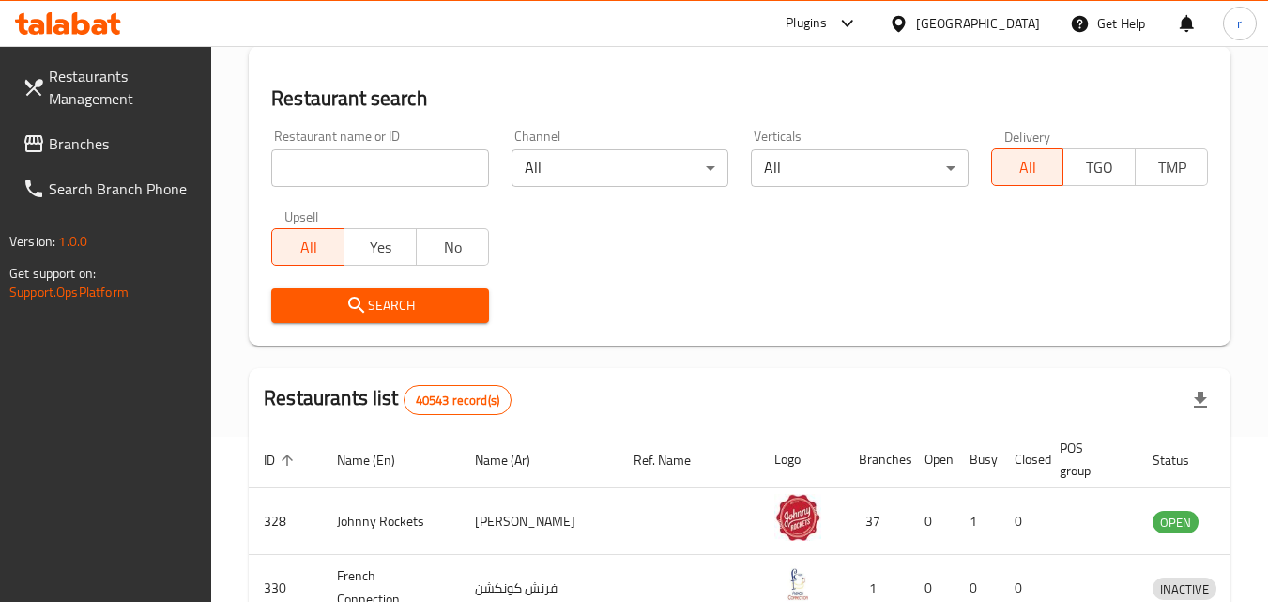
scroll to position [188, 0]
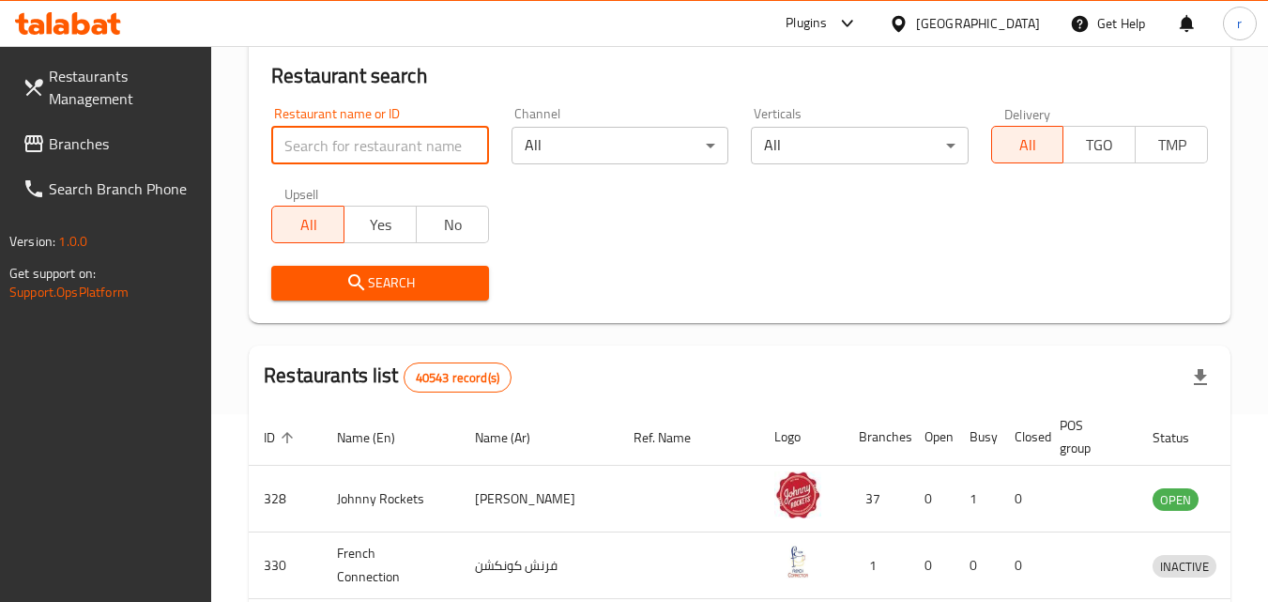
click at [414, 150] on input "search" at bounding box center [379, 146] width 217 height 38
paste input "693234"
type input "693234"
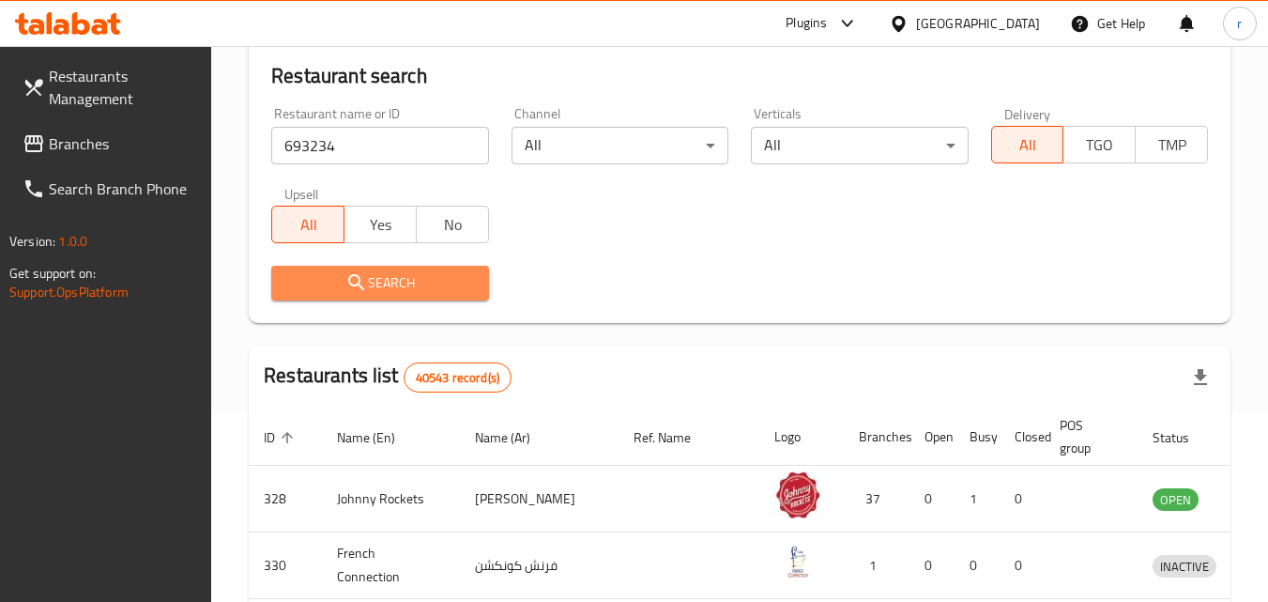
drag, startPoint x: 399, startPoint y: 281, endPoint x: 249, endPoint y: 179, distance: 181.2
click at [399, 267] on button "Search" at bounding box center [379, 283] width 217 height 35
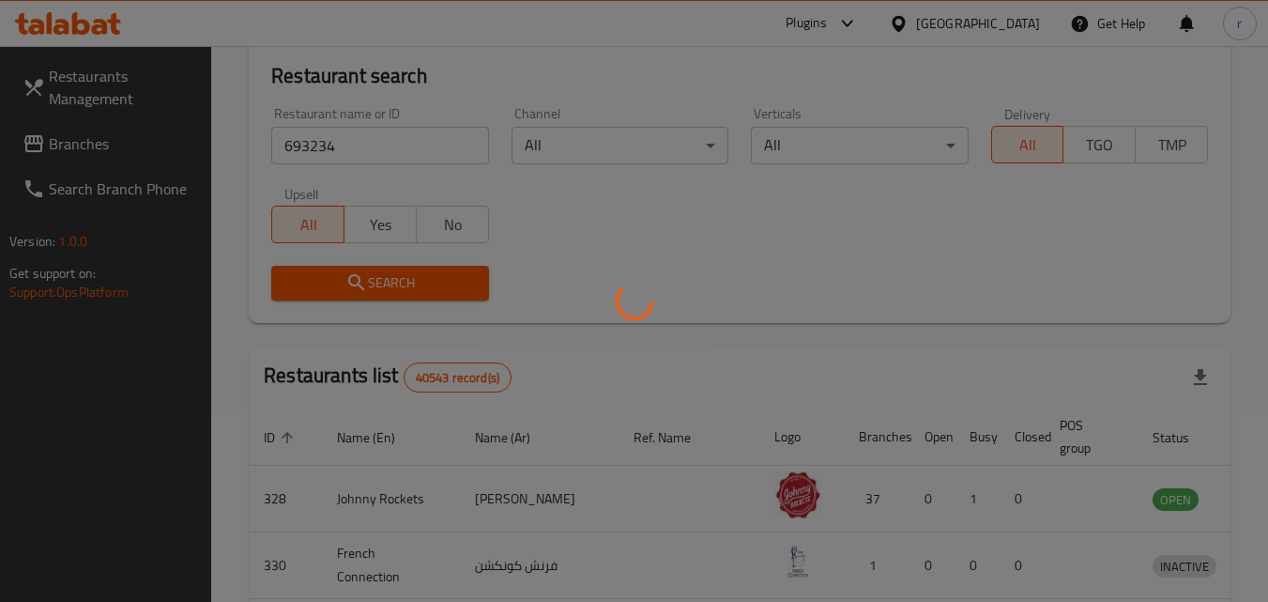
click at [102, 137] on div at bounding box center [634, 301] width 1268 height 602
click at [99, 146] on div at bounding box center [634, 301] width 1268 height 602
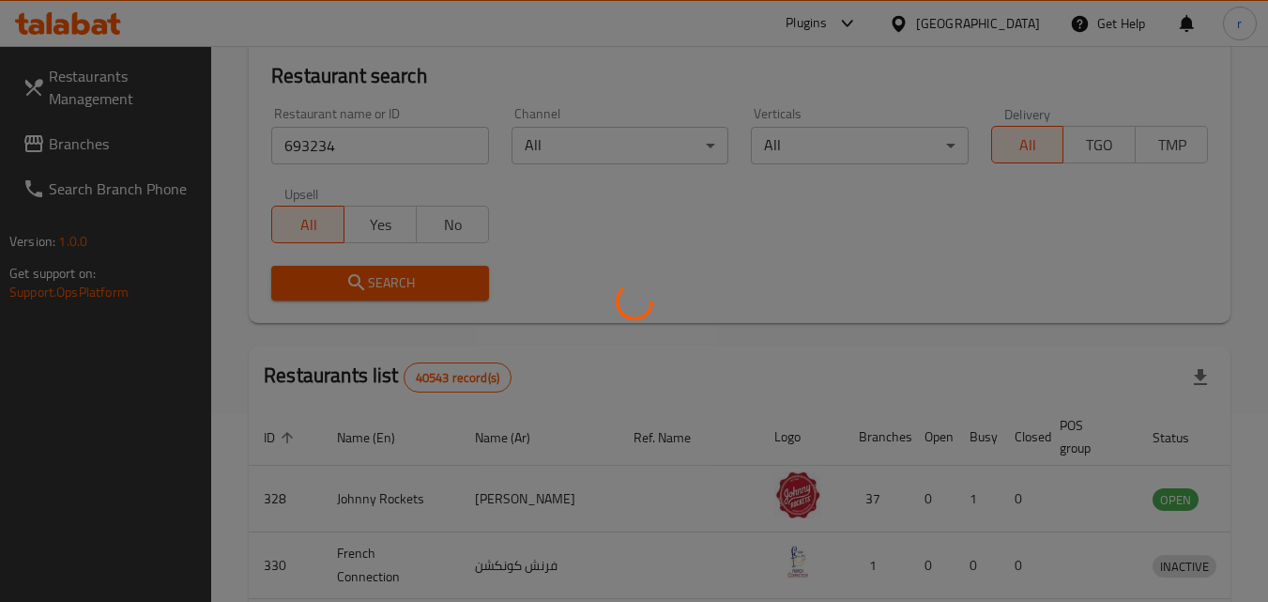
click at [99, 146] on div at bounding box center [634, 301] width 1268 height 602
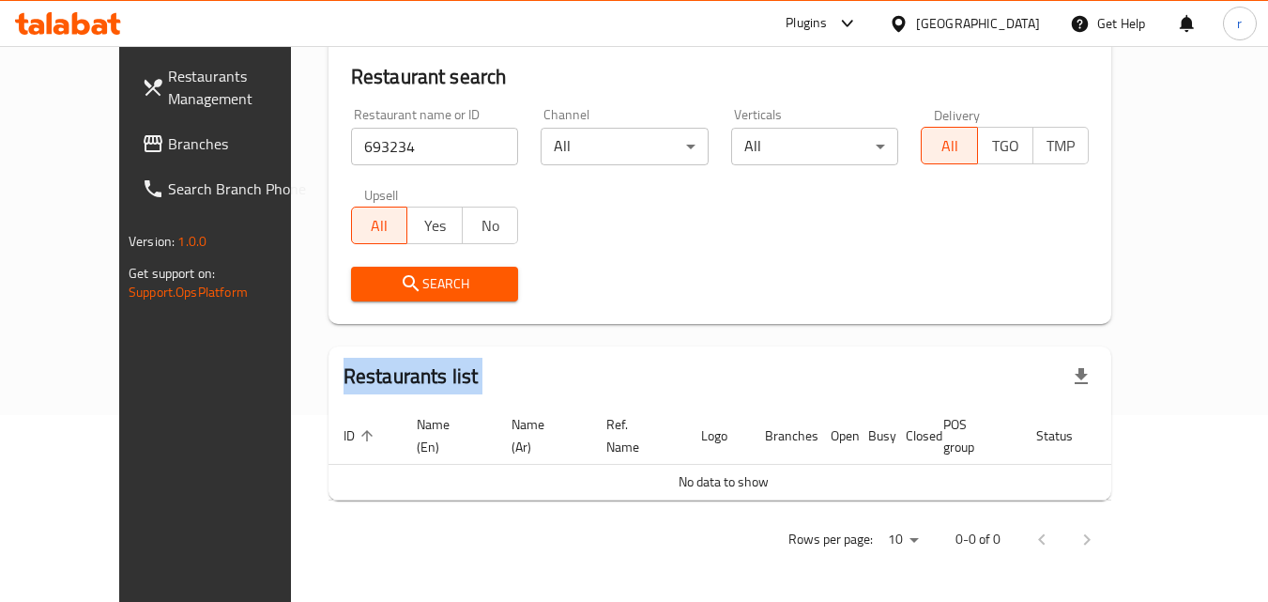
scroll to position [165, 0]
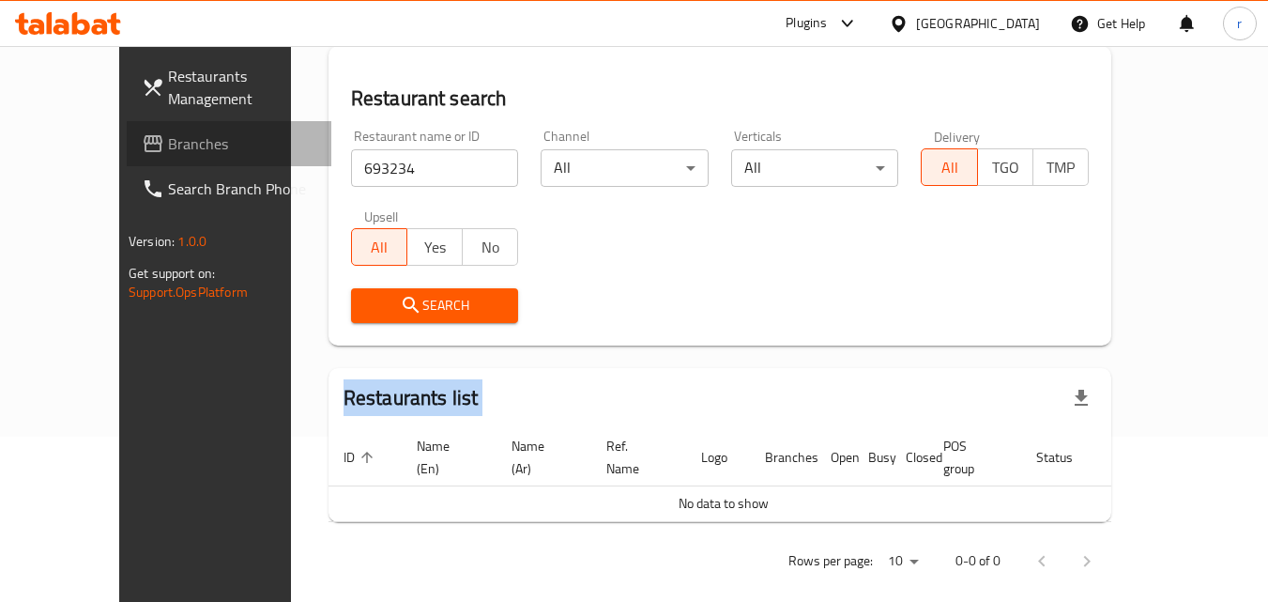
click at [168, 146] on span "Branches" at bounding box center [242, 143] width 148 height 23
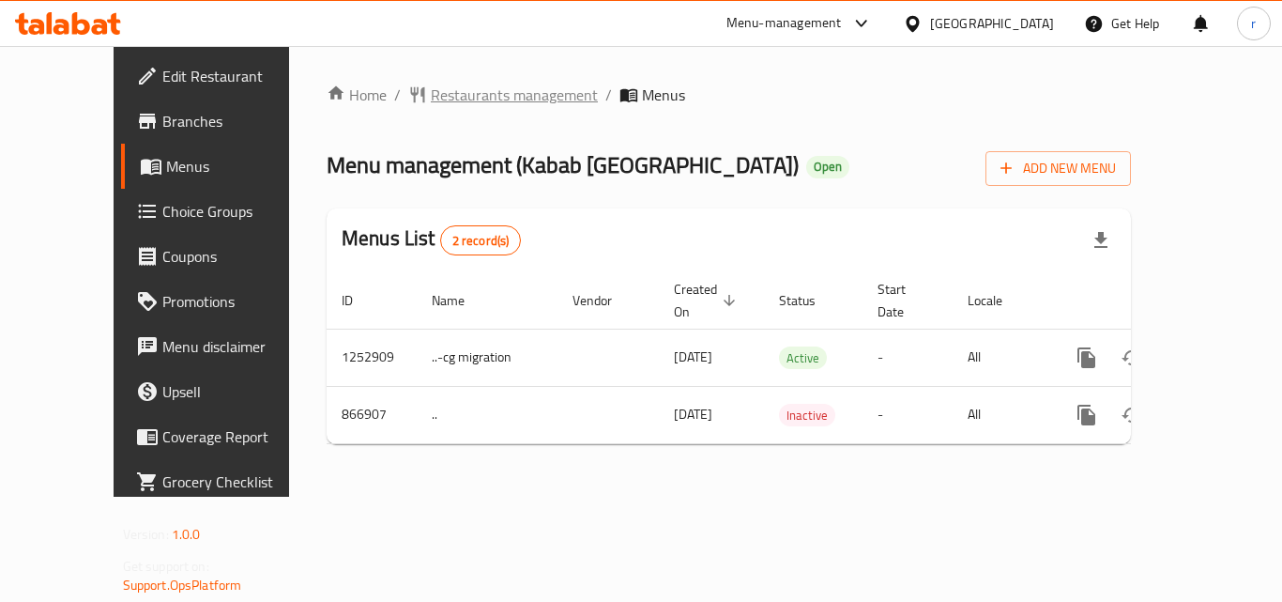
click at [444, 84] on span "Restaurants management" at bounding box center [514, 95] width 167 height 23
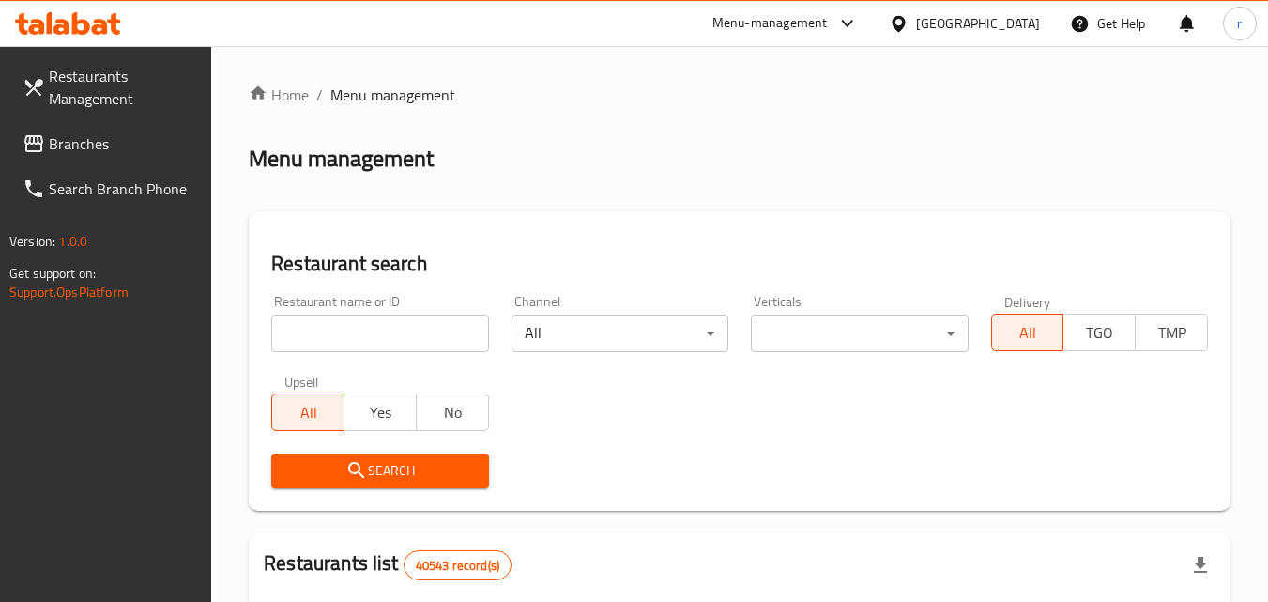
click at [346, 339] on input "search" at bounding box center [379, 333] width 217 height 38
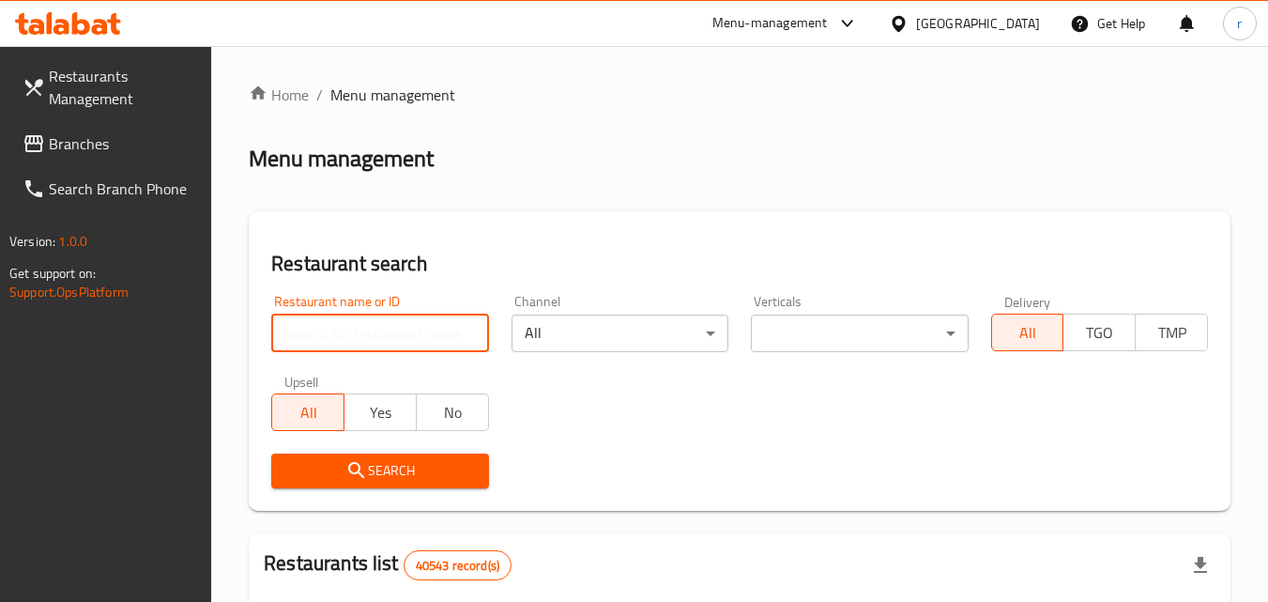
paste input "657087"
type input "657087"
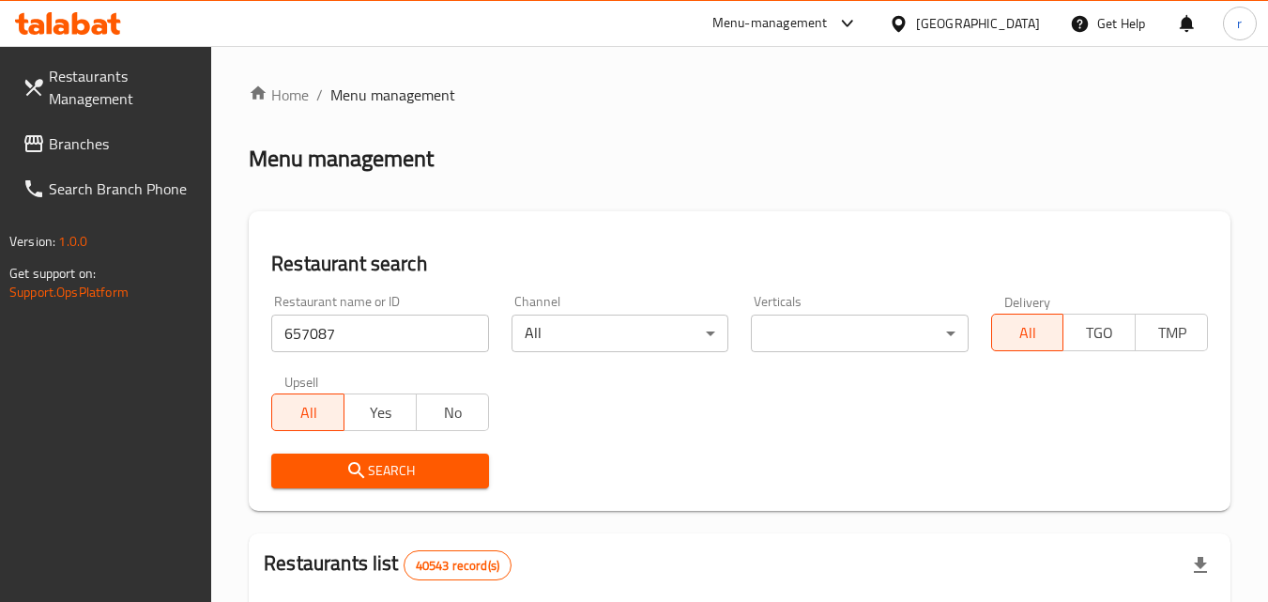
click at [351, 456] on button "Search" at bounding box center [379, 470] width 217 height 35
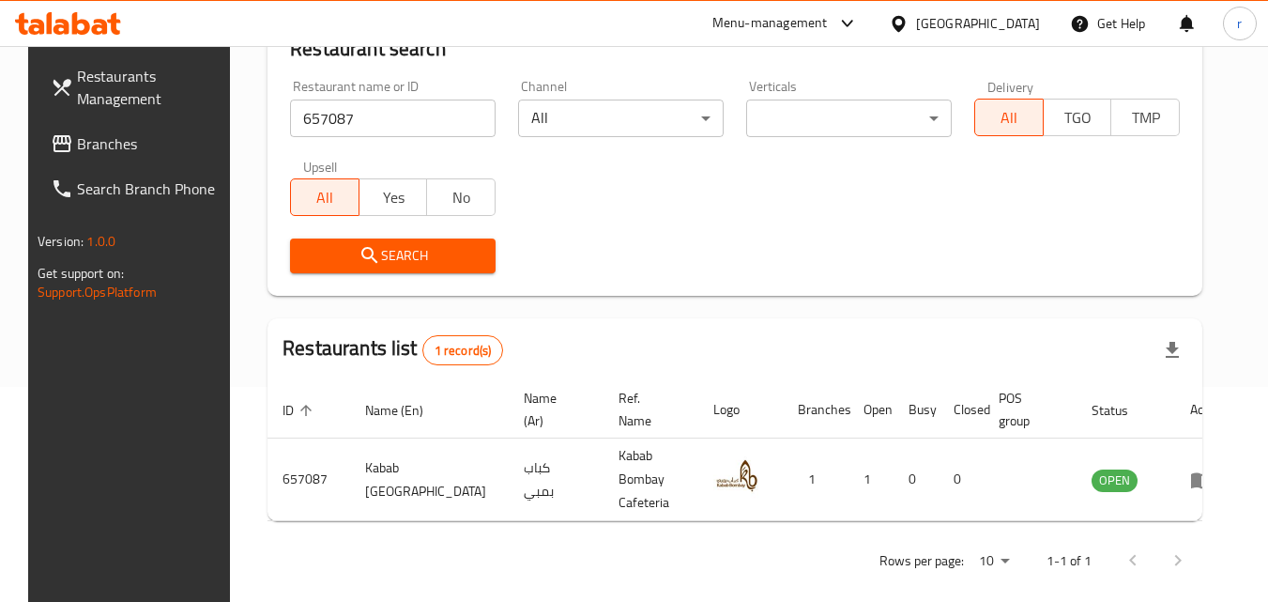
scroll to position [220, 0]
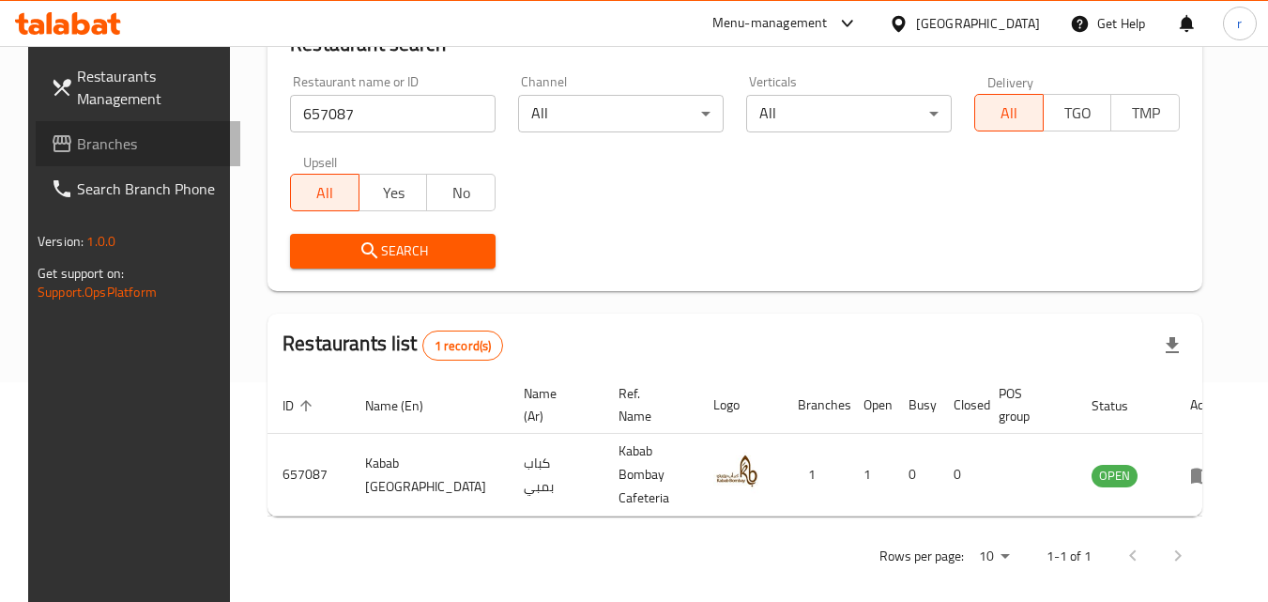
click at [85, 132] on span "Branches" at bounding box center [151, 143] width 148 height 23
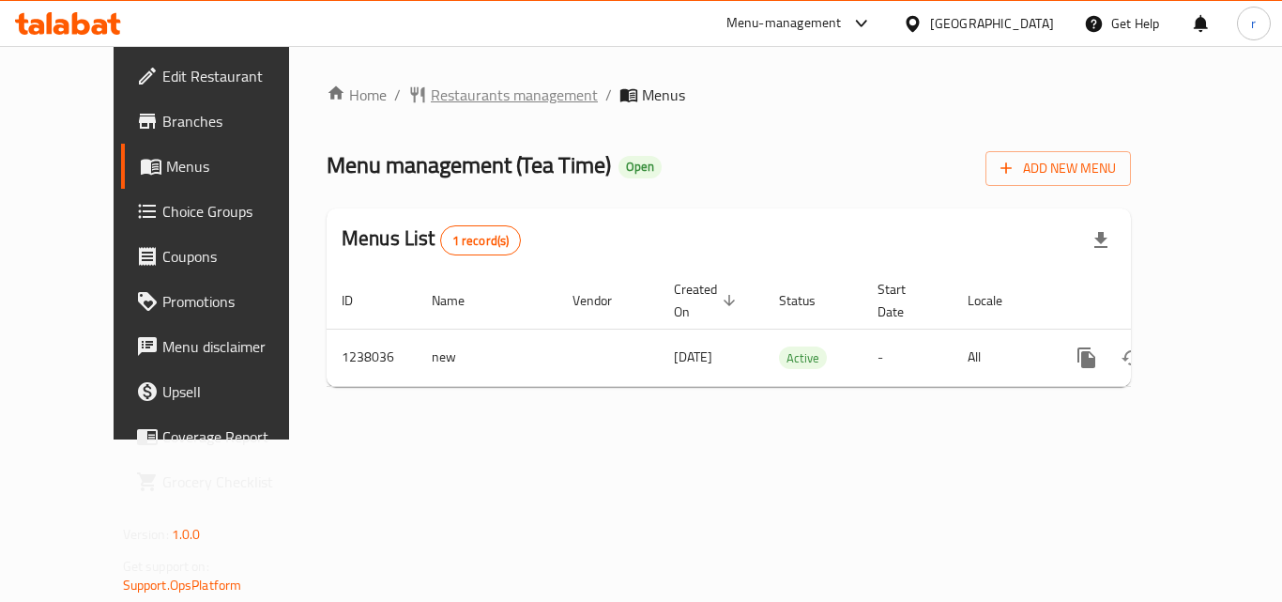
click at [431, 91] on span "Restaurants management" at bounding box center [514, 95] width 167 height 23
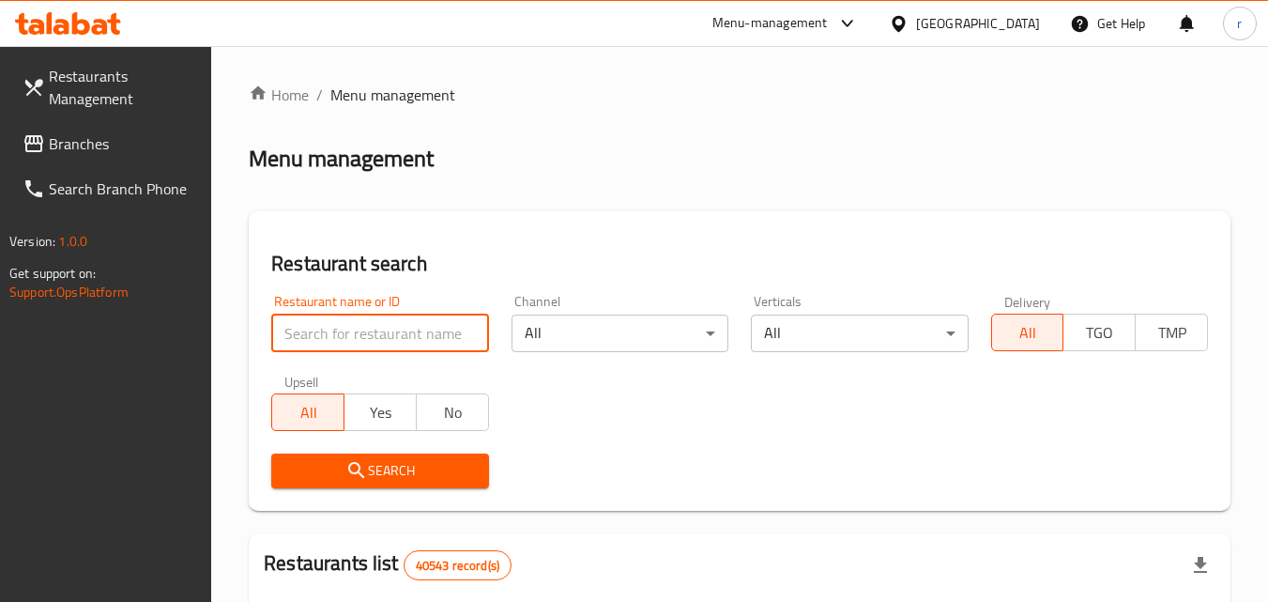
click at [419, 341] on input "search" at bounding box center [379, 333] width 217 height 38
paste input "679557"
type input "679557"
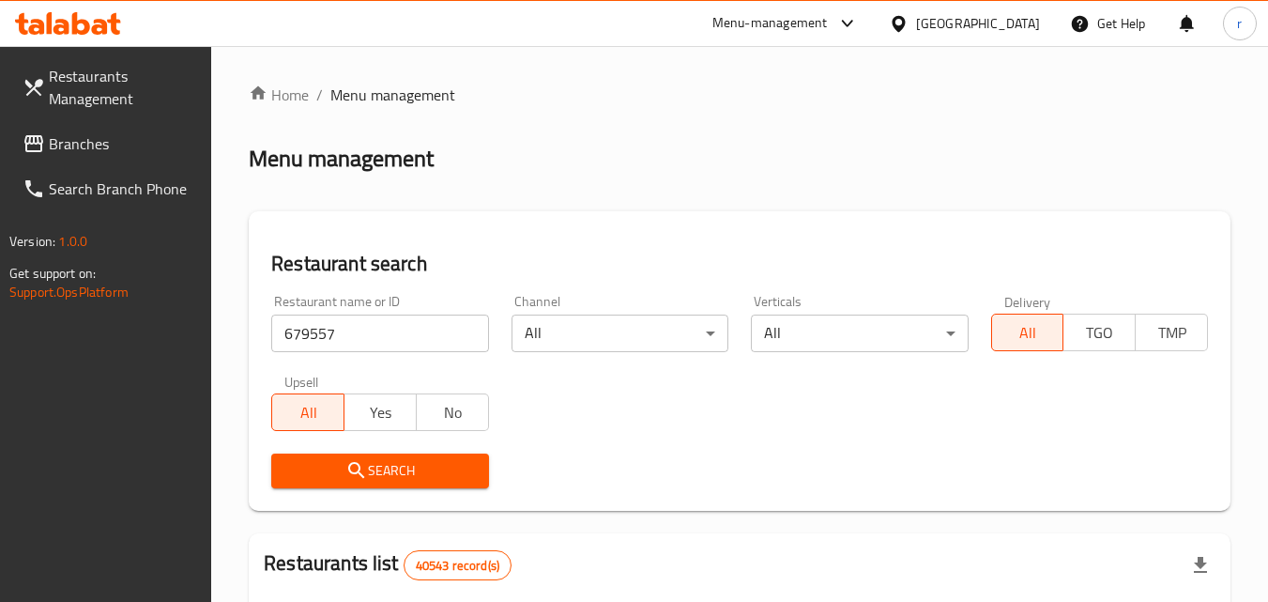
click at [384, 472] on span "Search" at bounding box center [379, 470] width 187 height 23
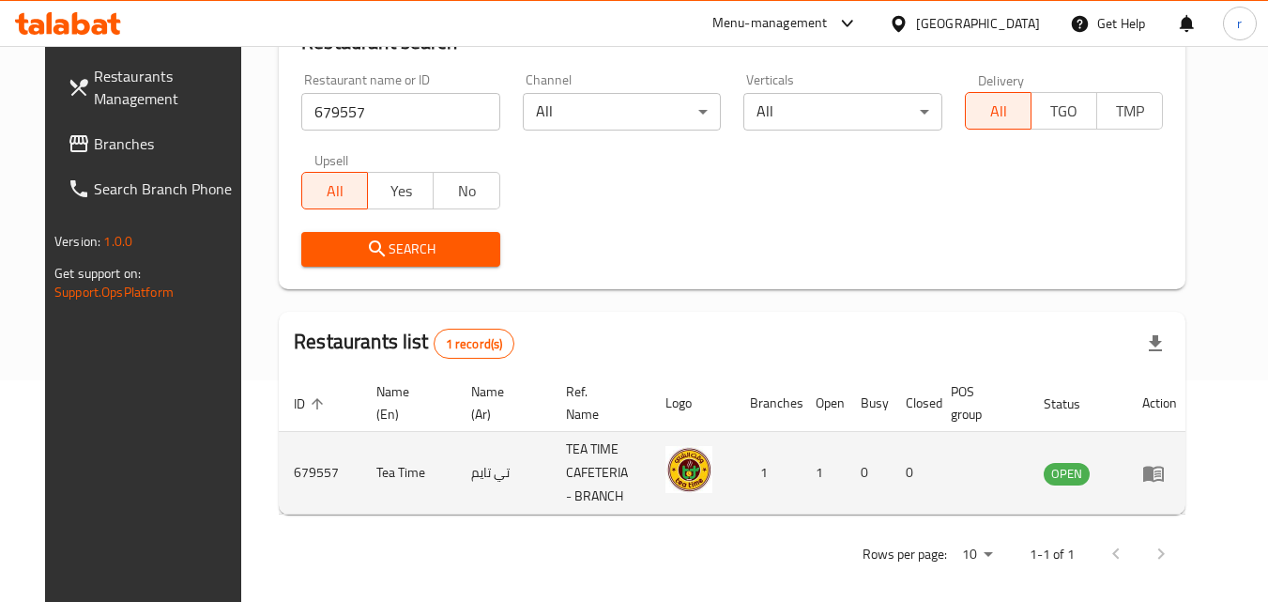
scroll to position [236, 0]
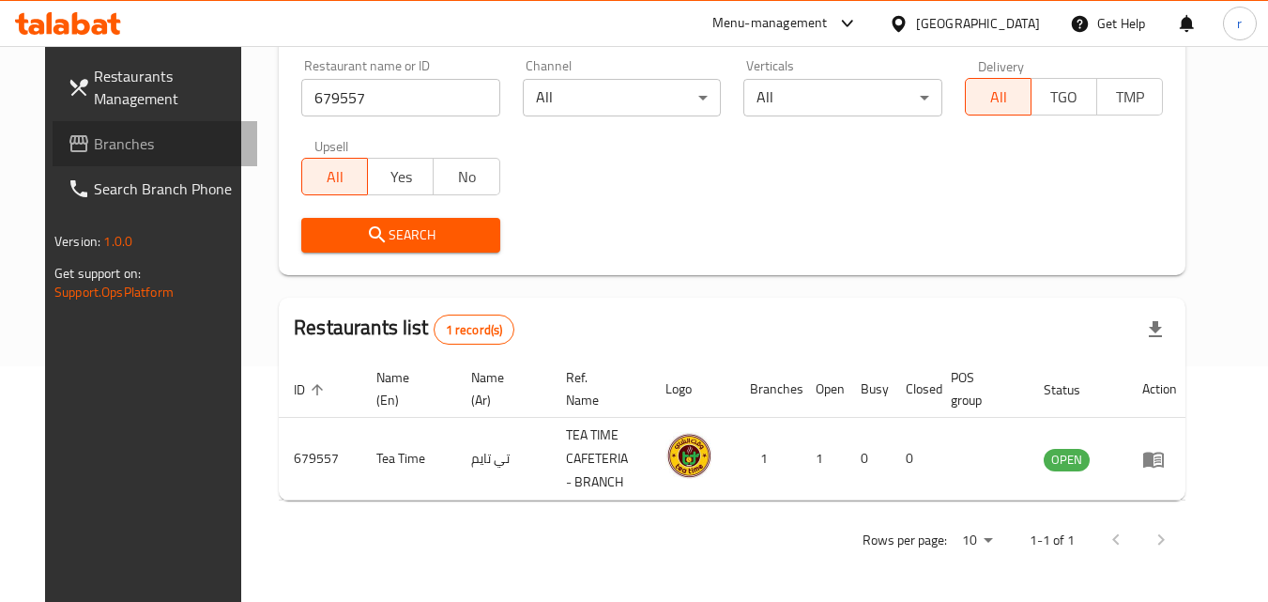
click at [163, 130] on link "Branches" at bounding box center [155, 143] width 205 height 45
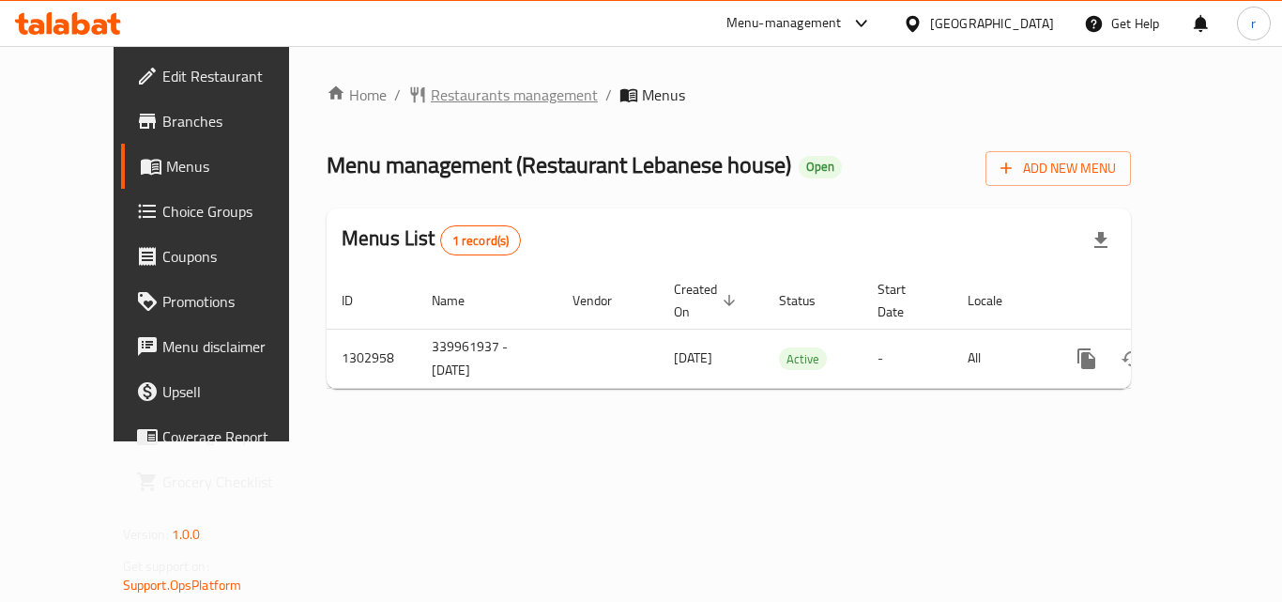
click at [431, 92] on span "Restaurants management" at bounding box center [514, 95] width 167 height 23
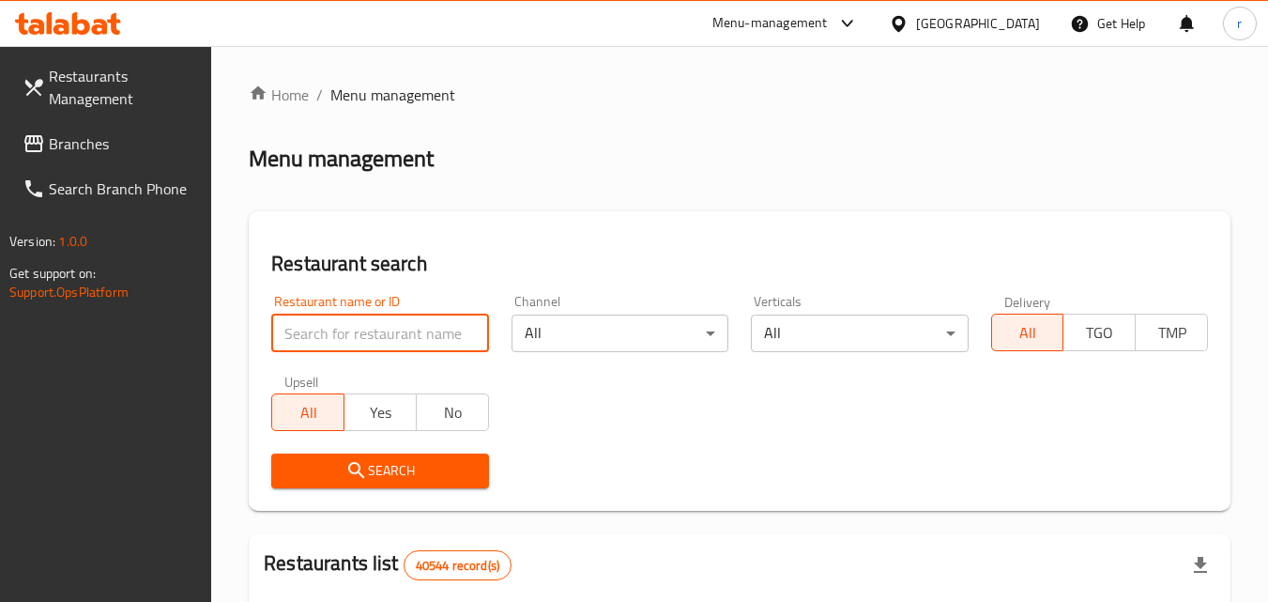
click at [415, 335] on input "search" at bounding box center [379, 333] width 217 height 38
paste input "702477"
type input "702477"
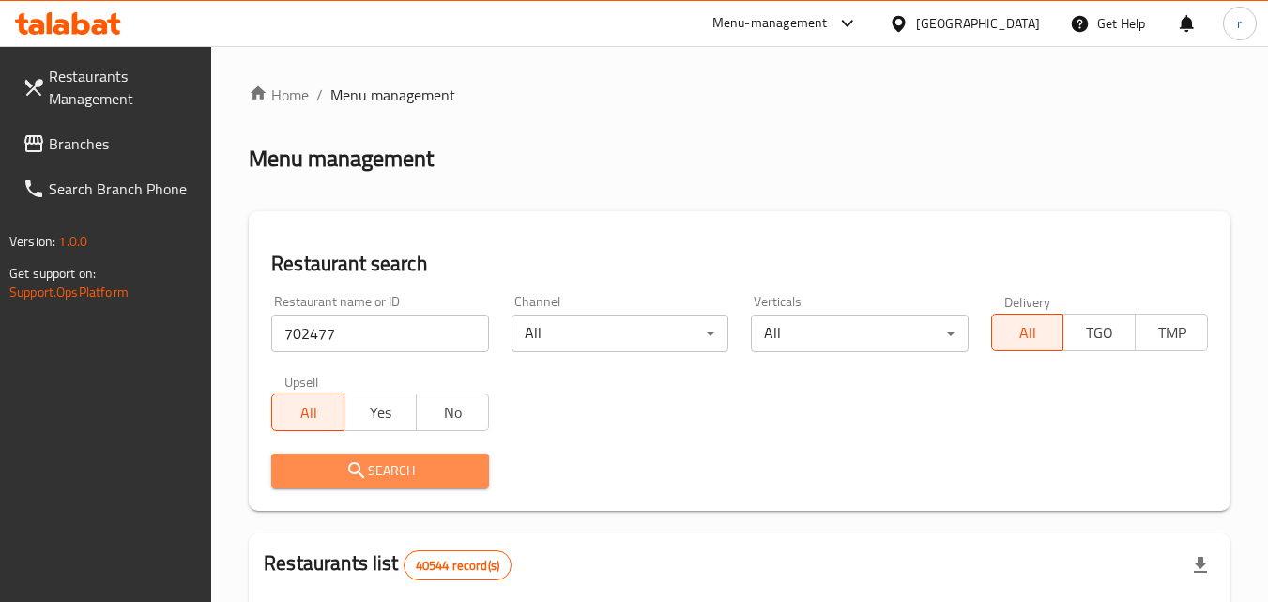
click at [411, 476] on span "Search" at bounding box center [379, 470] width 187 height 23
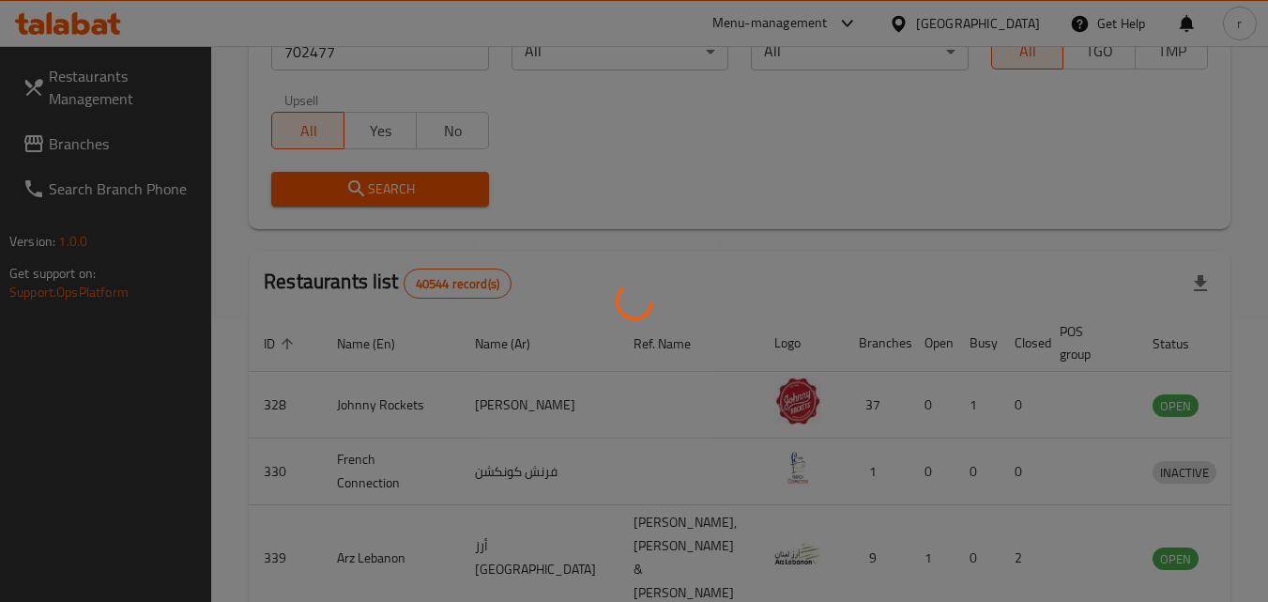
scroll to position [236, 0]
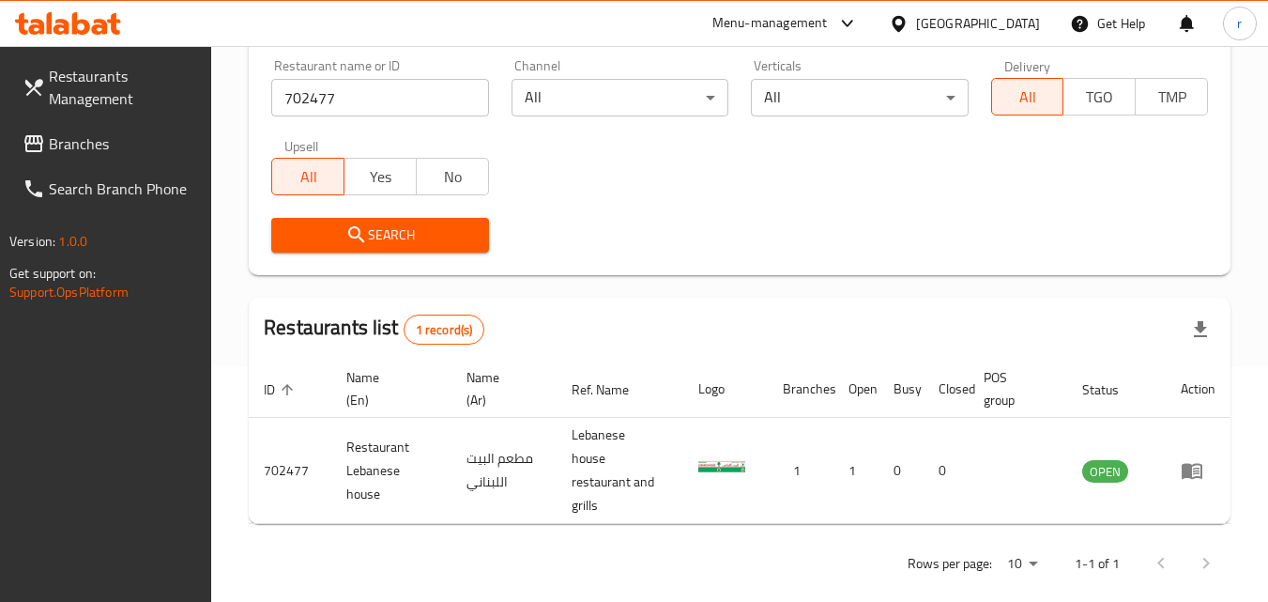
click at [1000, 23] on div "[GEOGRAPHIC_DATA]" at bounding box center [978, 23] width 124 height 21
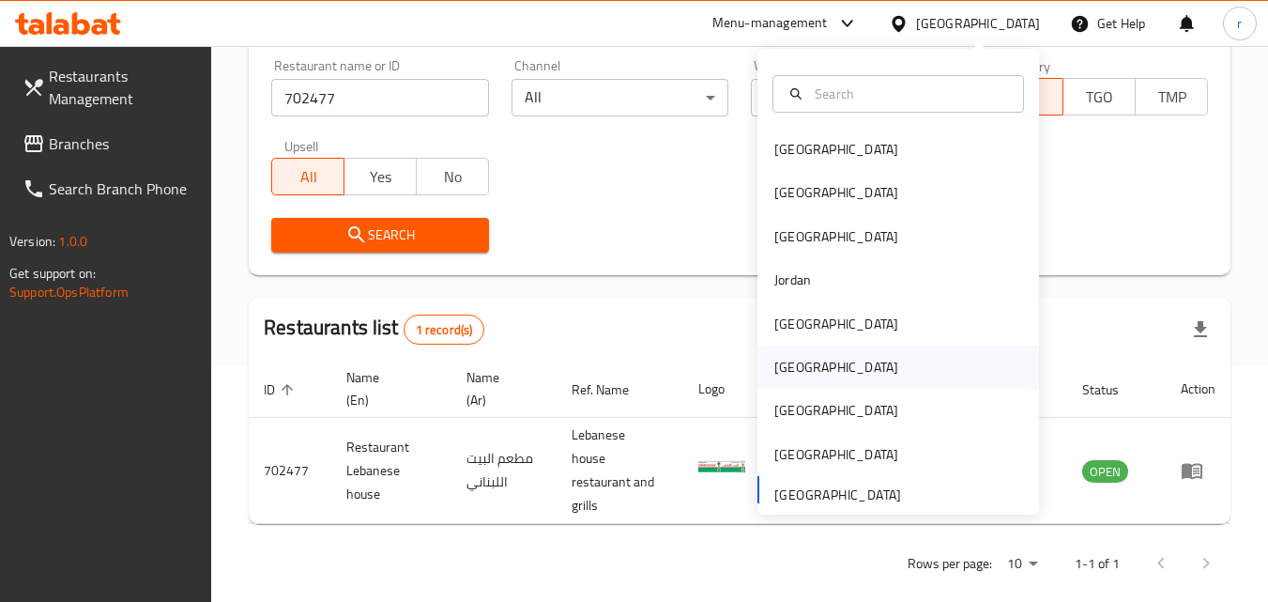
click at [776, 357] on div "[GEOGRAPHIC_DATA]" at bounding box center [836, 367] width 124 height 21
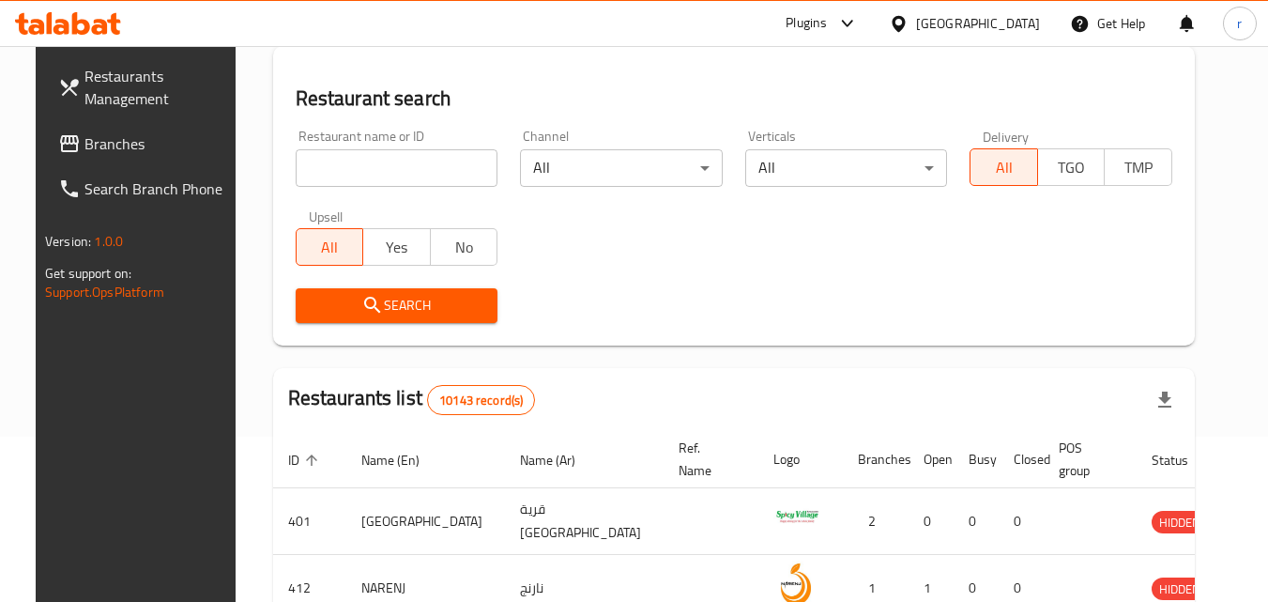
scroll to position [236, 0]
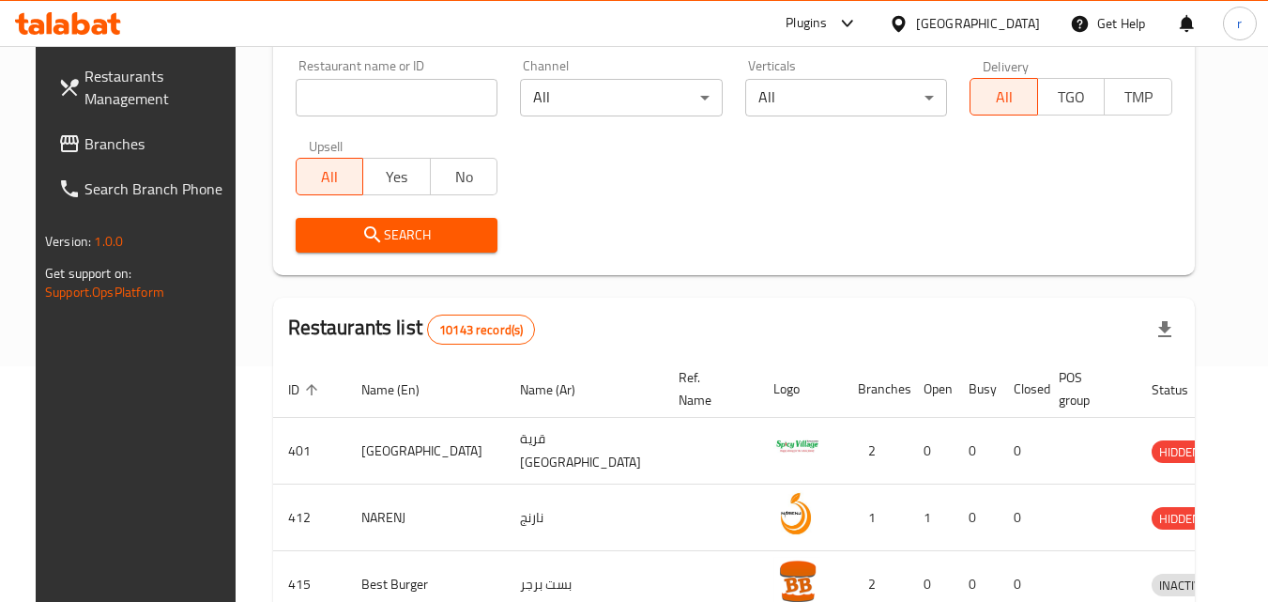
click at [140, 139] on span "Branches" at bounding box center [158, 143] width 148 height 23
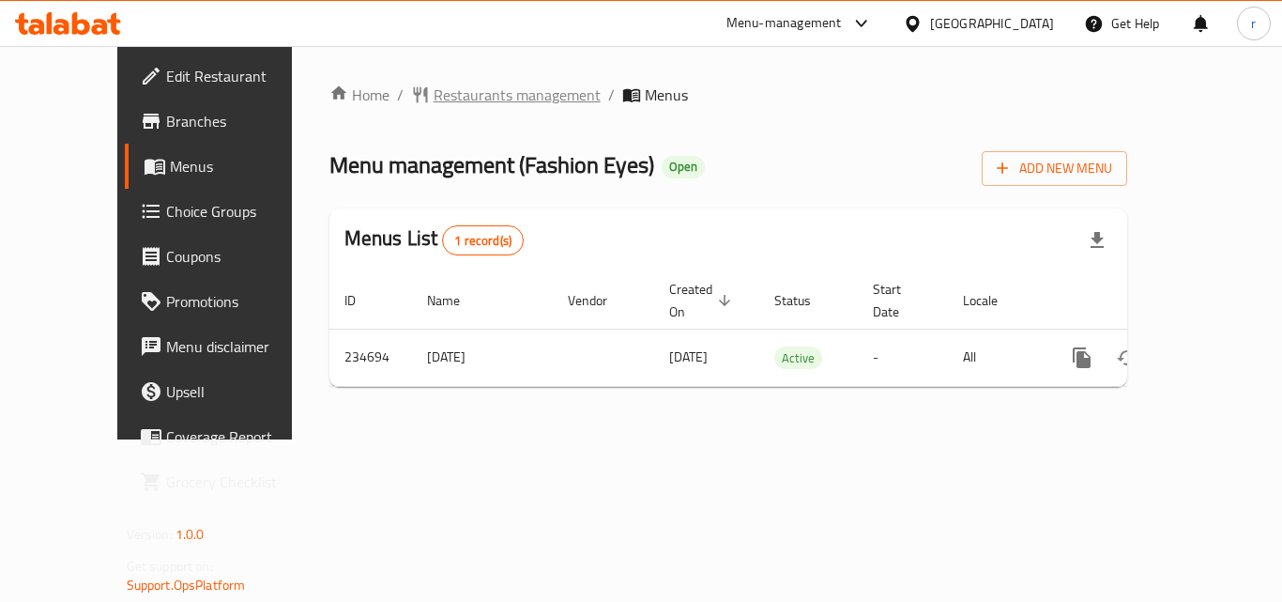
click at [434, 106] on span "Restaurants management" at bounding box center [517, 95] width 167 height 23
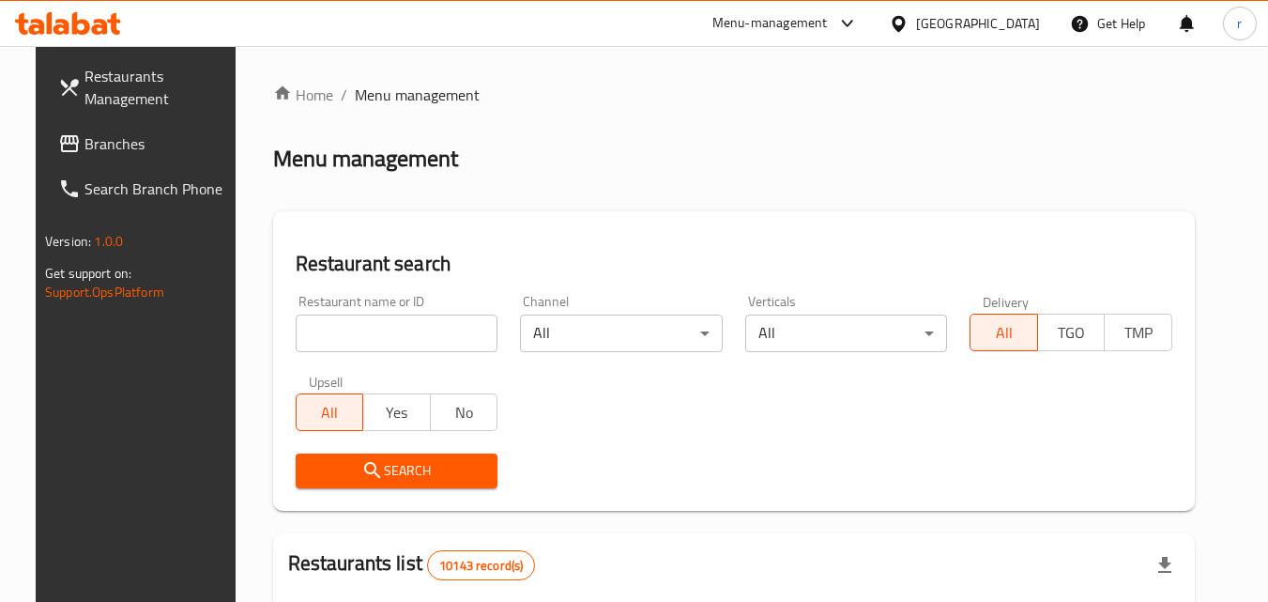
click at [404, 333] on input "search" at bounding box center [397, 333] width 203 height 38
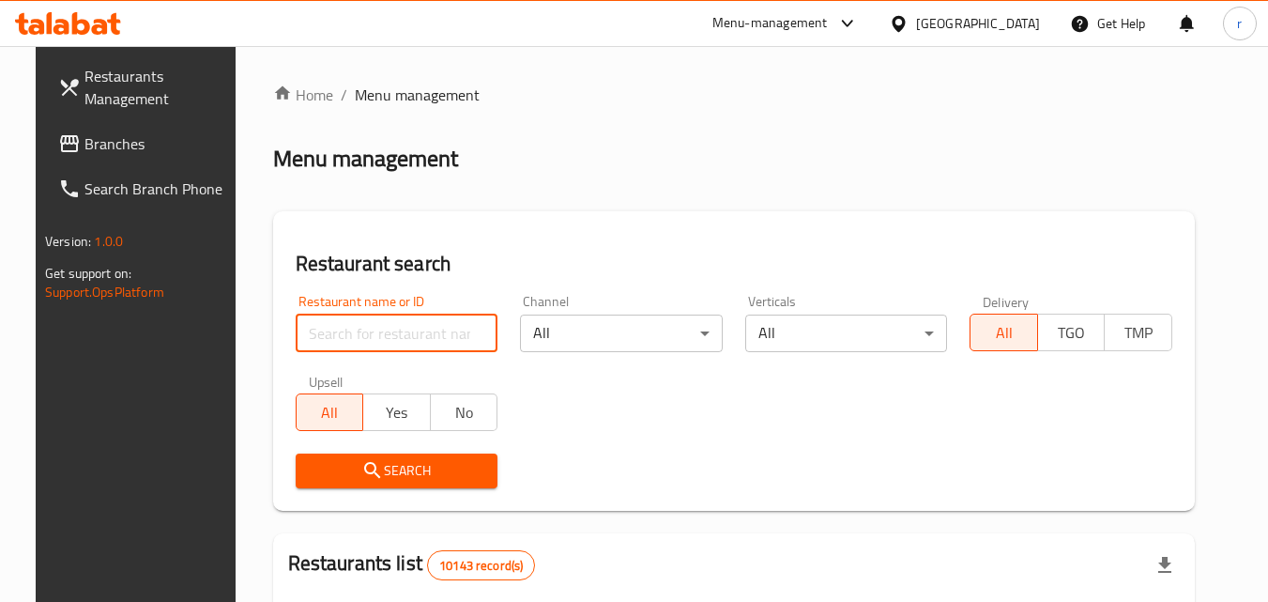
paste input "626442"
type input "626442"
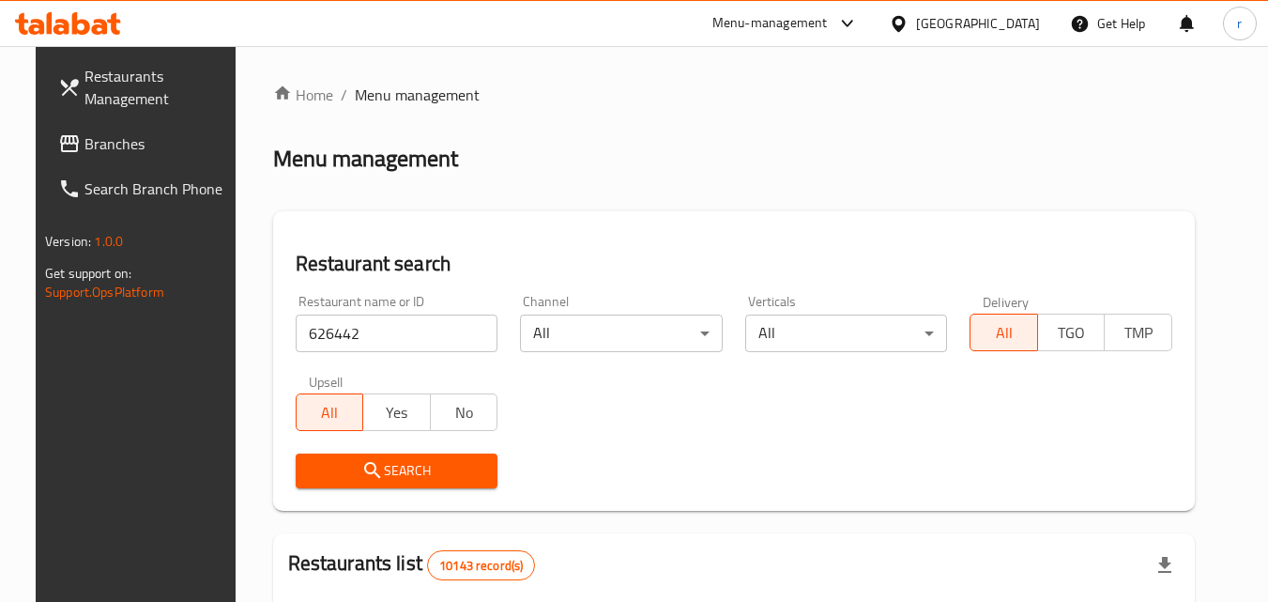
click at [378, 456] on button "Search" at bounding box center [397, 470] width 203 height 35
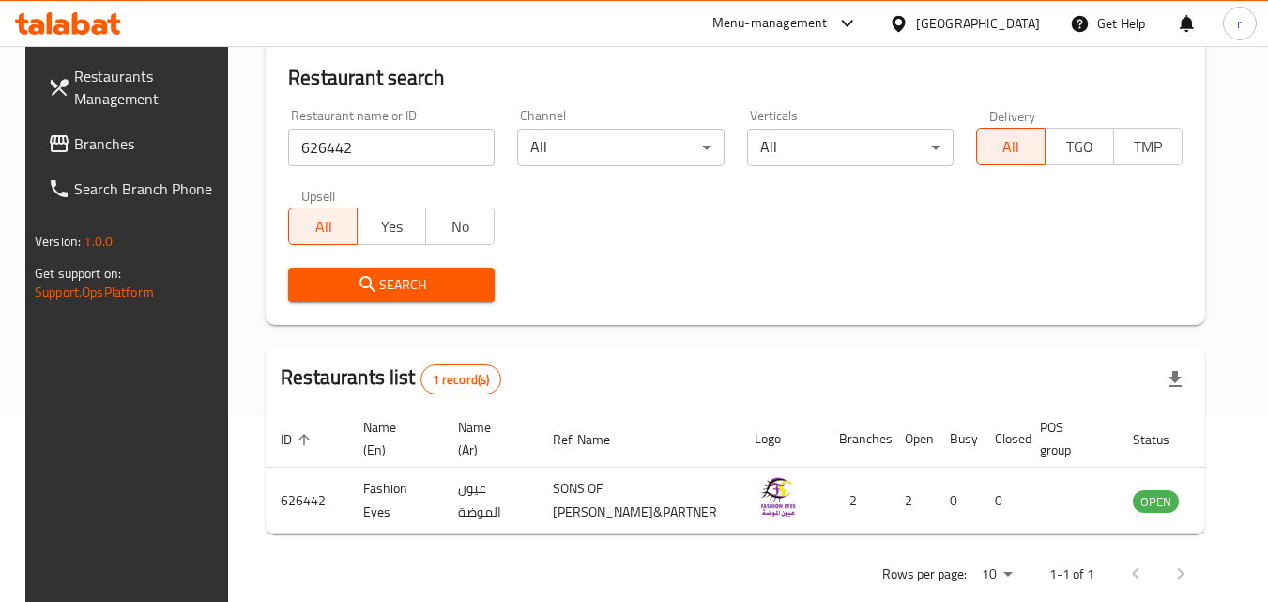
scroll to position [236, 0]
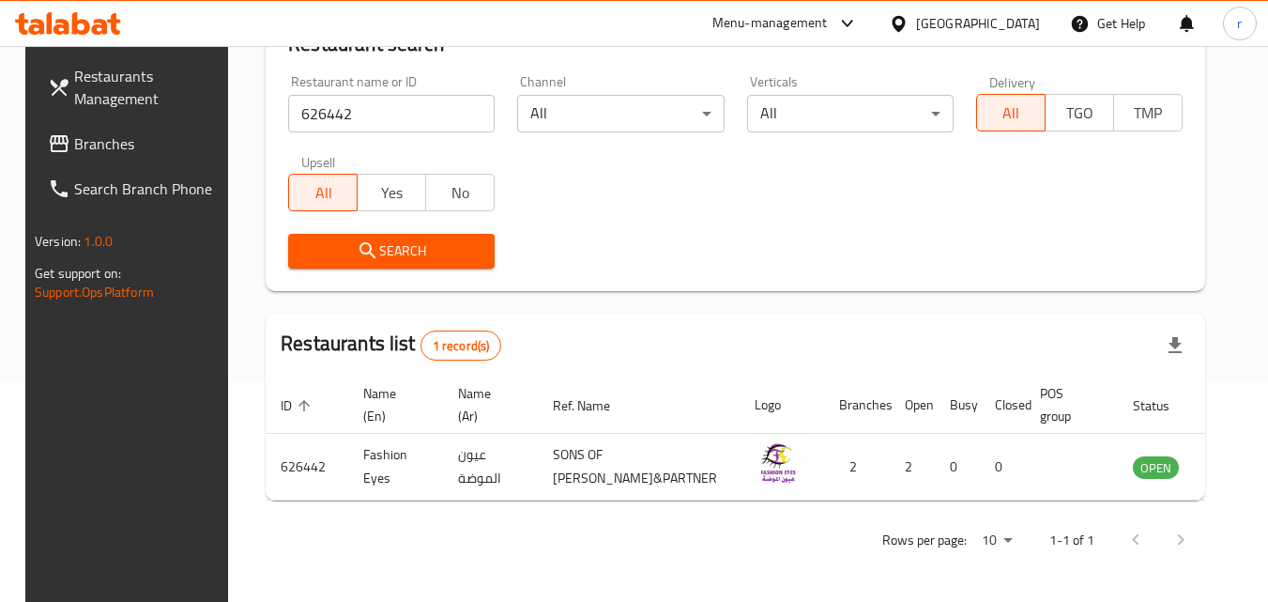
click at [145, 120] on link "Restaurants Management" at bounding box center [135, 87] width 205 height 68
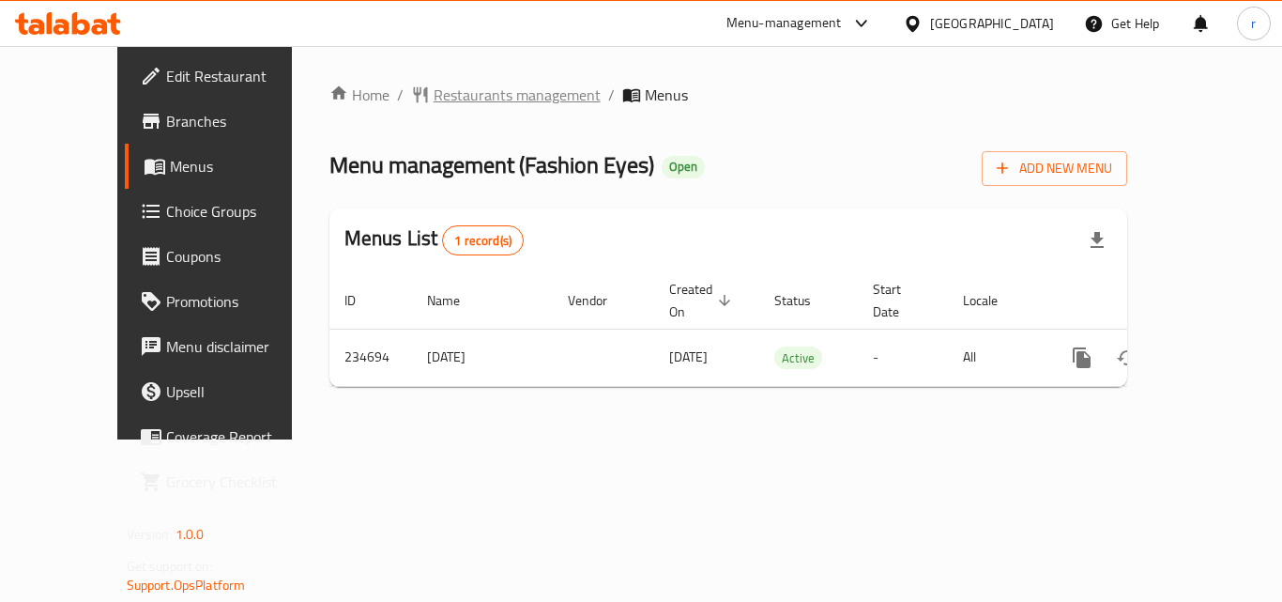
click at [434, 96] on span "Restaurants management" at bounding box center [517, 95] width 167 height 23
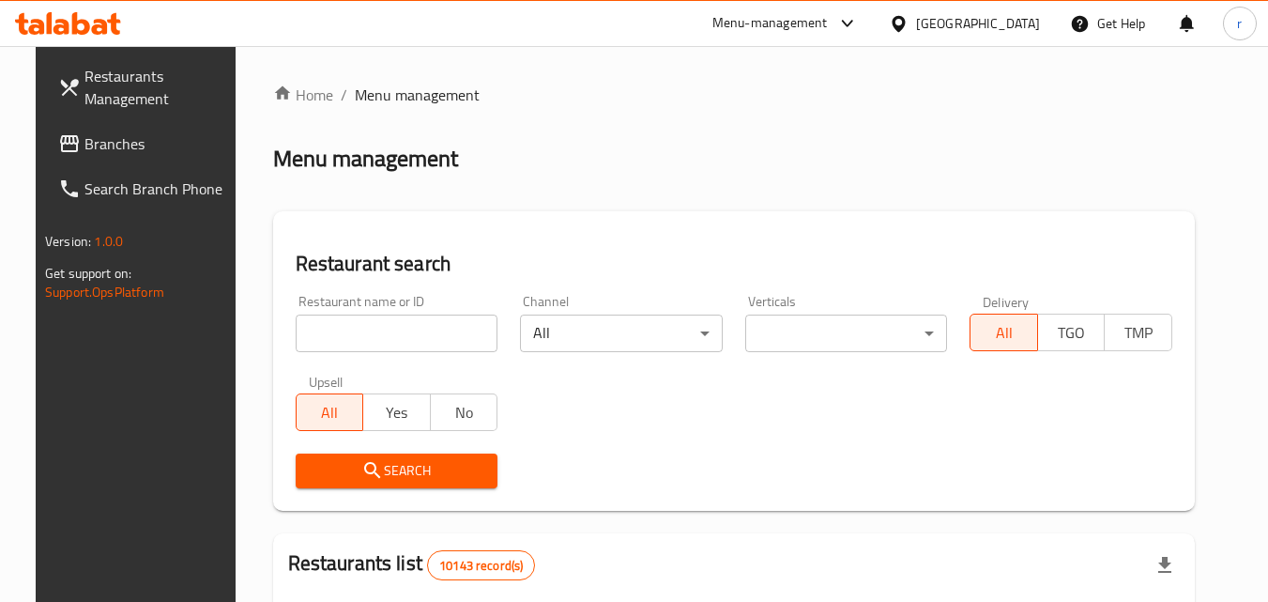
click at [318, 21] on div "Menu-management [GEOGRAPHIC_DATA] Get Help r" at bounding box center [634, 23] width 1268 height 45
click at [415, 338] on input "search" at bounding box center [397, 333] width 203 height 38
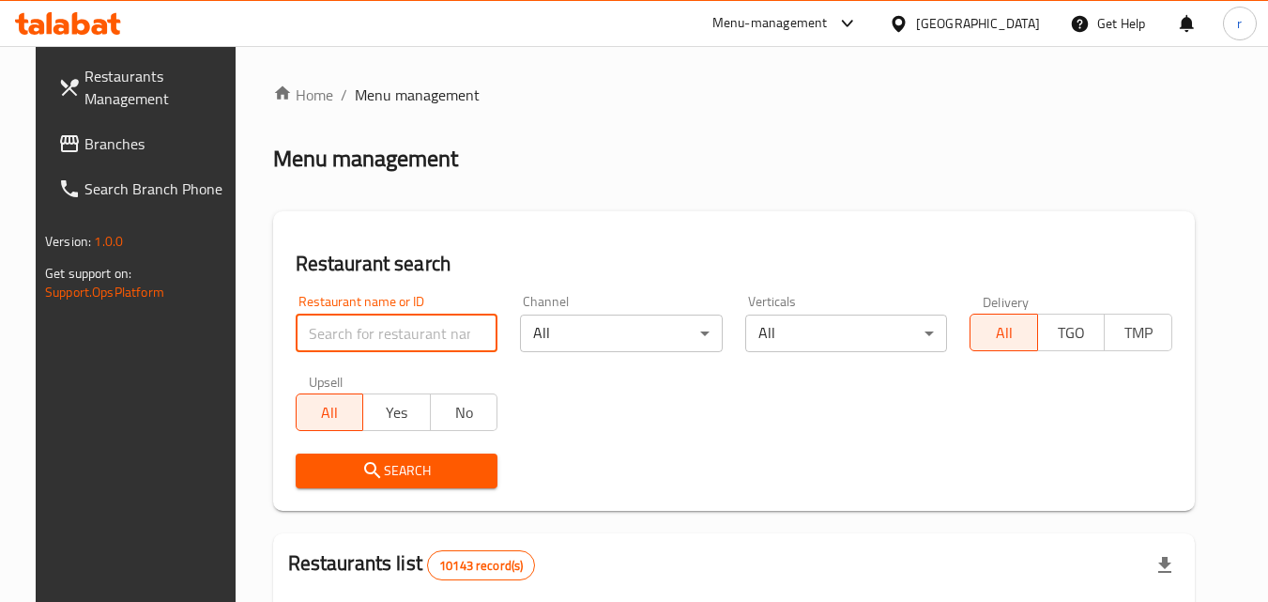
paste input "626442"
type input "626442"
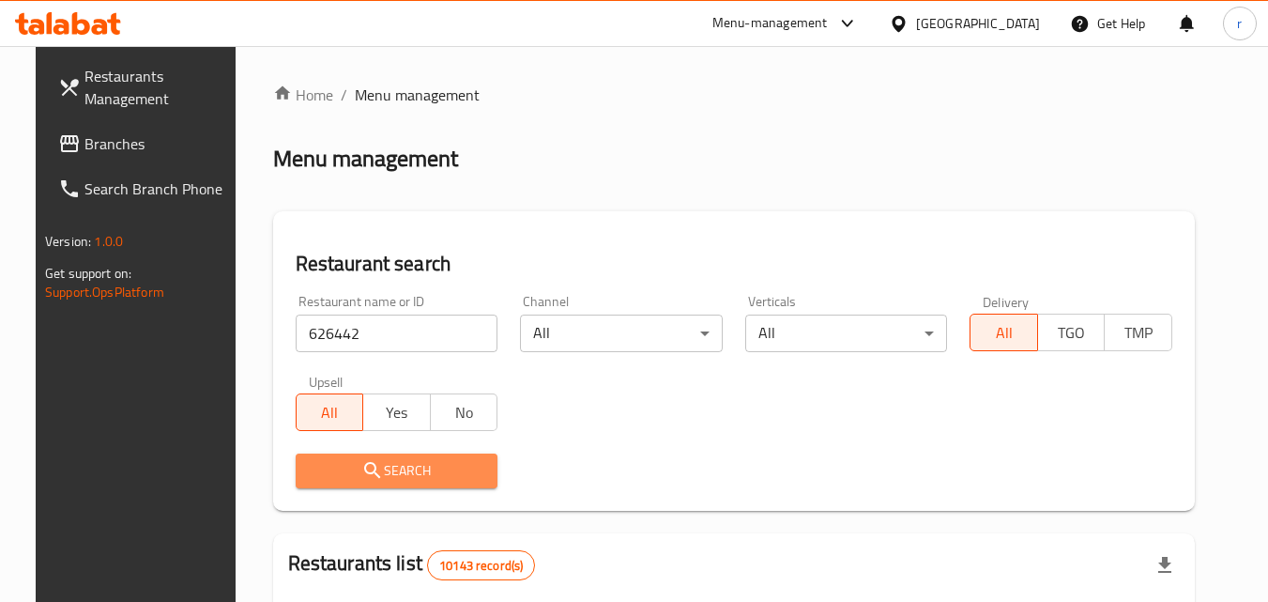
click at [466, 463] on span "Search" at bounding box center [397, 470] width 173 height 23
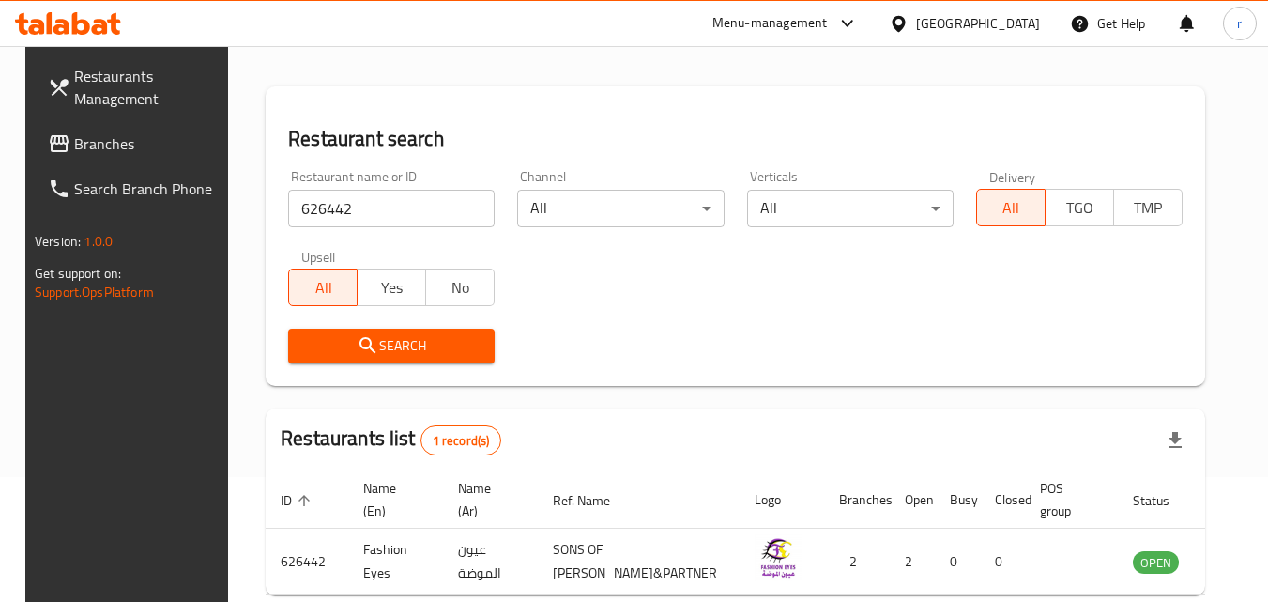
scroll to position [236, 0]
